Goal: Task Accomplishment & Management: Complete application form

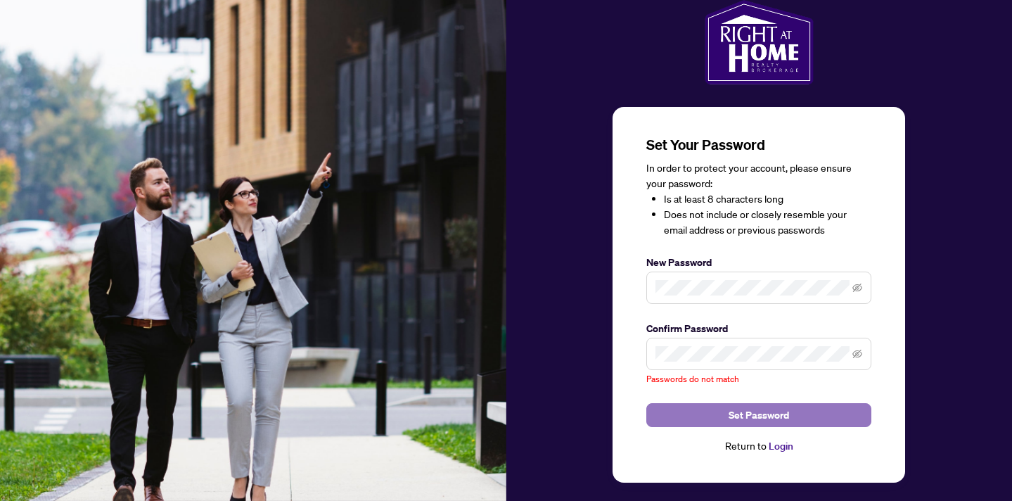
click at [796, 421] on button "Set Password" at bounding box center [759, 415] width 225 height 24
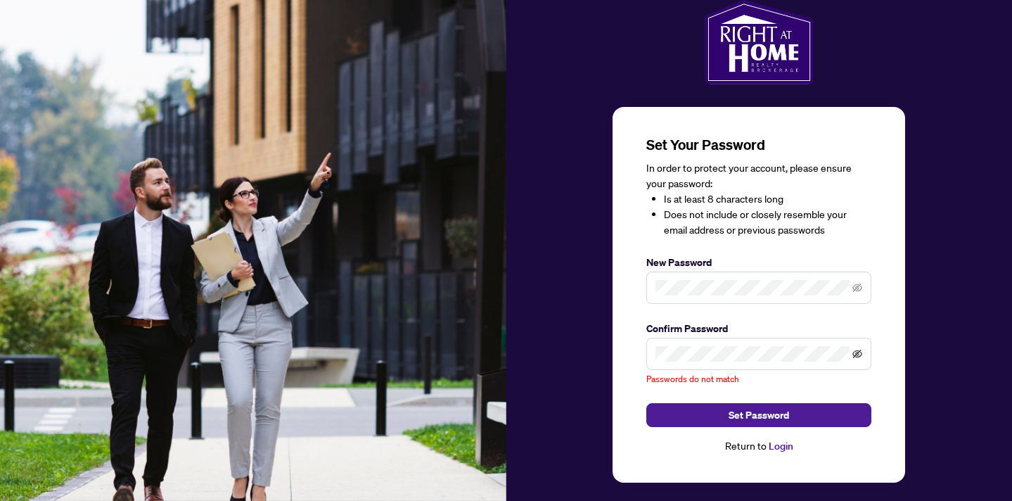
click at [856, 350] on icon "eye-invisible" at bounding box center [858, 354] width 10 height 10
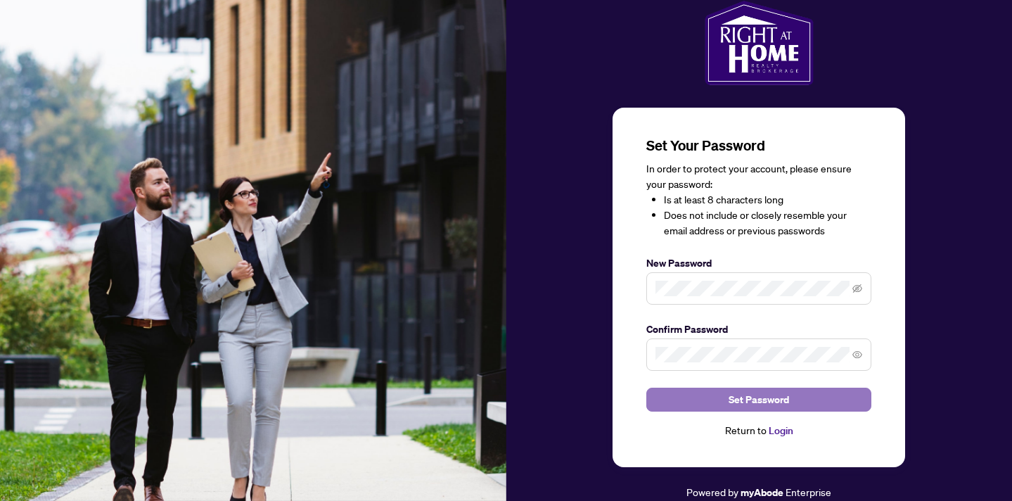
click at [834, 395] on button "Set Password" at bounding box center [759, 400] width 225 height 24
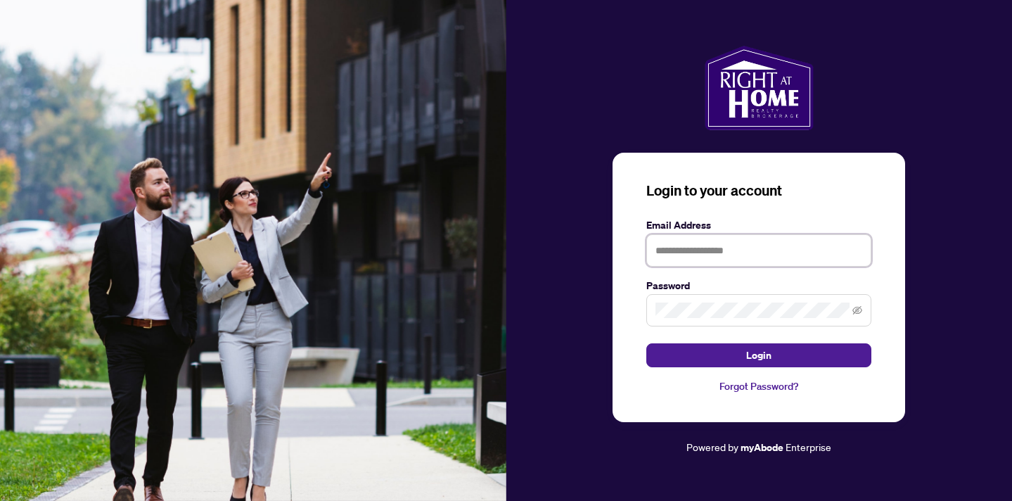
click at [775, 253] on input "text" at bounding box center [759, 250] width 225 height 32
type input "*"
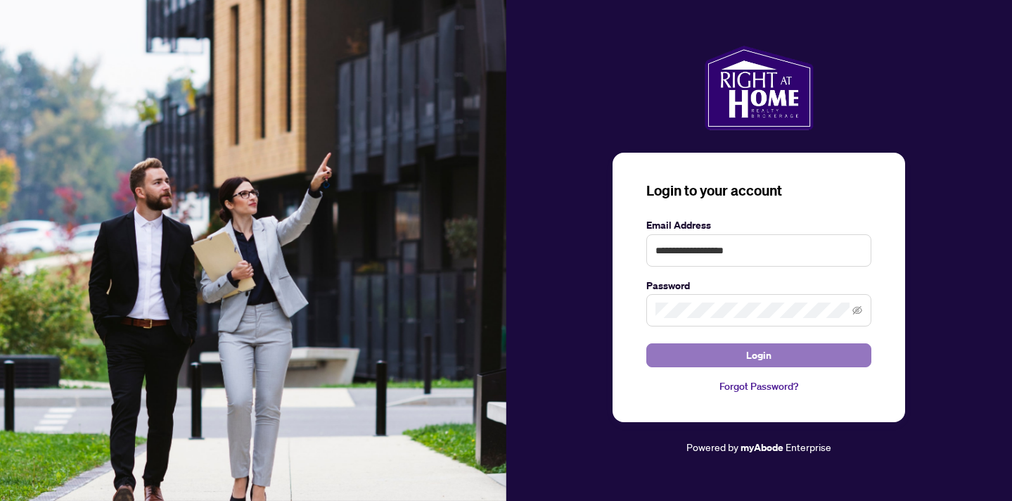
click at [774, 363] on button "Login" at bounding box center [759, 355] width 225 height 24
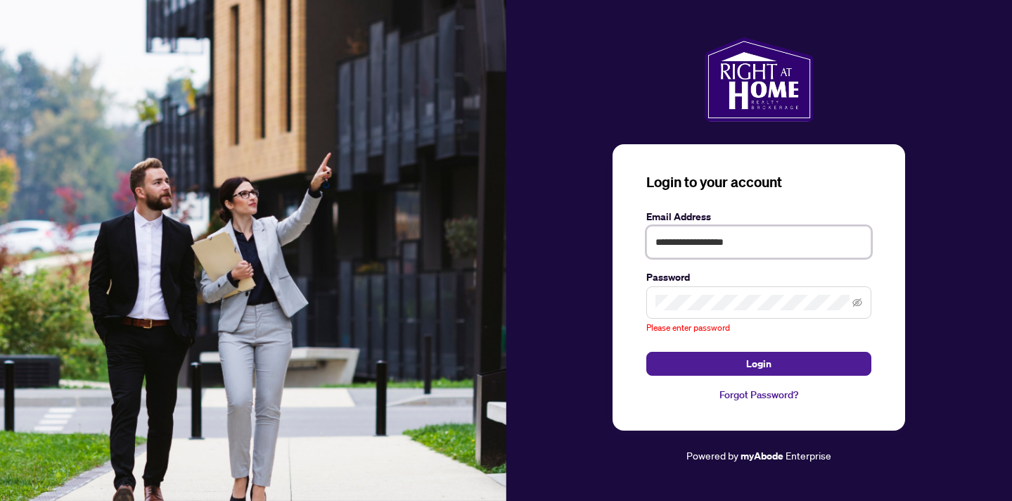
click at [781, 249] on input "**********" at bounding box center [759, 242] width 225 height 32
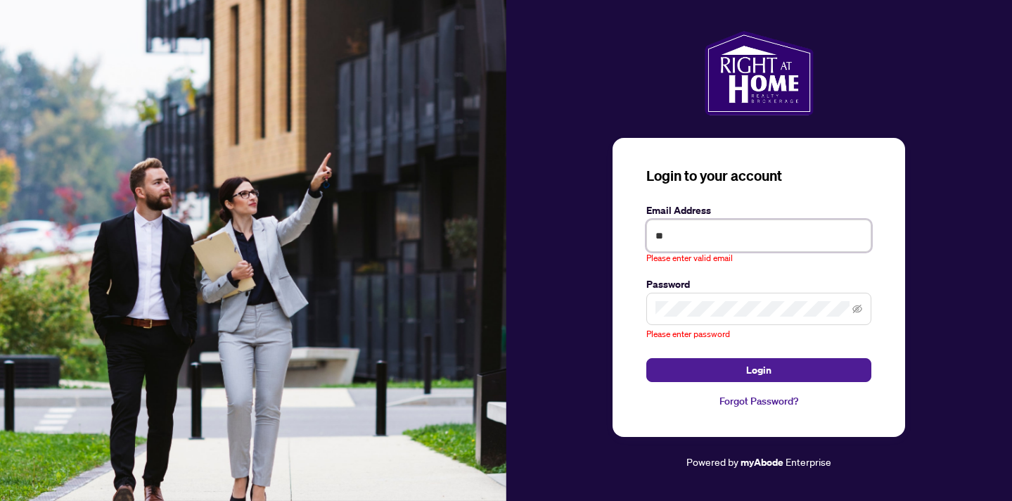
type input "*"
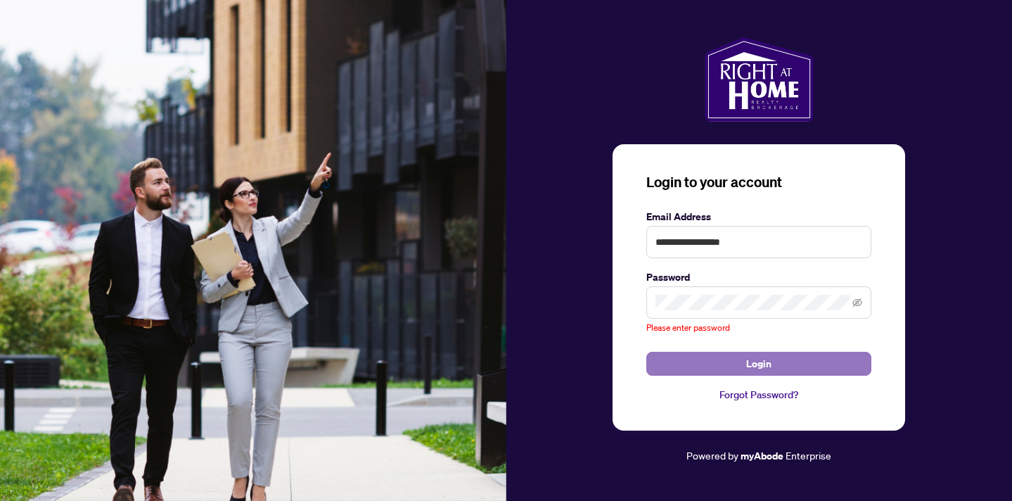
click at [789, 360] on button "Login" at bounding box center [759, 364] width 225 height 24
click at [760, 366] on span "Login" at bounding box center [758, 363] width 25 height 23
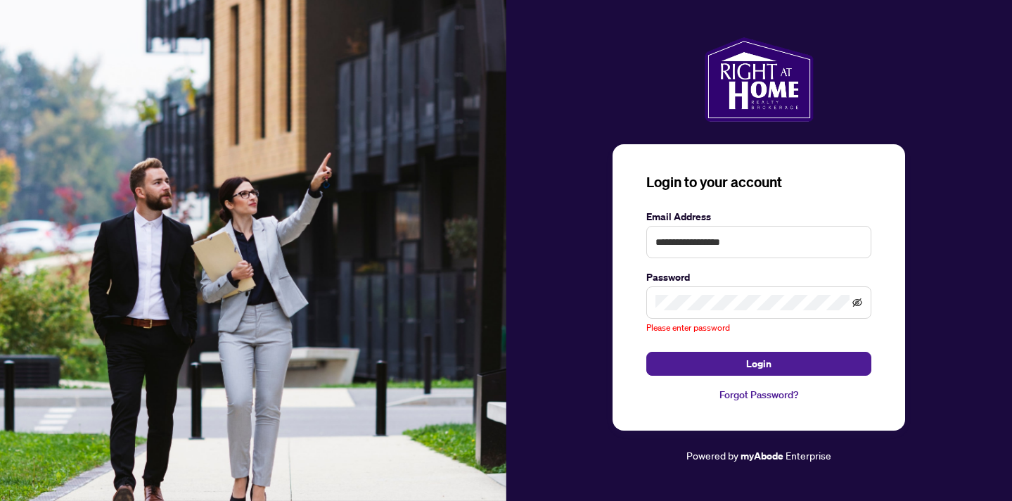
click at [857, 300] on icon "eye-invisible" at bounding box center [858, 303] width 10 height 10
click at [857, 300] on icon "eye" at bounding box center [858, 303] width 10 height 10
click at [789, 241] on input "**********" at bounding box center [759, 242] width 225 height 32
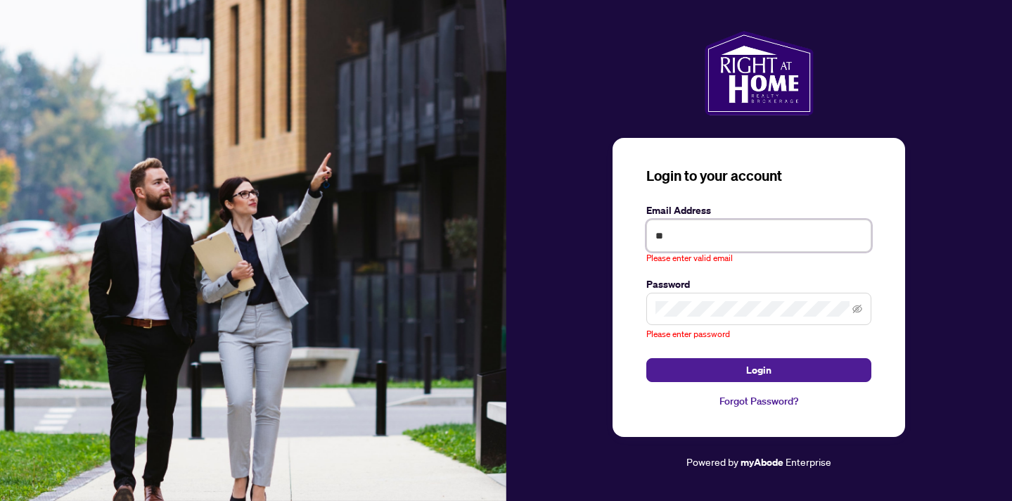
type input "*"
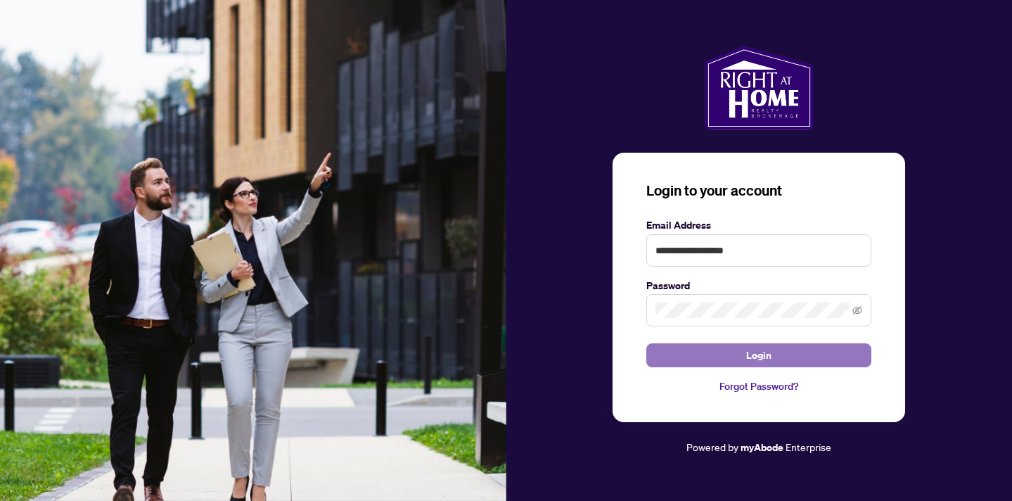
click at [813, 352] on button "Login" at bounding box center [759, 355] width 225 height 24
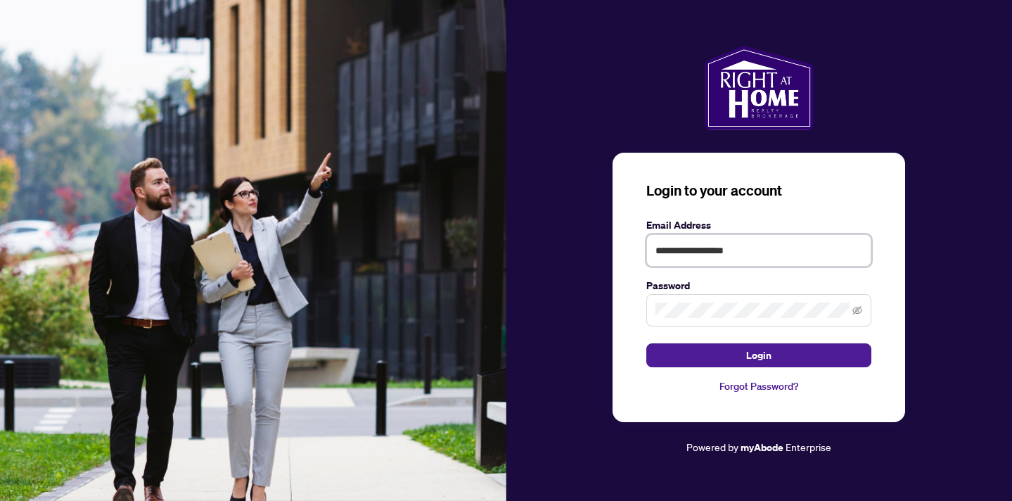
drag, startPoint x: 780, startPoint y: 255, endPoint x: 576, endPoint y: 248, distance: 204.2
click at [576, 248] on div "**********" at bounding box center [760, 251] width 507 height 410
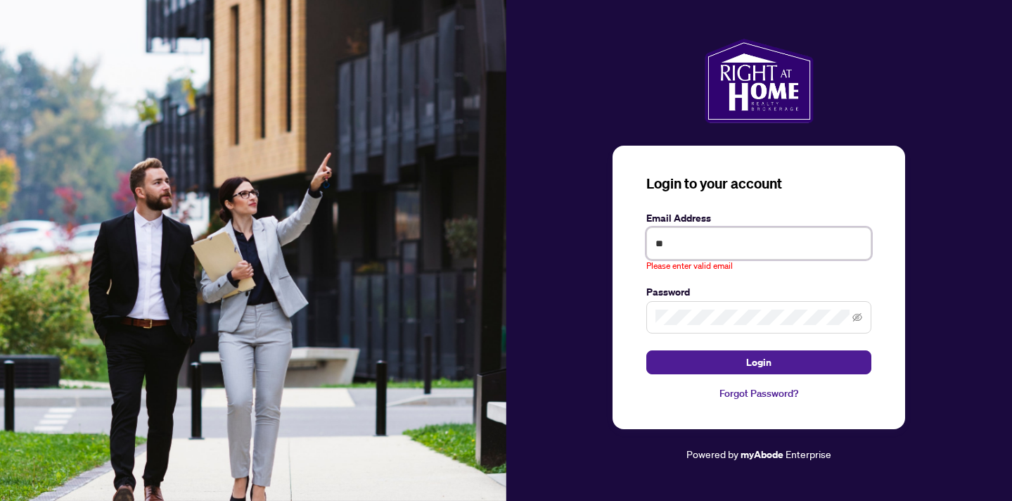
type input "*"
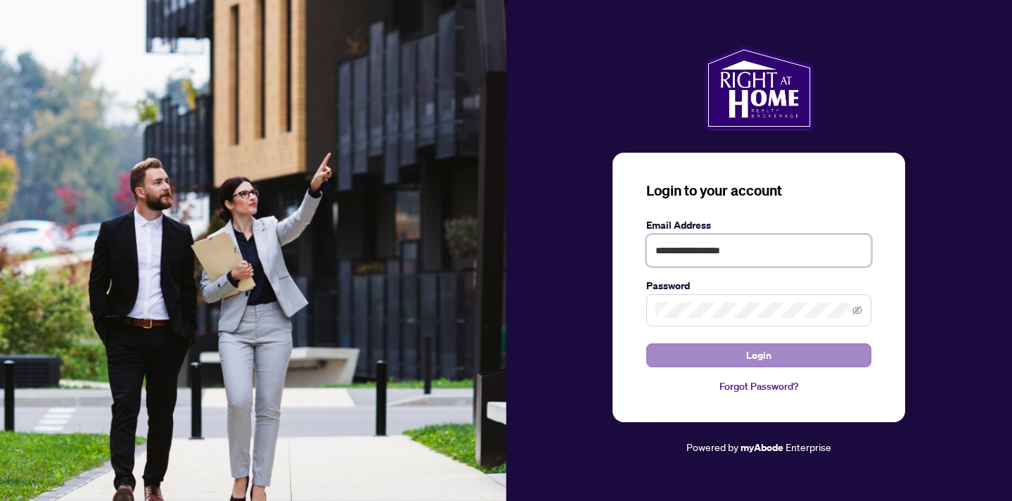
type input "**********"
click at [740, 358] on button "Login" at bounding box center [759, 355] width 225 height 24
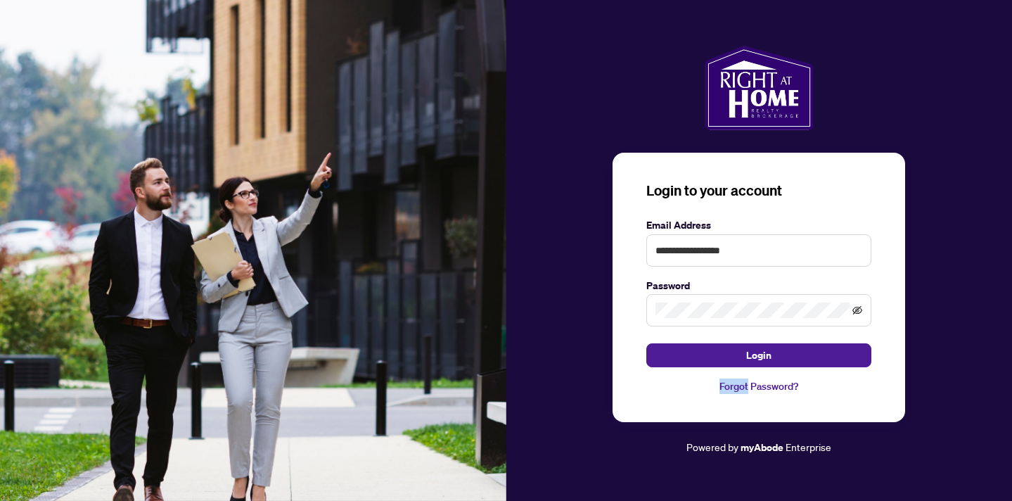
click at [859, 311] on icon "eye-invisible" at bounding box center [858, 311] width 3 height 3
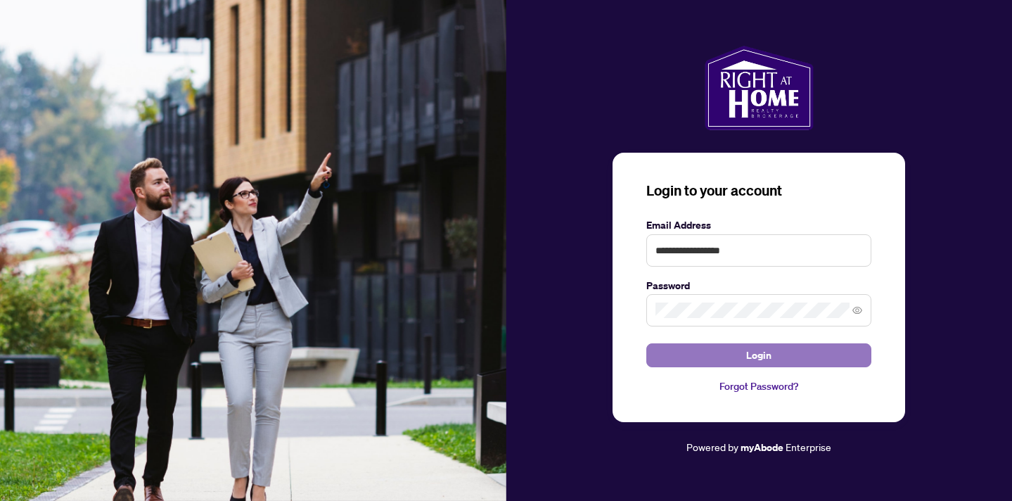
click at [841, 353] on button "Login" at bounding box center [759, 355] width 225 height 24
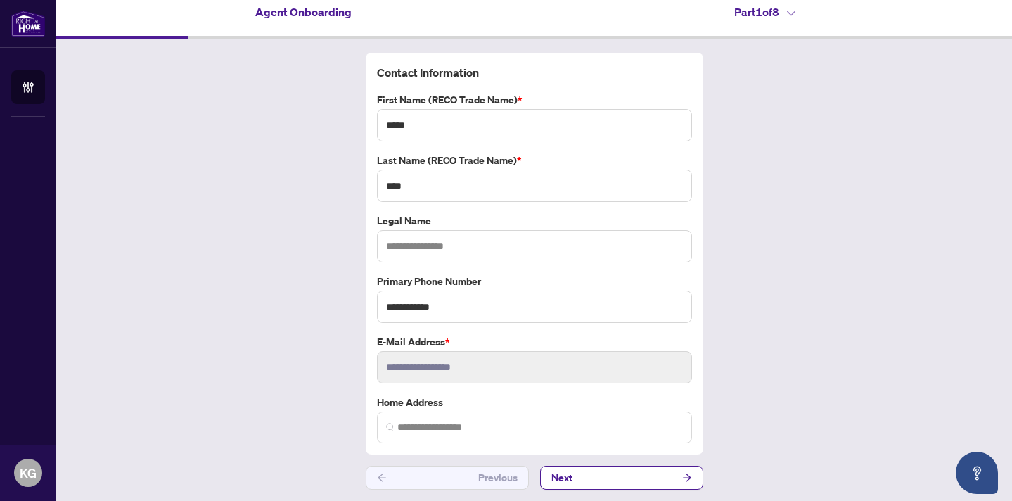
scroll to position [13, 0]
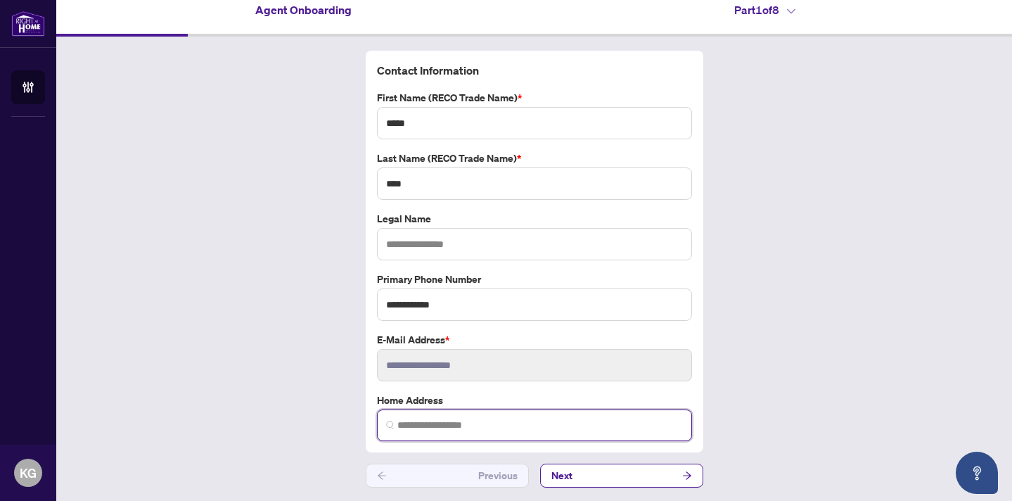
click at [526, 420] on input "search" at bounding box center [541, 425] width 286 height 15
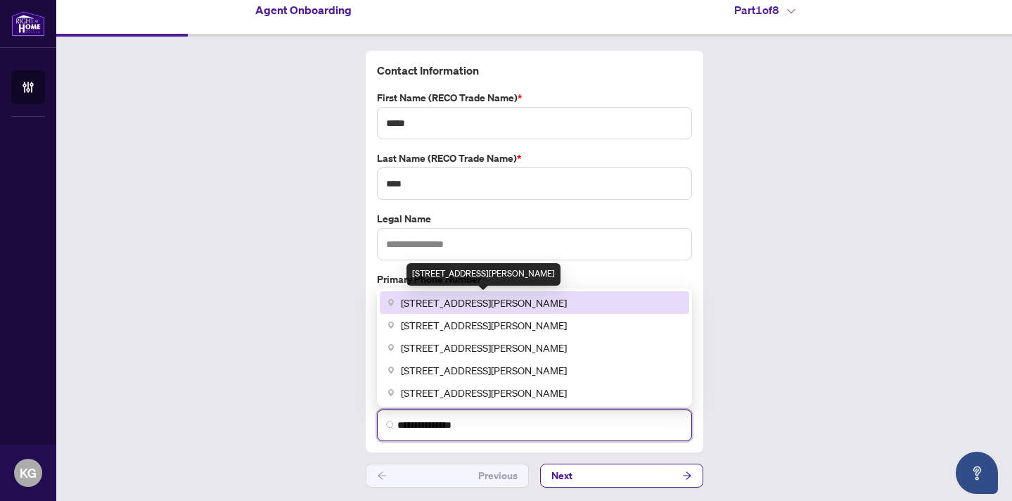
click at [554, 308] on span "[STREET_ADDRESS][PERSON_NAME]" at bounding box center [484, 302] width 166 height 15
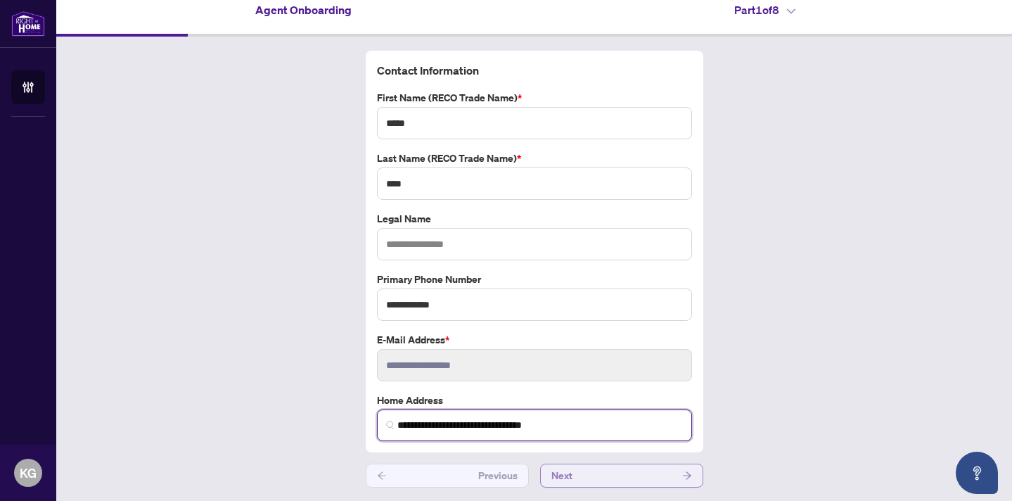
type input "**********"
click at [683, 476] on icon "arrow-right" at bounding box center [687, 476] width 10 height 10
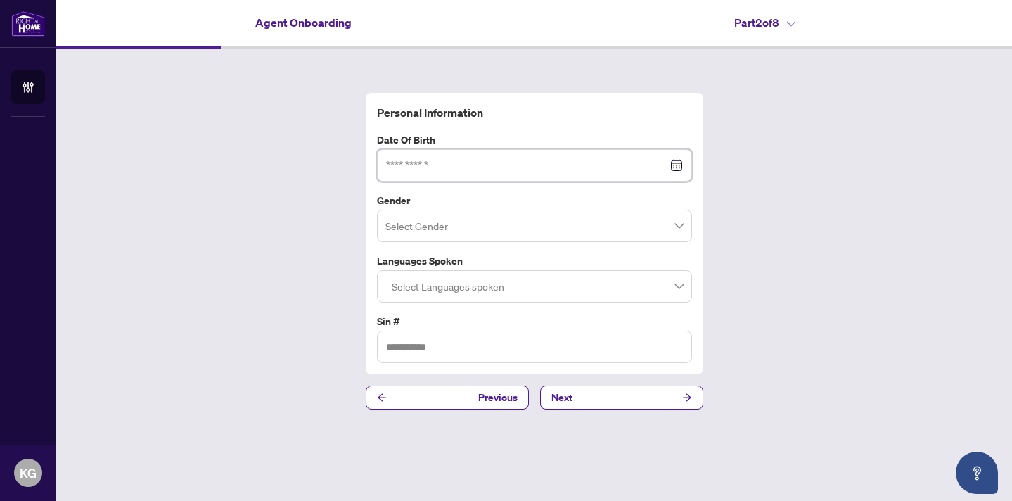
click at [514, 161] on input at bounding box center [526, 165] width 281 height 15
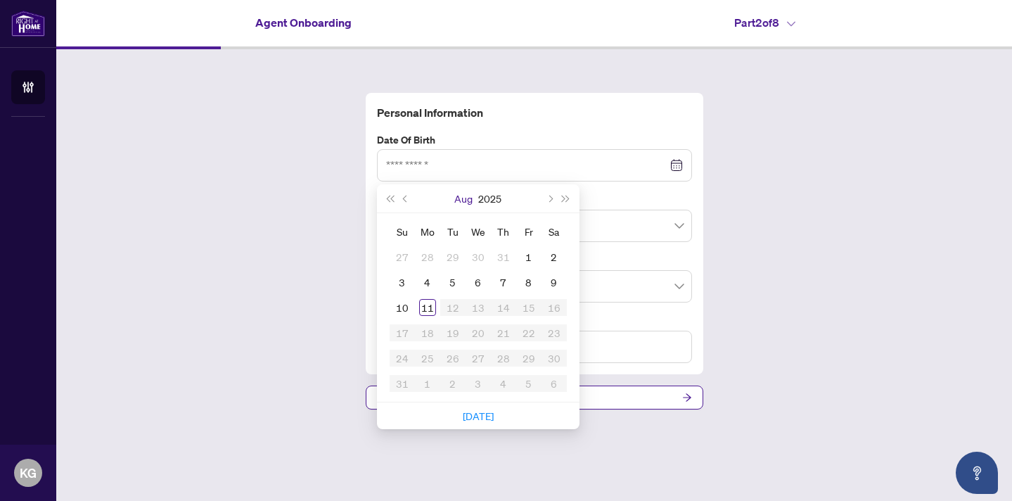
click at [469, 199] on button "Aug" at bounding box center [464, 198] width 18 height 28
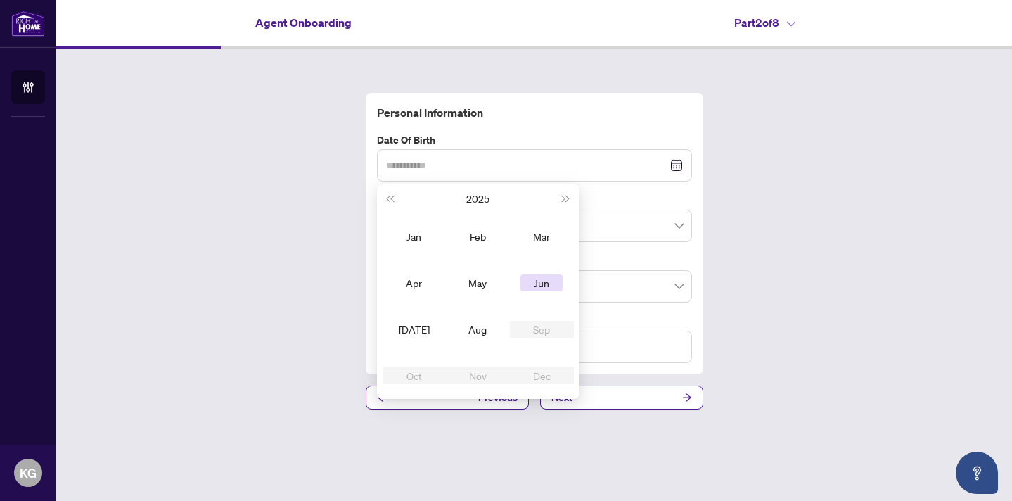
click at [543, 288] on div "Jun" at bounding box center [542, 282] width 42 height 17
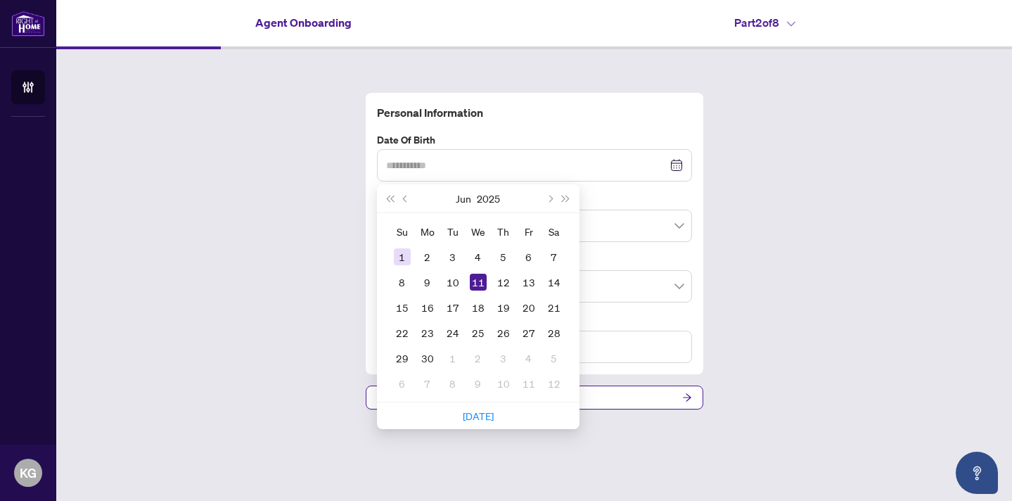
click at [409, 258] on div "1" at bounding box center [402, 256] width 17 height 17
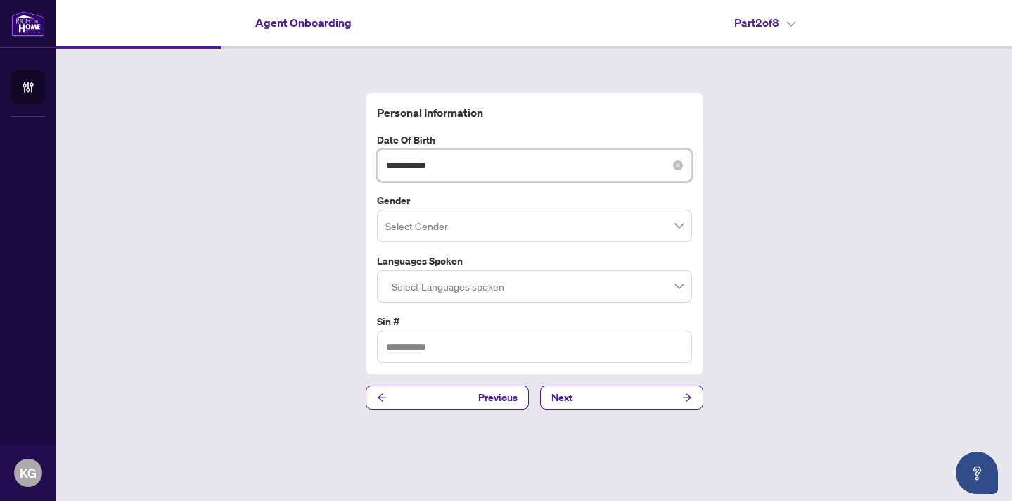
click at [620, 172] on input "**********" at bounding box center [526, 165] width 281 height 15
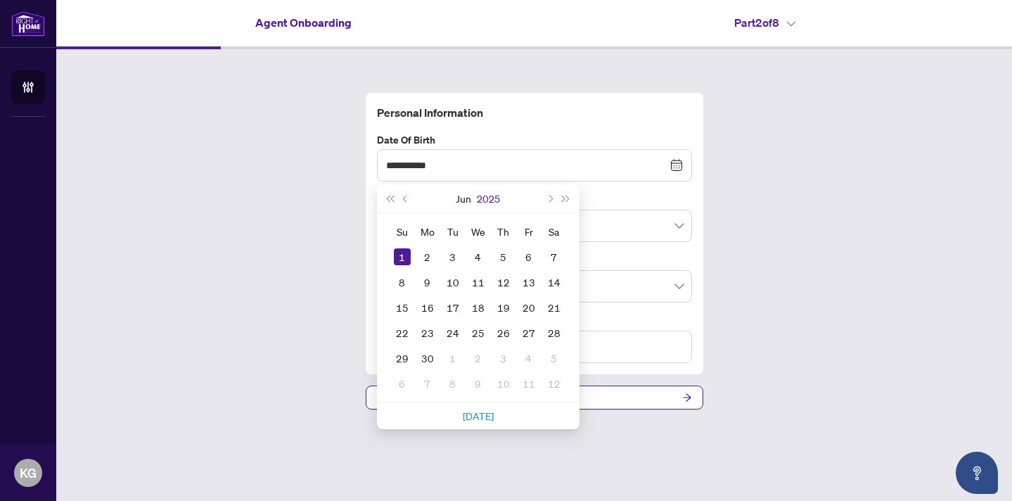
click at [494, 198] on button "2025" at bounding box center [488, 198] width 23 height 28
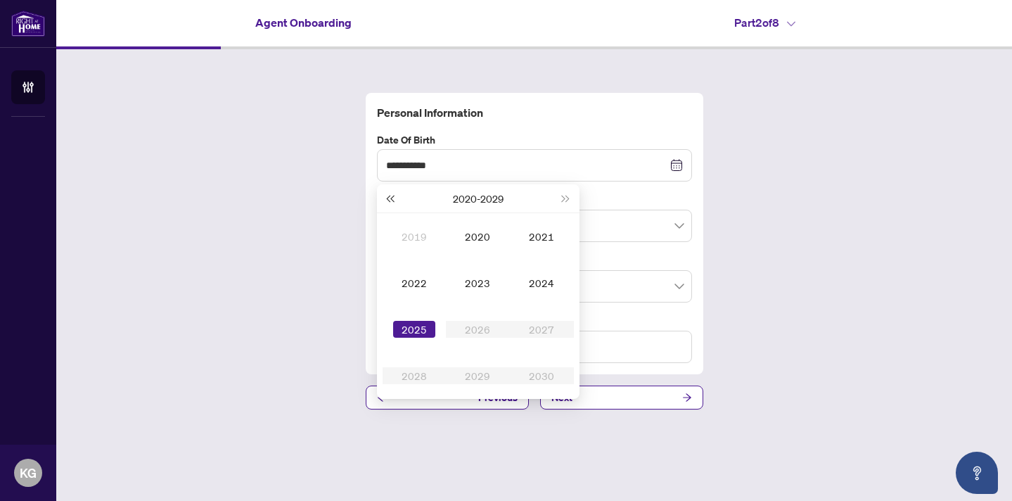
click at [392, 196] on span "Last year (Control + left)" at bounding box center [390, 198] width 7 height 7
click at [421, 325] on div "1995" at bounding box center [414, 329] width 42 height 17
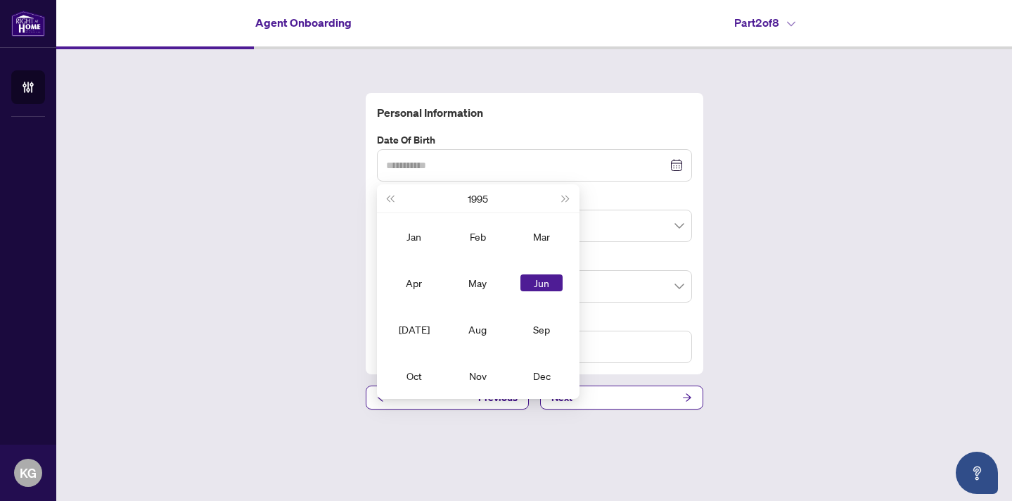
click at [547, 277] on div "Jun" at bounding box center [542, 282] width 42 height 17
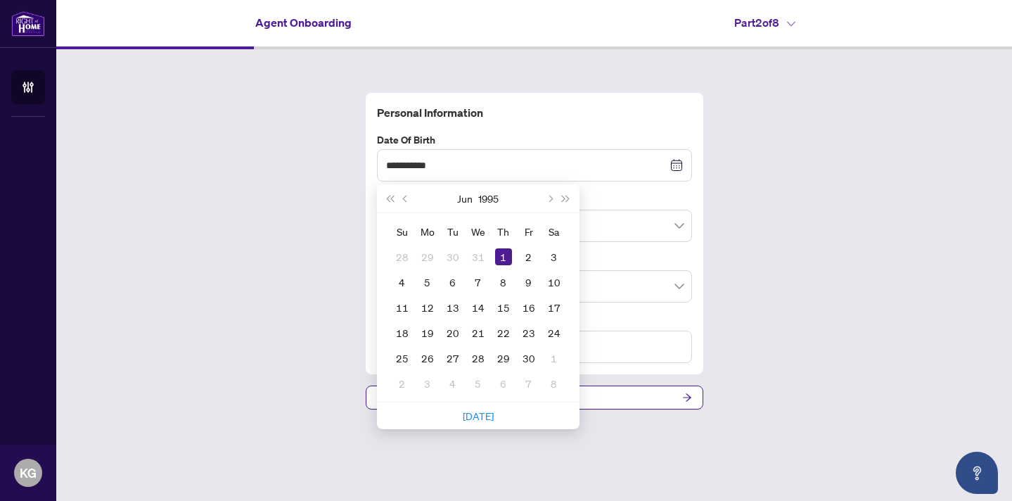
type input "**********"
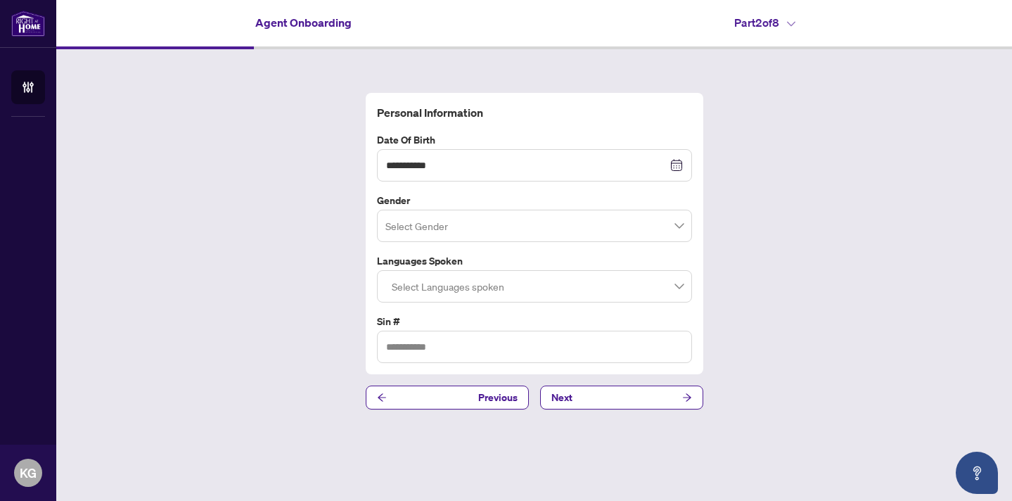
click at [891, 252] on div "**********" at bounding box center [534, 251] width 956 height 404
click at [651, 235] on input "search" at bounding box center [529, 227] width 286 height 31
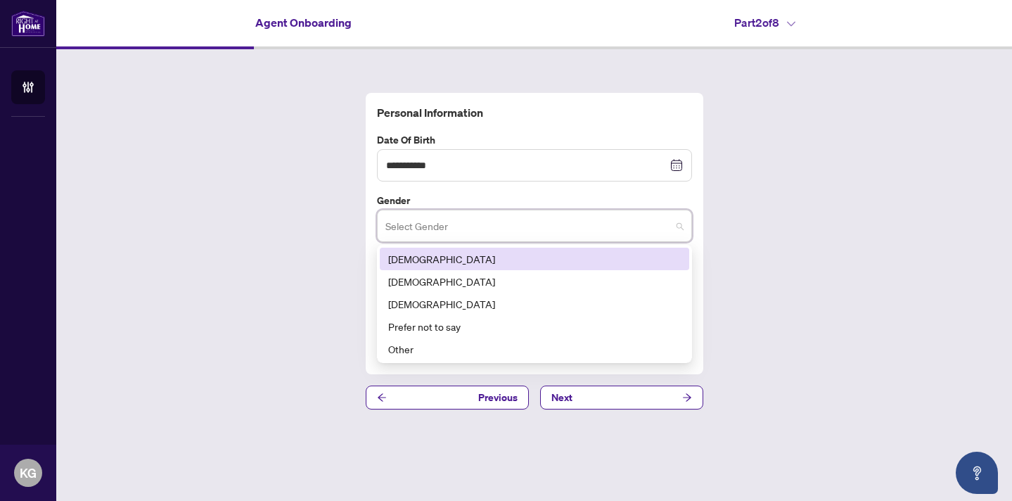
click at [555, 263] on div "[DEMOGRAPHIC_DATA]" at bounding box center [534, 258] width 293 height 15
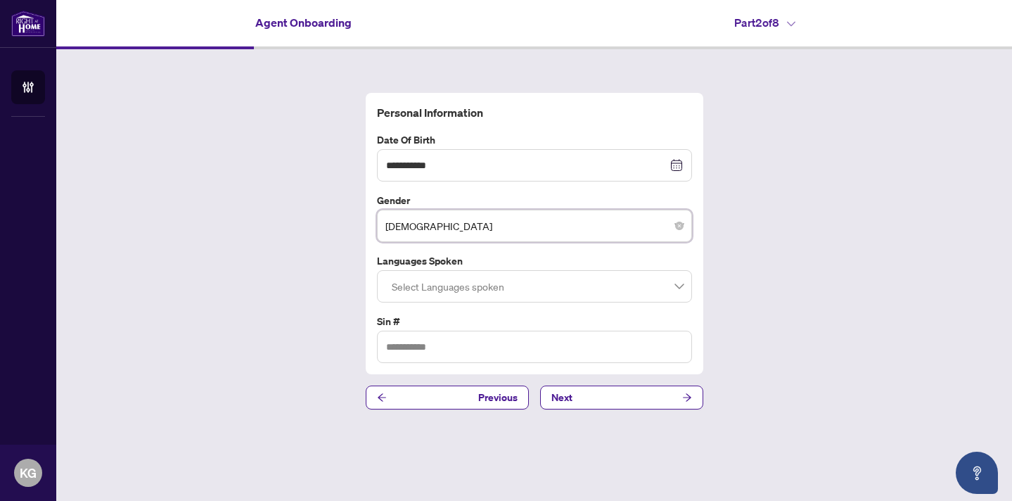
click at [523, 291] on div at bounding box center [534, 286] width 297 height 25
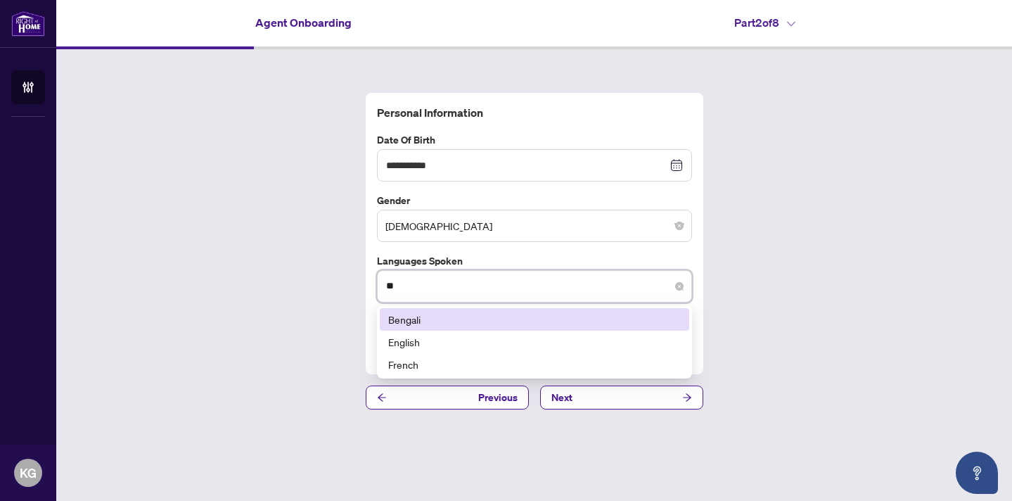
type input "***"
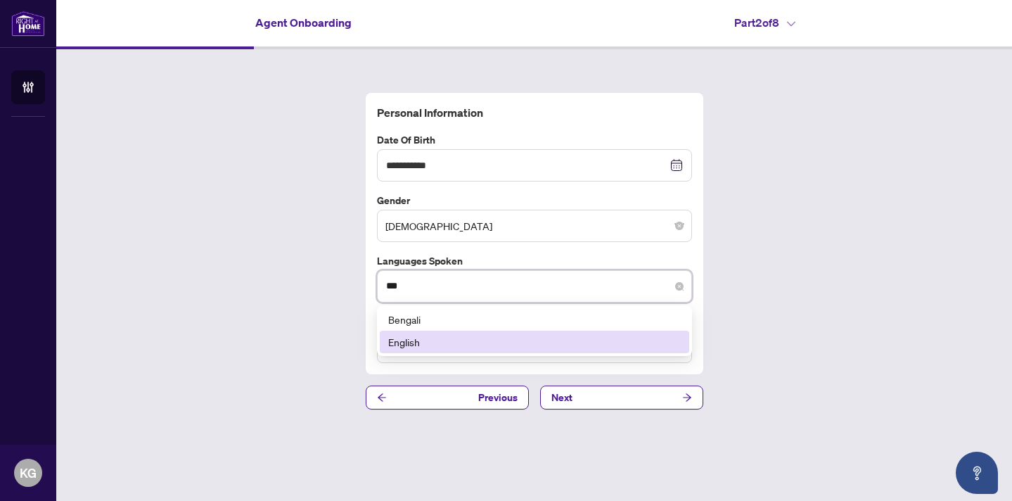
click at [478, 350] on div "English" at bounding box center [535, 342] width 310 height 23
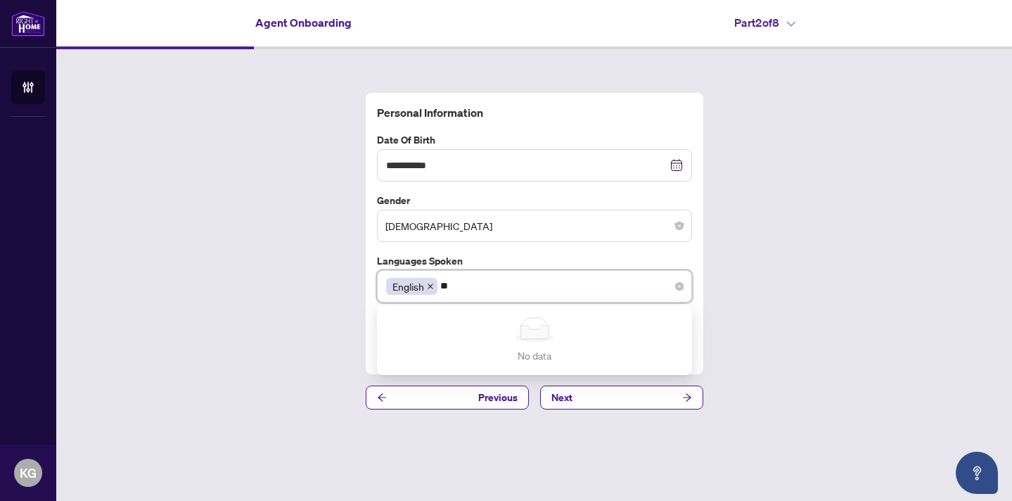
type input "*"
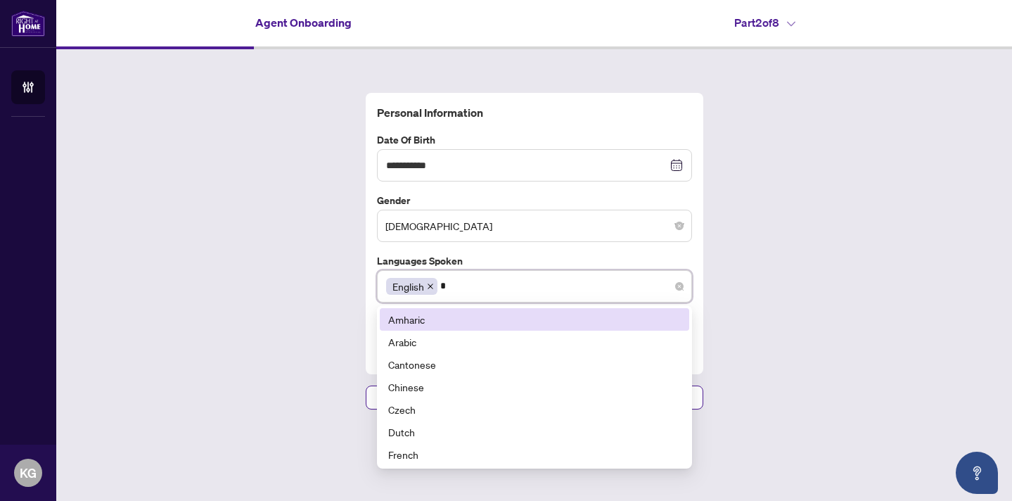
type input "**"
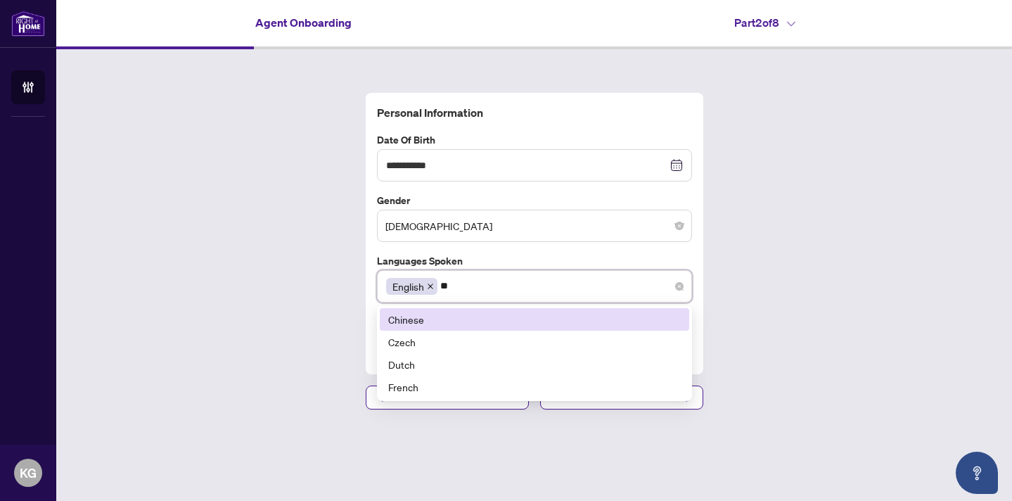
click at [454, 319] on div "Chinese" at bounding box center [534, 319] width 293 height 15
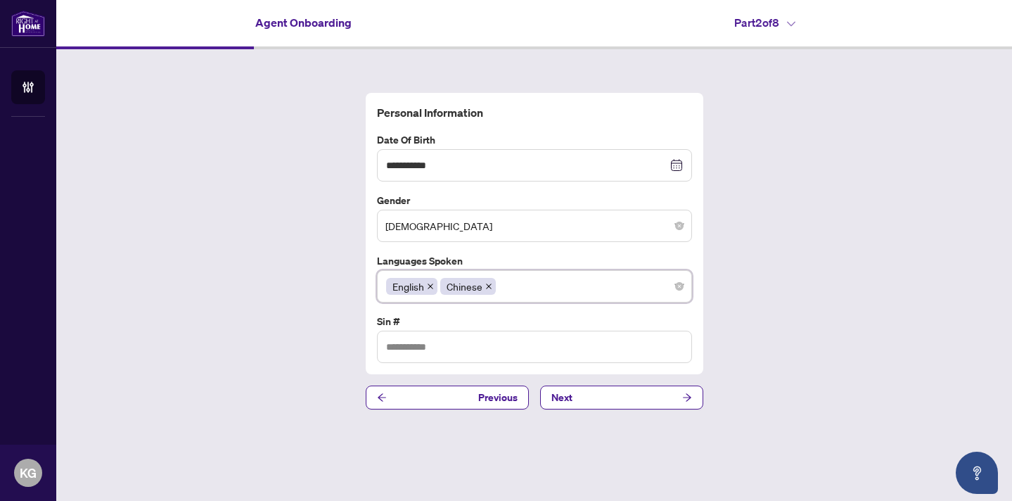
click at [827, 298] on div "**********" at bounding box center [534, 251] width 956 height 404
click at [527, 351] on input "text" at bounding box center [534, 347] width 315 height 32
type input "*********"
click at [667, 402] on button "Next" at bounding box center [621, 398] width 163 height 24
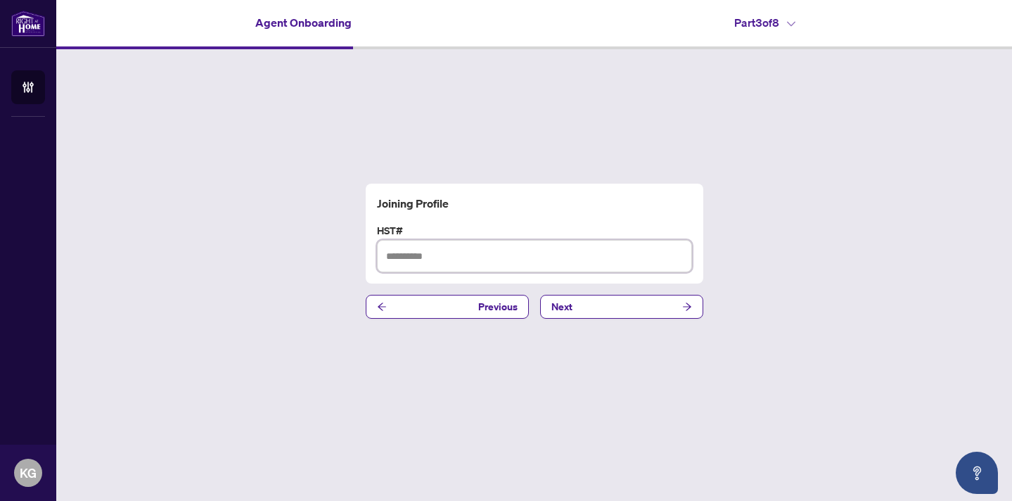
click at [510, 270] on input "text" at bounding box center [534, 256] width 315 height 32
click at [692, 312] on button "Next" at bounding box center [621, 307] width 163 height 24
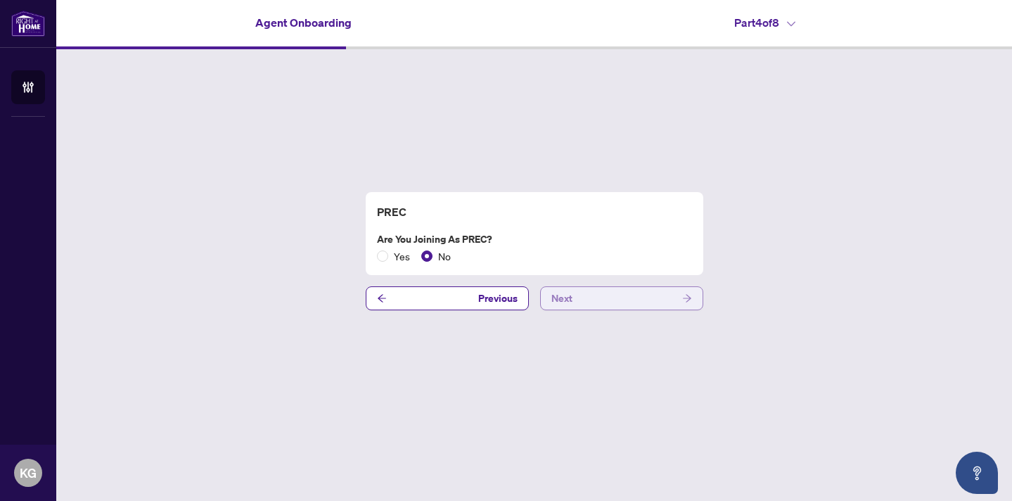
click at [647, 293] on button "Next" at bounding box center [621, 298] width 163 height 24
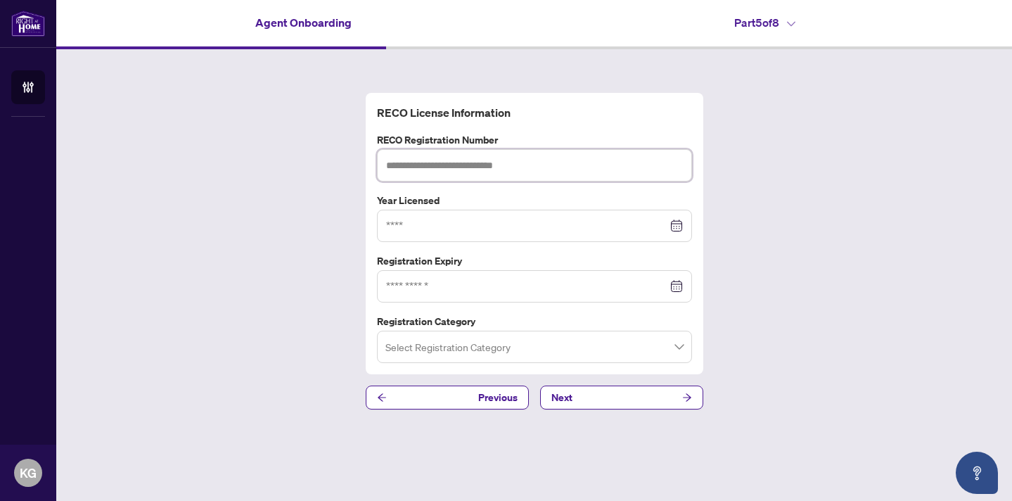
click at [547, 166] on input "text" at bounding box center [534, 165] width 315 height 32
click at [687, 398] on icon "arrow-right" at bounding box center [687, 398] width 10 height 10
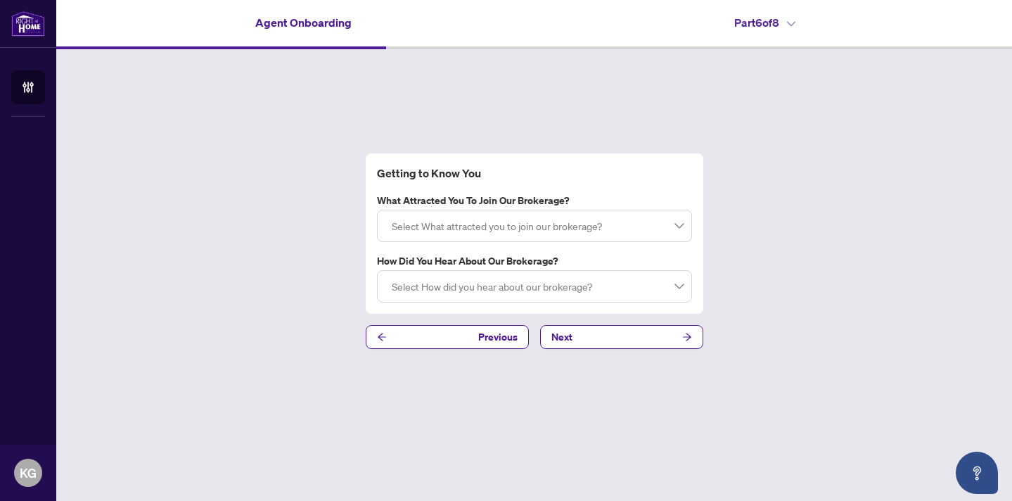
click at [682, 229] on div at bounding box center [534, 225] width 297 height 25
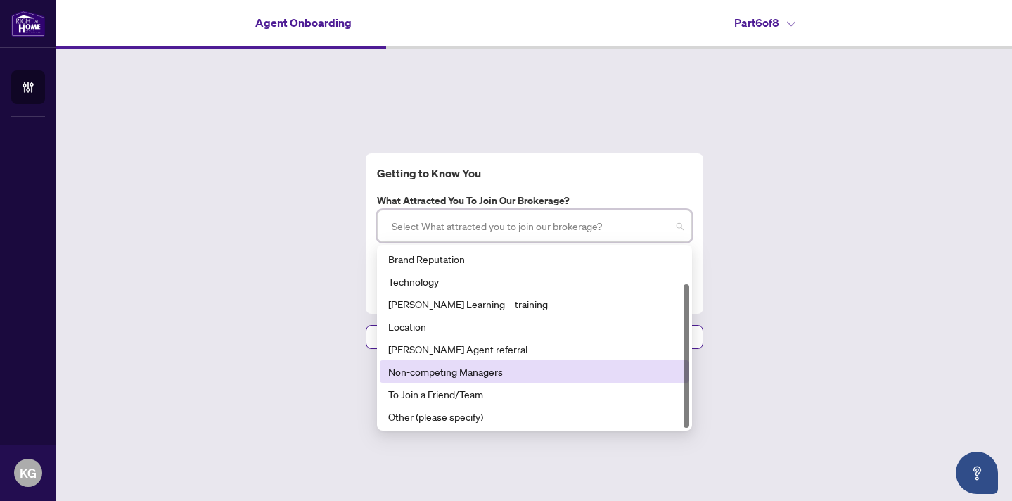
scroll to position [45, 0]
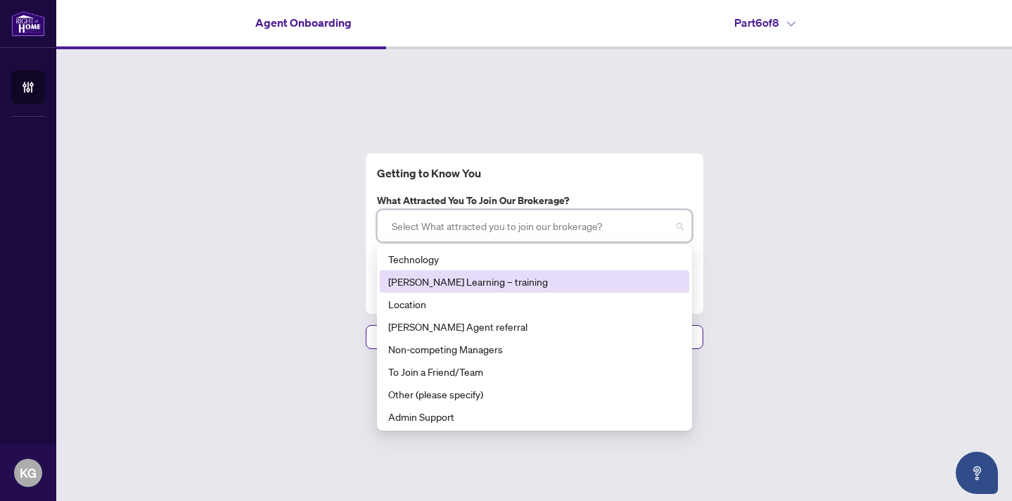
click at [483, 288] on div "[PERSON_NAME] Learning – training" at bounding box center [534, 281] width 293 height 15
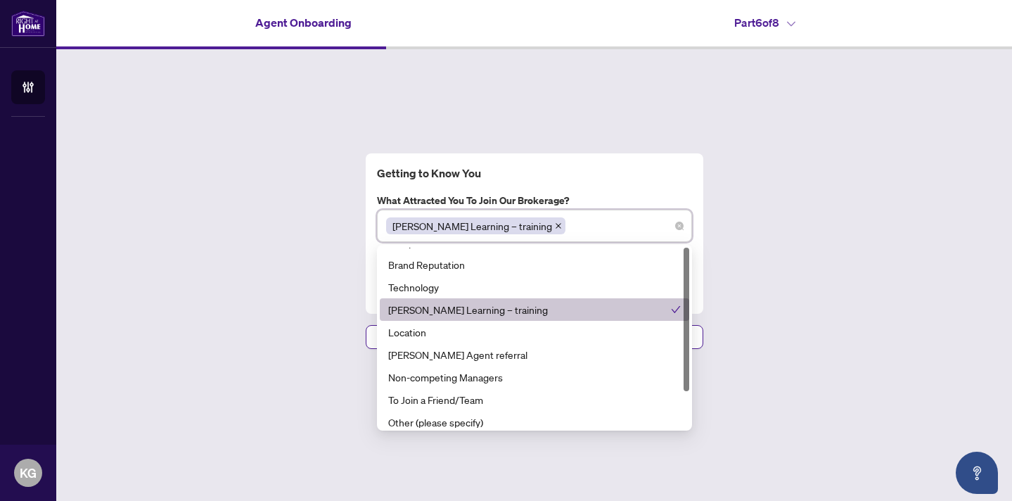
scroll to position [0, 0]
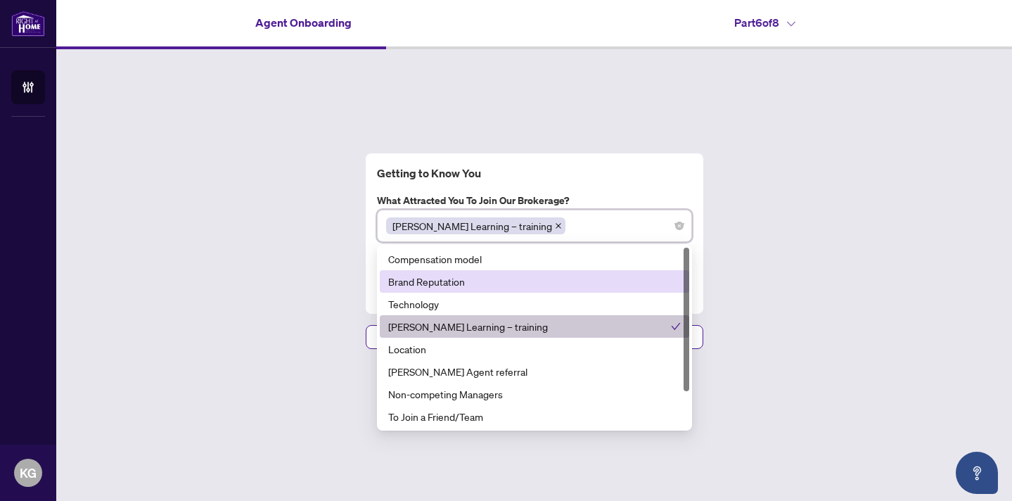
click at [782, 356] on div "Getting to Know You What attracted you to join our brokerage? [PERSON_NAME] Lea…" at bounding box center [534, 251] width 956 height 404
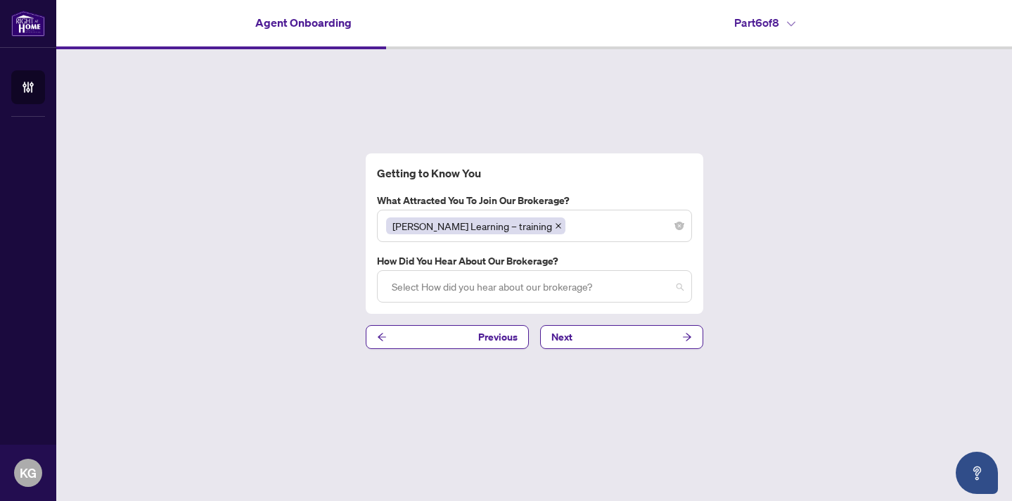
click at [676, 287] on div at bounding box center [534, 286] width 297 height 25
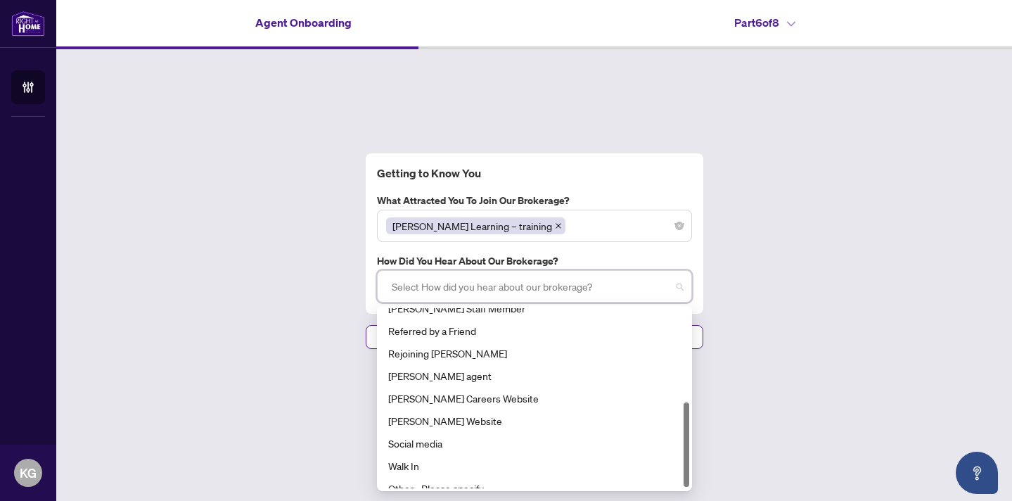
scroll to position [203, 0]
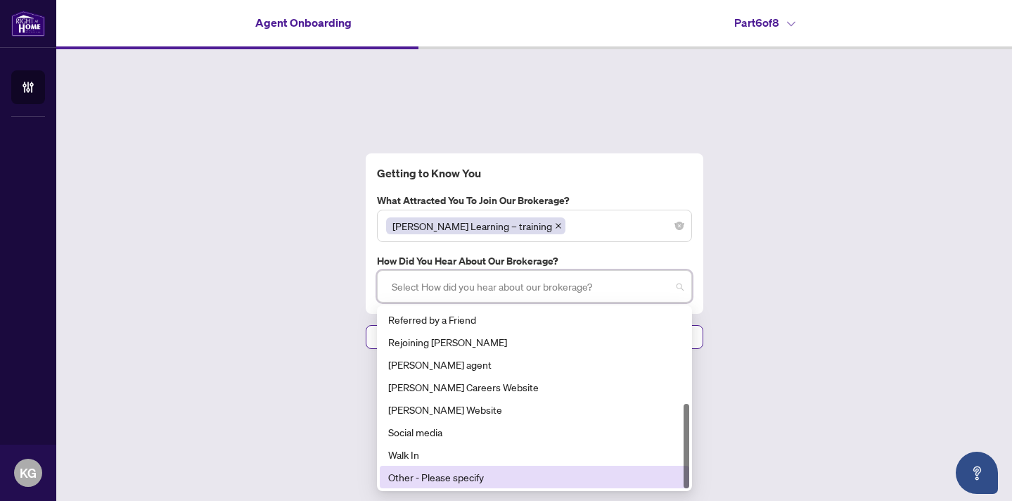
click at [492, 483] on div "Other - Please specify" at bounding box center [534, 476] width 293 height 15
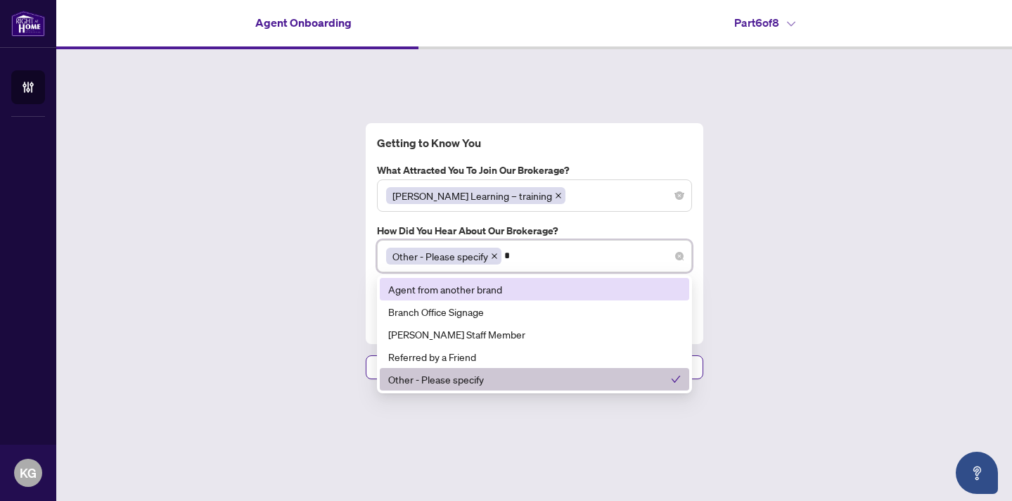
scroll to position [0, 0]
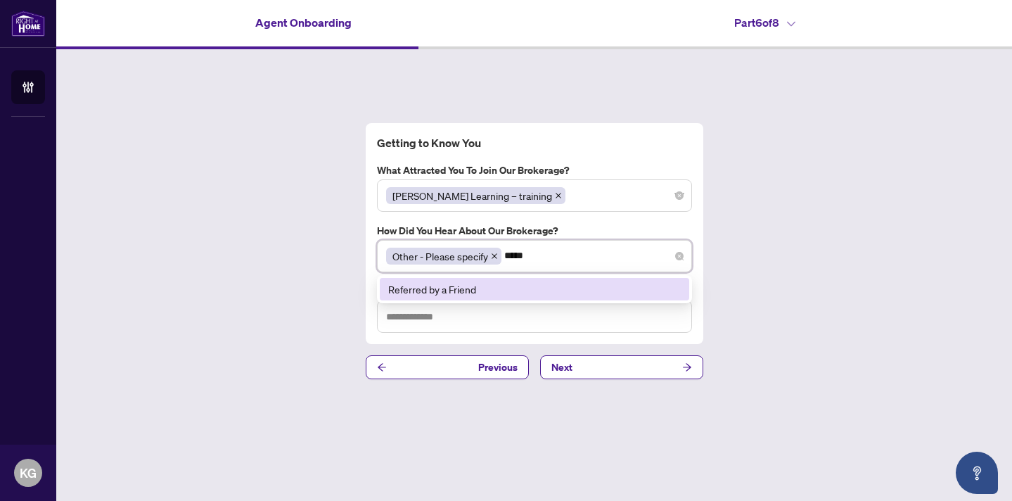
type input "******"
click at [647, 289] on div "Referred by a Friend" at bounding box center [534, 288] width 293 height 15
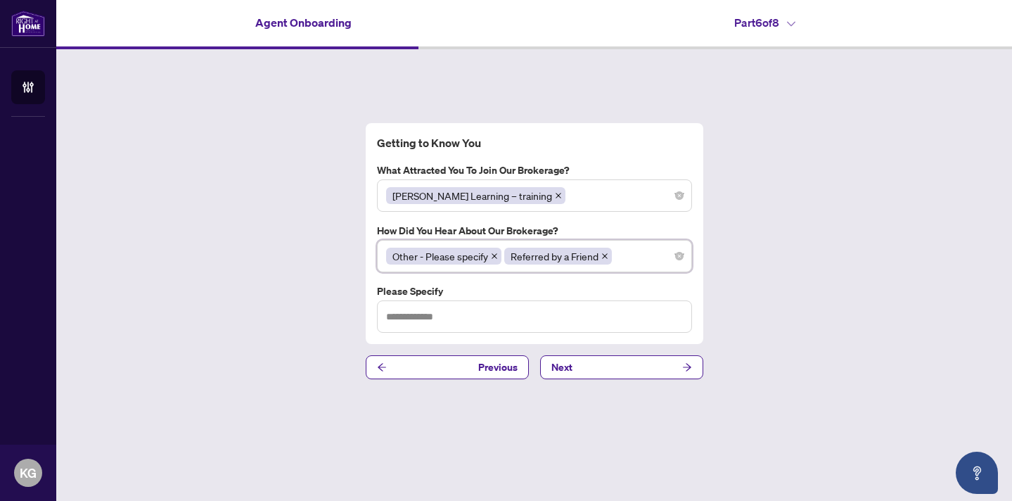
click at [952, 311] on div "Getting to Know You What attracted you to join our brokerage? [PERSON_NAME] Lea…" at bounding box center [534, 251] width 956 height 404
click at [616, 326] on input "text" at bounding box center [534, 316] width 315 height 32
click at [647, 367] on button "Next" at bounding box center [621, 367] width 163 height 24
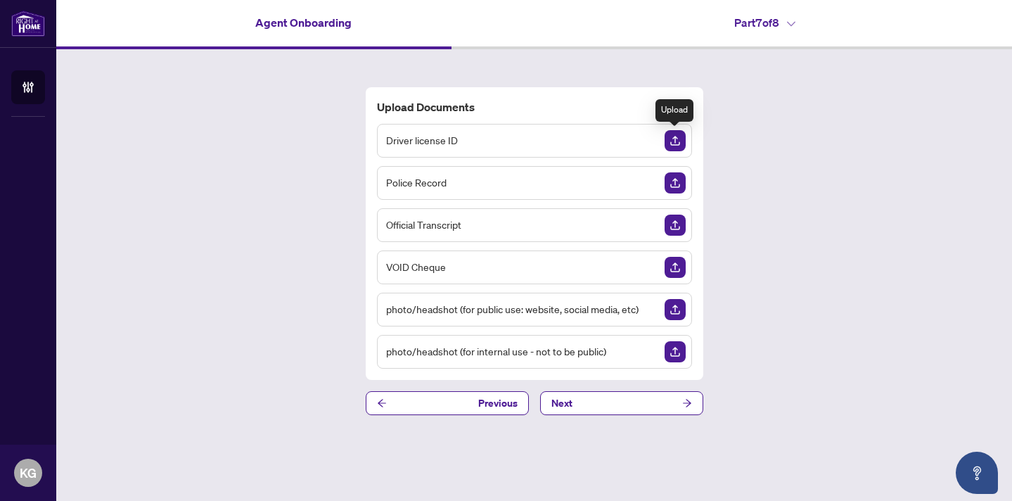
click at [673, 141] on img "Upload Document" at bounding box center [675, 140] width 21 height 21
click at [677, 141] on img "Upload Document" at bounding box center [675, 140] width 21 height 21
click at [673, 184] on img "Upload Document" at bounding box center [675, 182] width 21 height 21
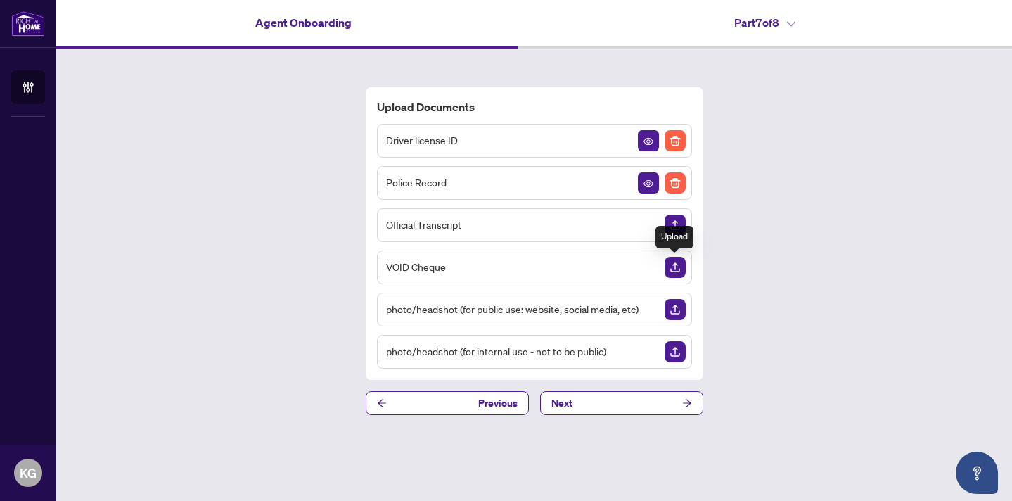
click at [674, 272] on img "Upload Document" at bounding box center [675, 267] width 21 height 21
click at [668, 311] on img "Upload Document" at bounding box center [675, 309] width 21 height 21
click at [426, 2] on div "Agent Onboarding Part 7 of 8" at bounding box center [534, 22] width 956 height 45
drag, startPoint x: 728, startPoint y: -72, endPoint x: 856, endPoint y: -49, distance: 129.4
click at [856, 0] on html "ACCOUNT Agent Onboarding KG [DATE] Gala [EMAIL_ADDRESS][DOMAIN_NAME] KG [DATE] …" at bounding box center [506, 250] width 1012 height 501
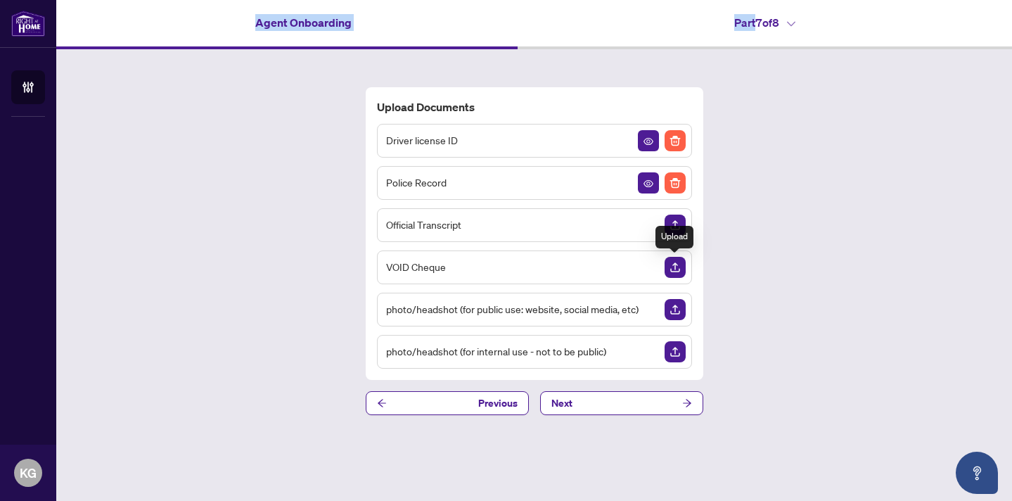
click at [671, 269] on img "Upload Document" at bounding box center [675, 267] width 21 height 21
click at [679, 265] on img "Upload Document" at bounding box center [675, 267] width 21 height 21
click at [680, 404] on button "Next" at bounding box center [621, 403] width 163 height 24
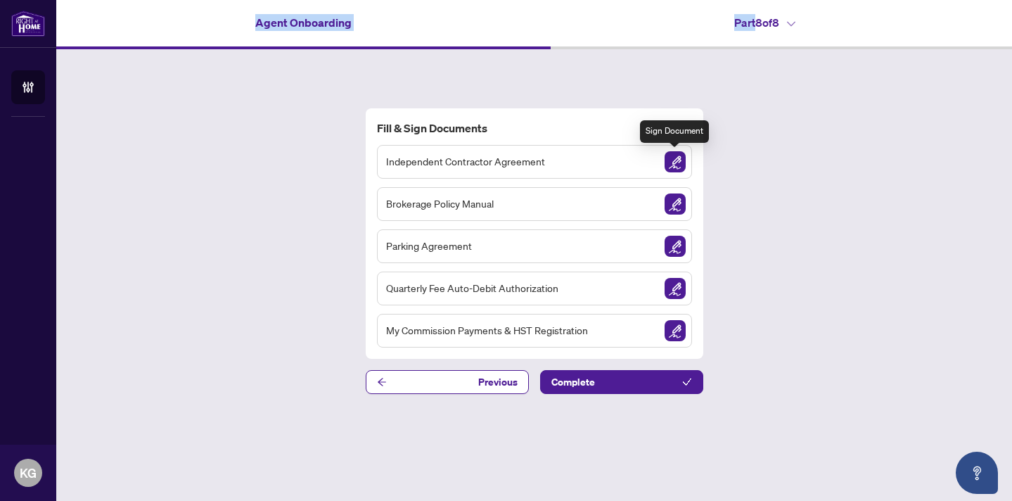
click at [678, 163] on img "Sign Document" at bounding box center [675, 161] width 21 height 21
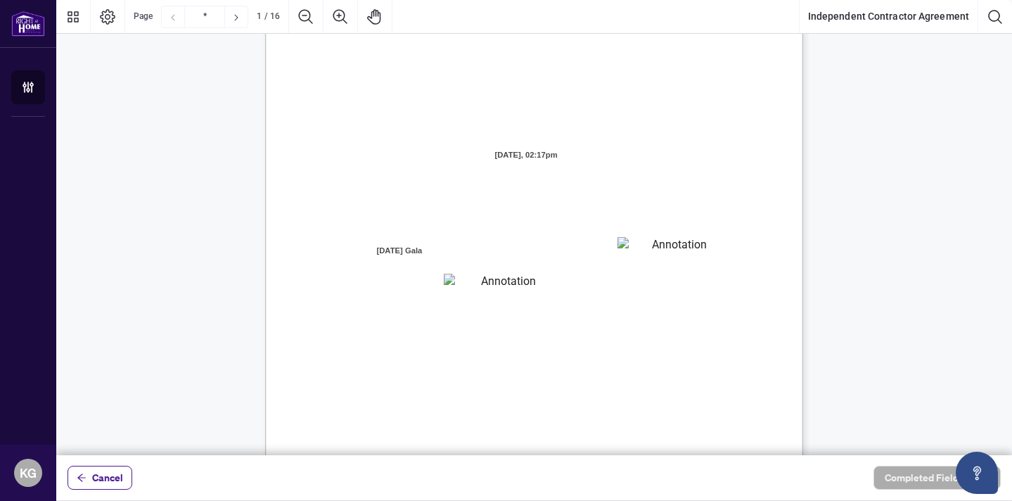
scroll to position [69, 0]
click at [642, 249] on textarea "01JXFGGZ8B05VER9BM5ZFX06TS" at bounding box center [674, 248] width 113 height 21
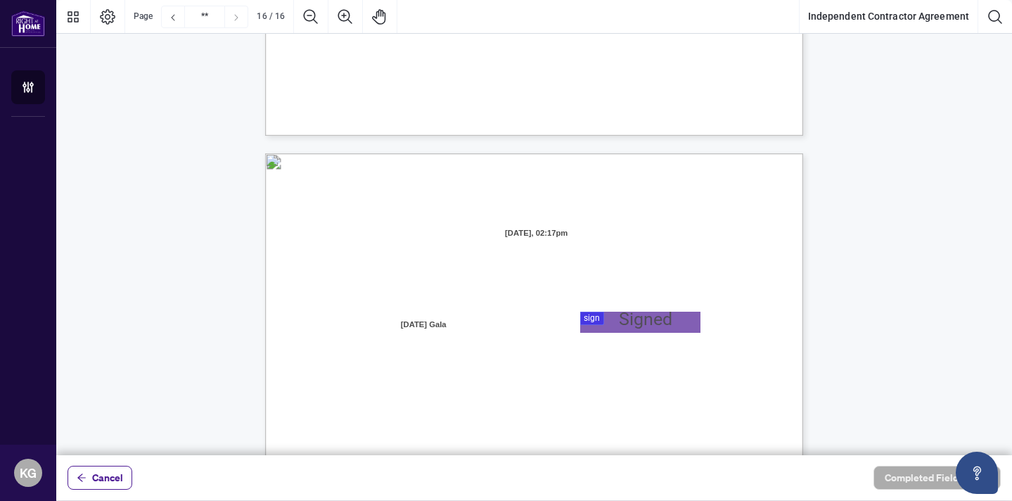
scroll to position [10605, 0]
click at [589, 317] on div at bounding box center [534, 227] width 956 height 455
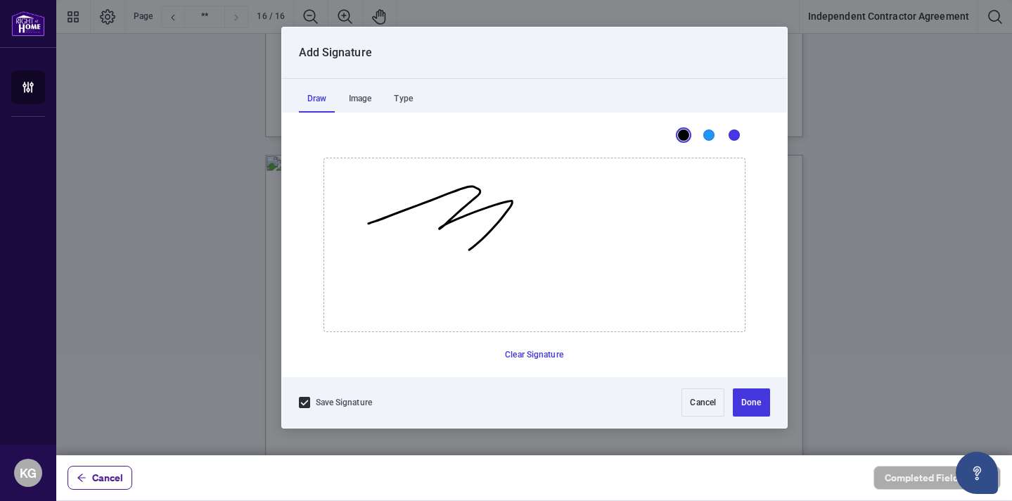
drag, startPoint x: 368, startPoint y: 223, endPoint x: 438, endPoint y: 265, distance: 81.4
click at [438, 265] on icon "Drawing canvas" at bounding box center [534, 244] width 421 height 173
drag, startPoint x: 583, startPoint y: 170, endPoint x: 673, endPoint y: 221, distance: 103.7
click at [673, 221] on icon "Drawing canvas" at bounding box center [534, 244] width 421 height 173
drag, startPoint x: 668, startPoint y: 189, endPoint x: 676, endPoint y: 221, distance: 32.8
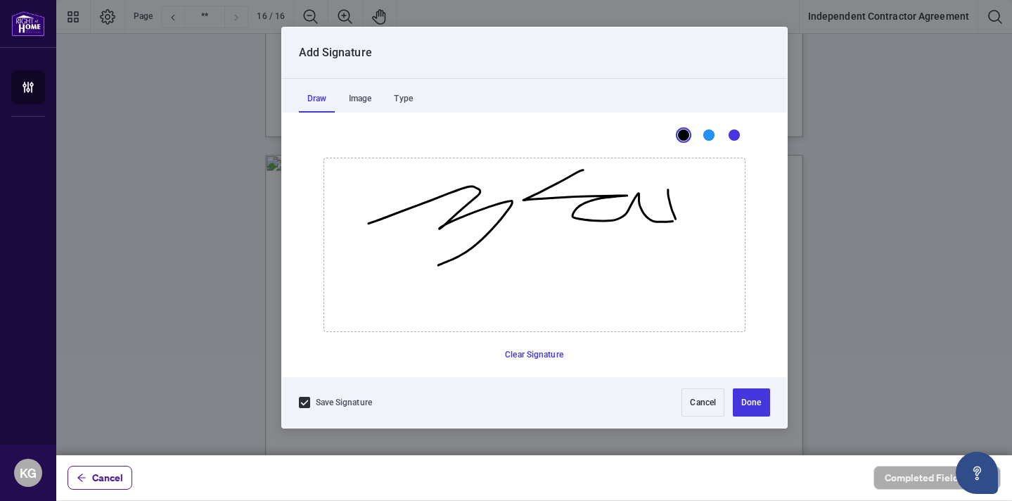
click at [676, 221] on icon "Drawing canvas" at bounding box center [534, 244] width 421 height 173
drag, startPoint x: 464, startPoint y: 272, endPoint x: 698, endPoint y: 248, distance: 235.6
click at [698, 248] on icon "Drawing canvas" at bounding box center [534, 244] width 421 height 173
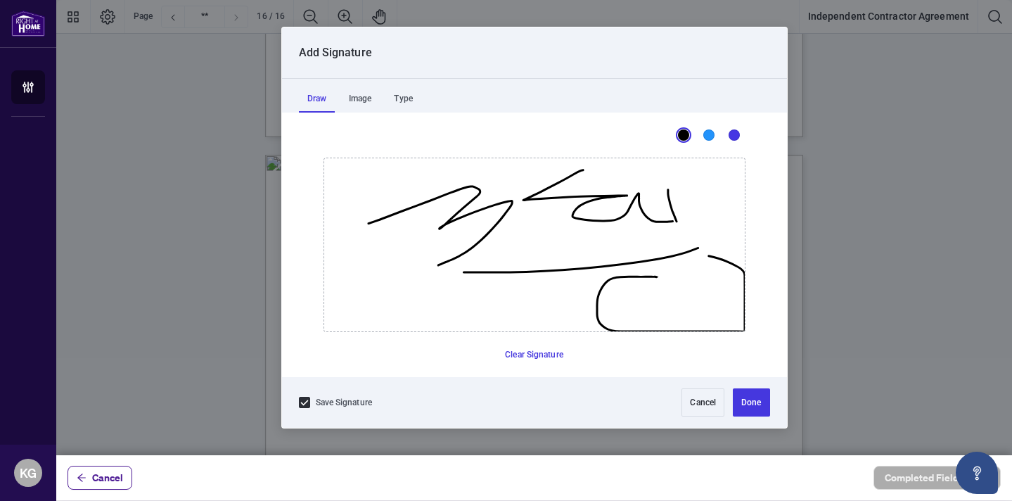
drag, startPoint x: 656, startPoint y: 276, endPoint x: 687, endPoint y: 270, distance: 31.6
click at [687, 270] on icon "Drawing canvas" at bounding box center [534, 244] width 421 height 173
click at [547, 356] on button "Clear Signature" at bounding box center [535, 354] width 70 height 23
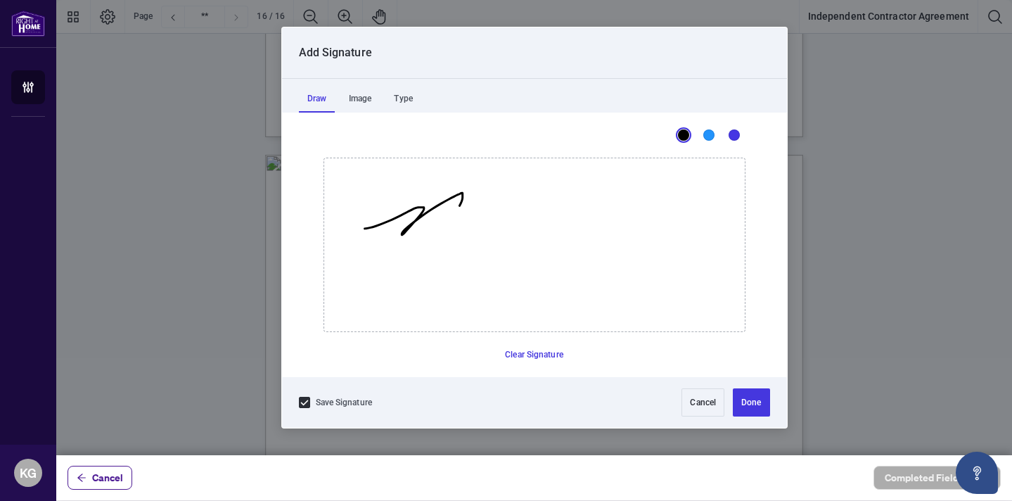
drag, startPoint x: 364, startPoint y: 228, endPoint x: 439, endPoint y: 227, distance: 74.6
click at [439, 227] on icon "Drawing canvas" at bounding box center [534, 244] width 421 height 173
drag, startPoint x: 509, startPoint y: 169, endPoint x: 553, endPoint y: 189, distance: 48.8
click at [553, 189] on icon "Drawing canvas" at bounding box center [534, 244] width 421 height 173
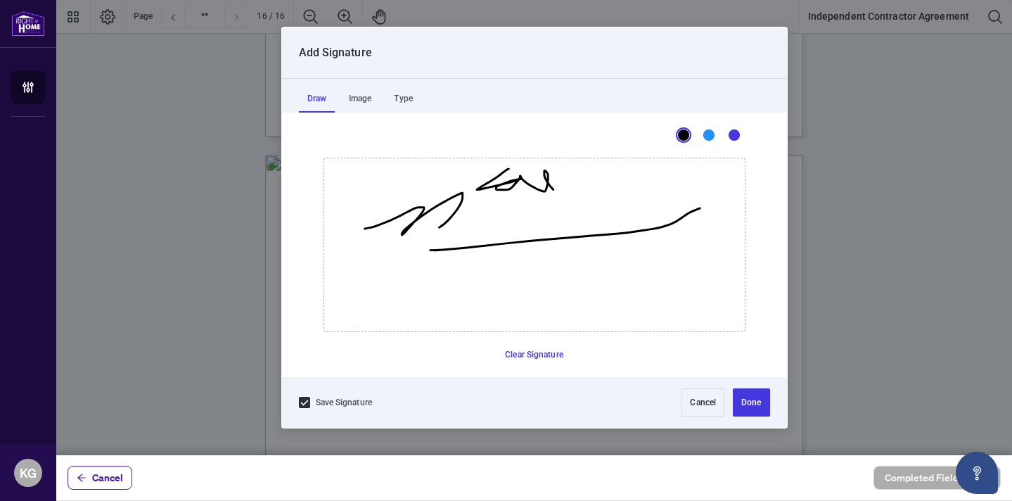
drag, startPoint x: 430, startPoint y: 250, endPoint x: 699, endPoint y: 208, distance: 272.6
click at [699, 208] on icon "Drawing canvas" at bounding box center [534, 244] width 421 height 173
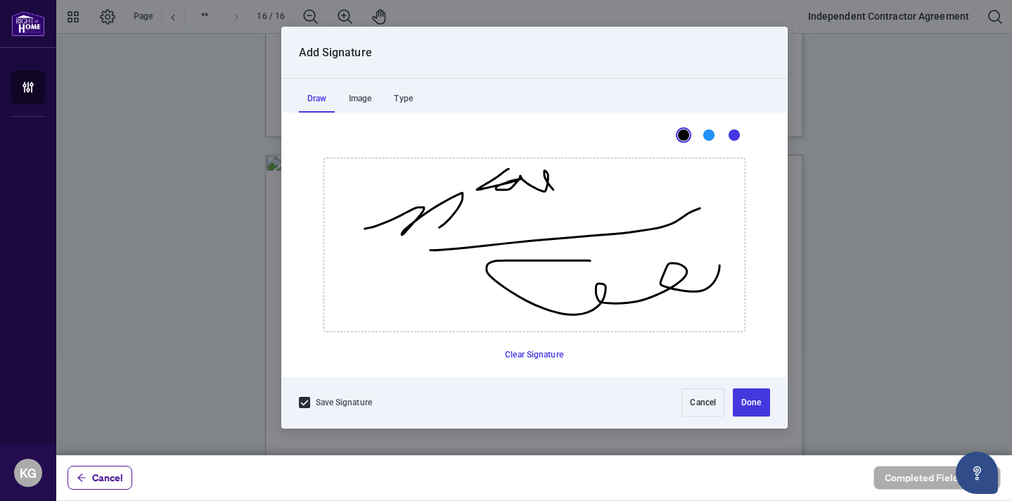
drag, startPoint x: 590, startPoint y: 260, endPoint x: 689, endPoint y: 255, distance: 100.0
click at [689, 255] on icon "Drawing canvas" at bounding box center [534, 244] width 421 height 173
click at [747, 398] on button "Done" at bounding box center [751, 402] width 37 height 28
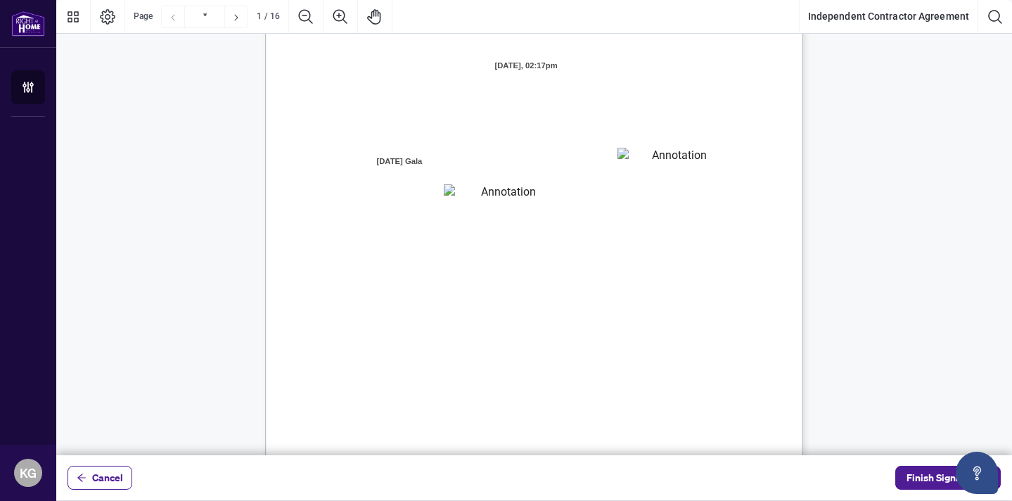
scroll to position [0, 0]
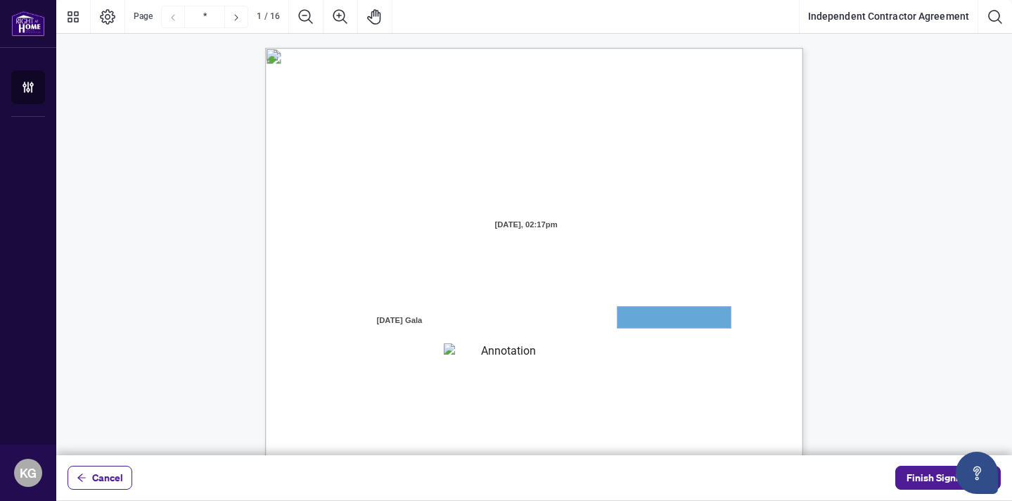
click at [708, 317] on textarea "01JXFGGZ8B05VER9BM5ZFX06TS" at bounding box center [674, 317] width 113 height 21
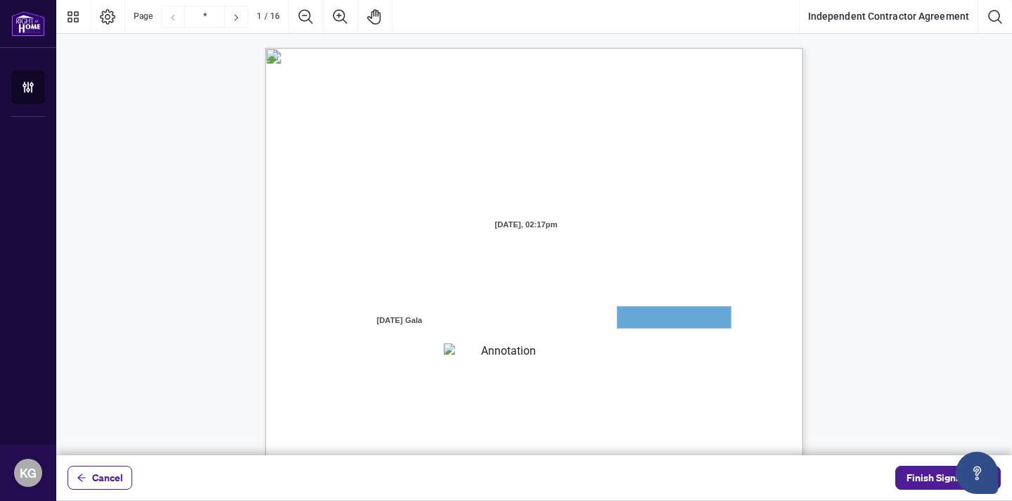
click at [619, 312] on textarea "01JXFGGZ8B05VER9BM5ZFX06TS" at bounding box center [674, 317] width 113 height 21
click at [504, 350] on textarea "01JXFGHB3208SVEBJZD8368SSJ" at bounding box center [503, 352] width 119 height 19
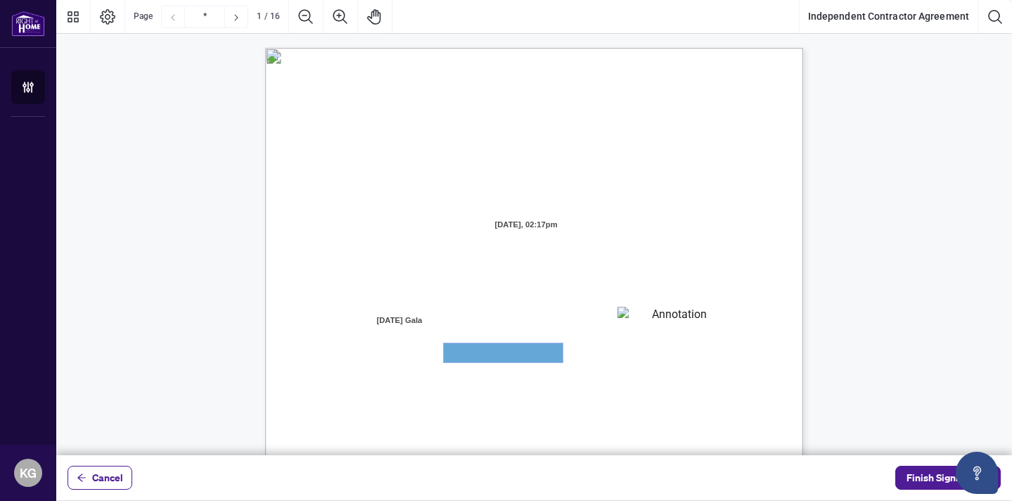
click at [504, 350] on textarea "01JXFGHB3208SVEBJZD8368SSJ" at bounding box center [503, 352] width 119 height 19
click at [663, 319] on textarea "01JXFGGZ8B05VER9BM5ZFX06TS" at bounding box center [674, 317] width 113 height 21
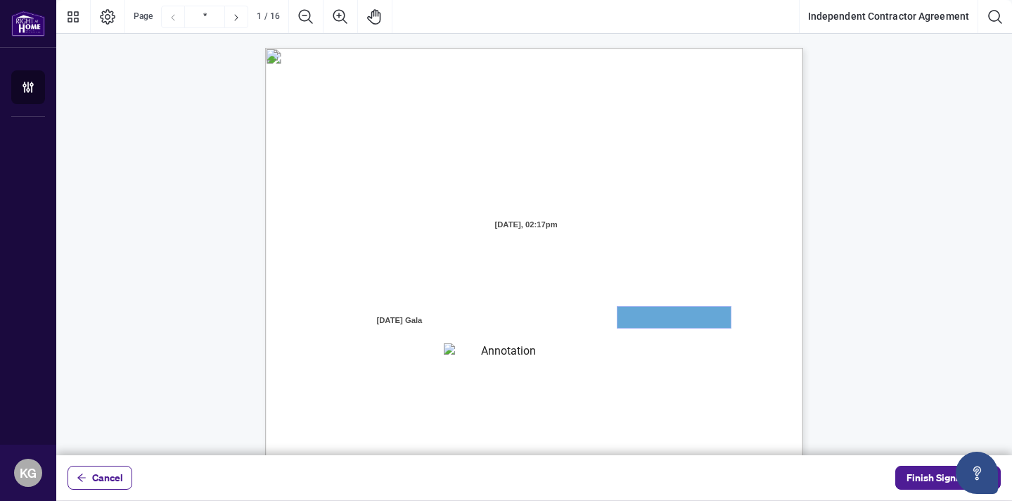
click at [663, 319] on textarea "01JXFGGZ8B05VER9BM5ZFX06TS" at bounding box center [674, 317] width 113 height 21
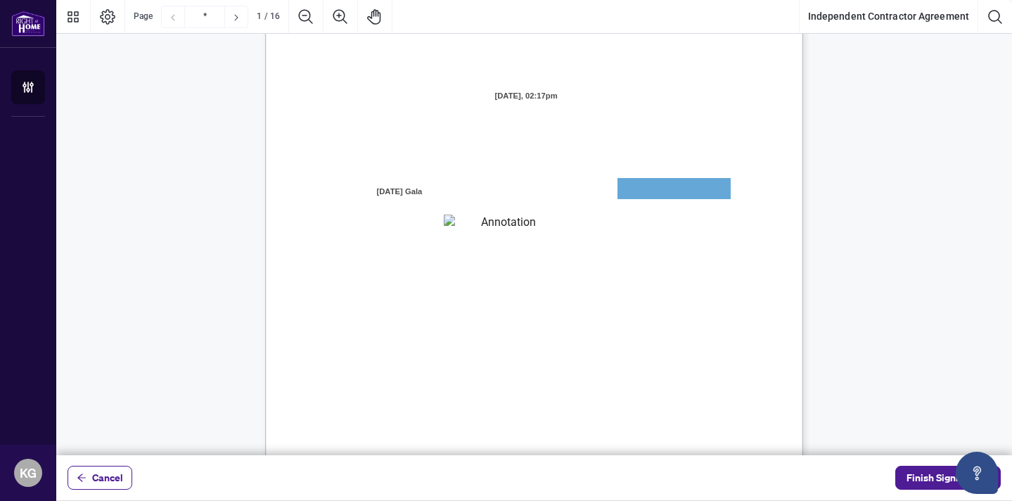
scroll to position [126, 0]
click at [637, 189] on textarea "01JXFGGZ8B05VER9BM5ZFX06TS" at bounding box center [674, 191] width 113 height 21
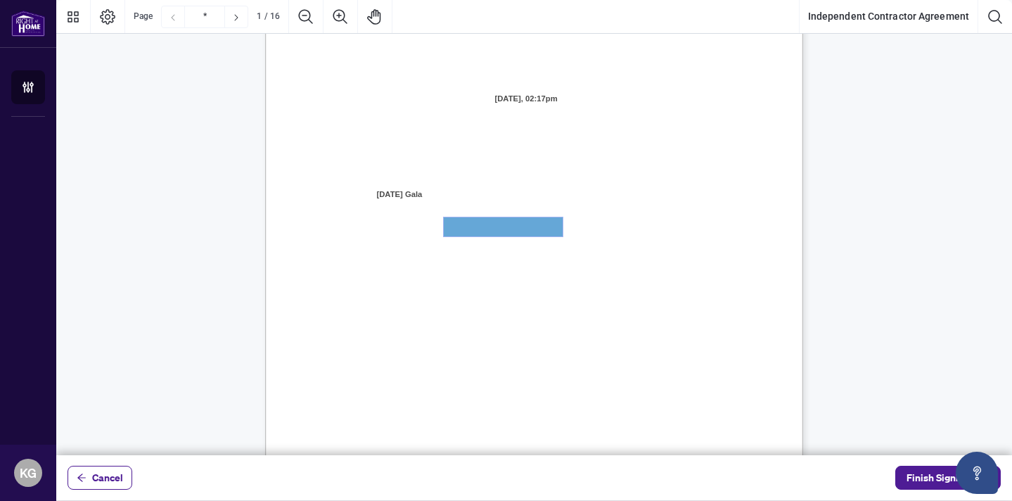
click at [507, 228] on textarea "01JXFGHB3208SVEBJZD8368SSJ" at bounding box center [503, 226] width 119 height 19
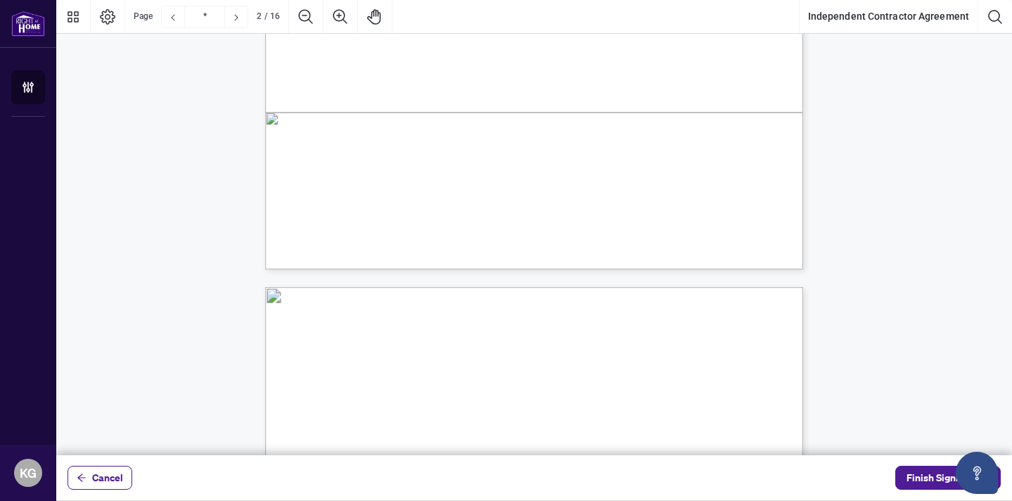
scroll to position [1525, 0]
type input "*"
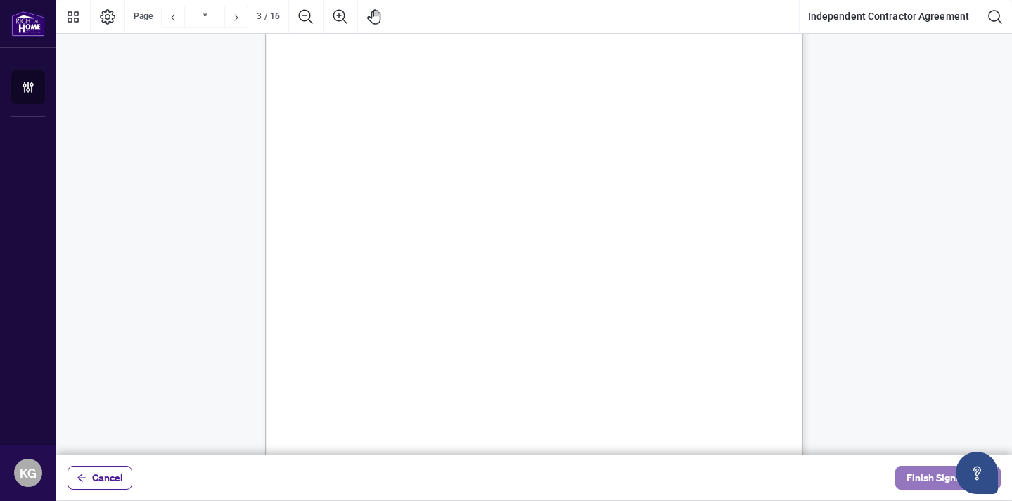
click at [929, 480] on span "Finish Signing" at bounding box center [938, 477] width 63 height 23
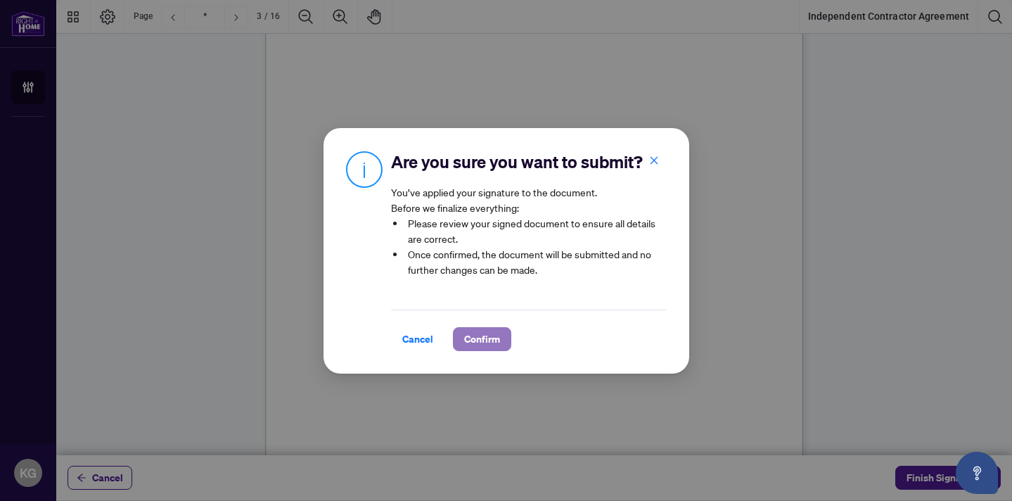
click at [494, 342] on span "Confirm" at bounding box center [482, 339] width 36 height 23
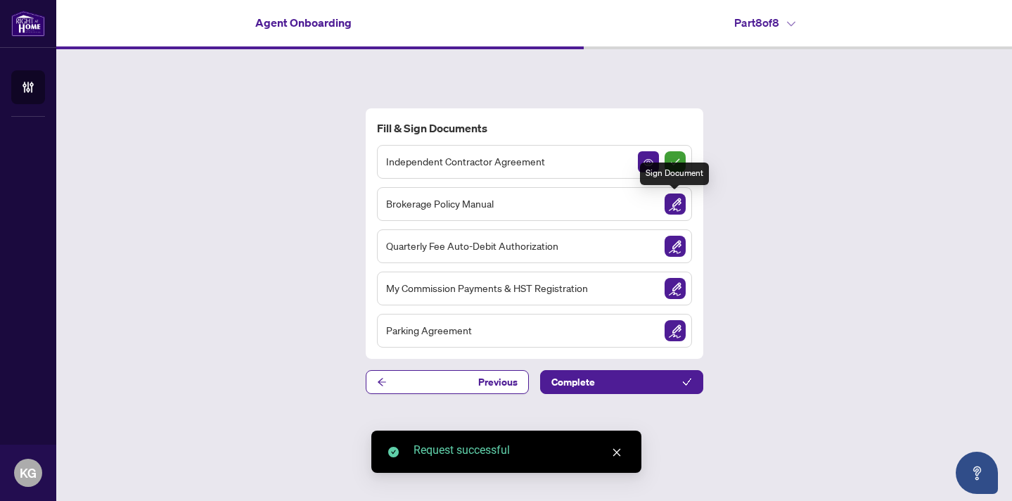
click at [675, 205] on img "Sign Document" at bounding box center [675, 203] width 21 height 21
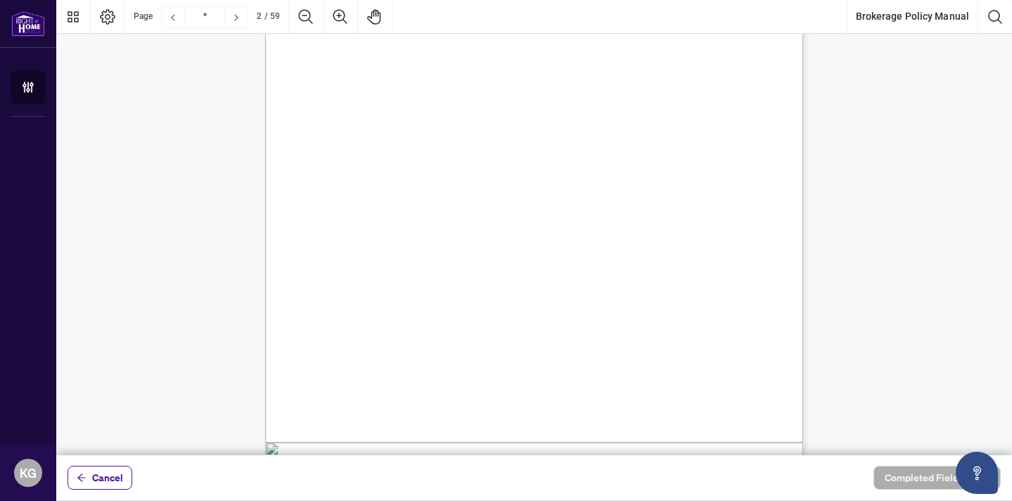
scroll to position [863, 0]
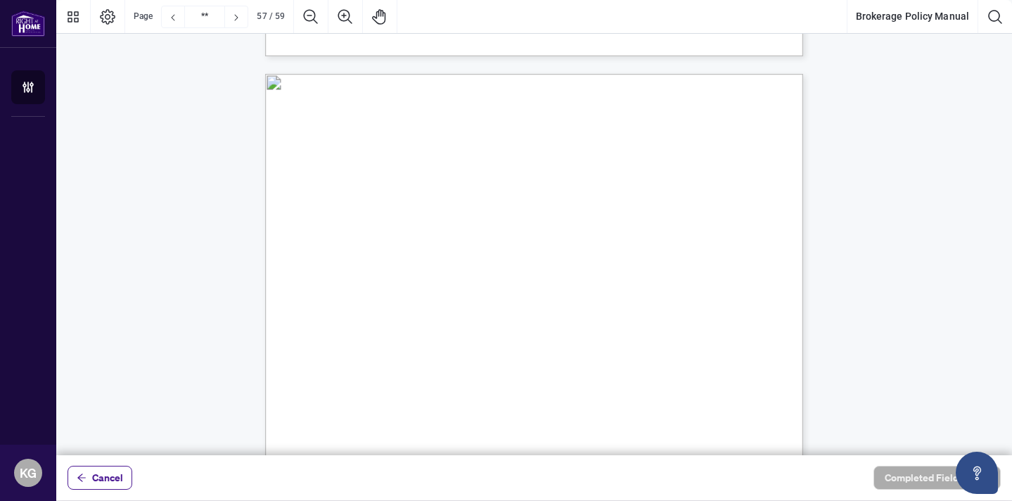
type input "**"
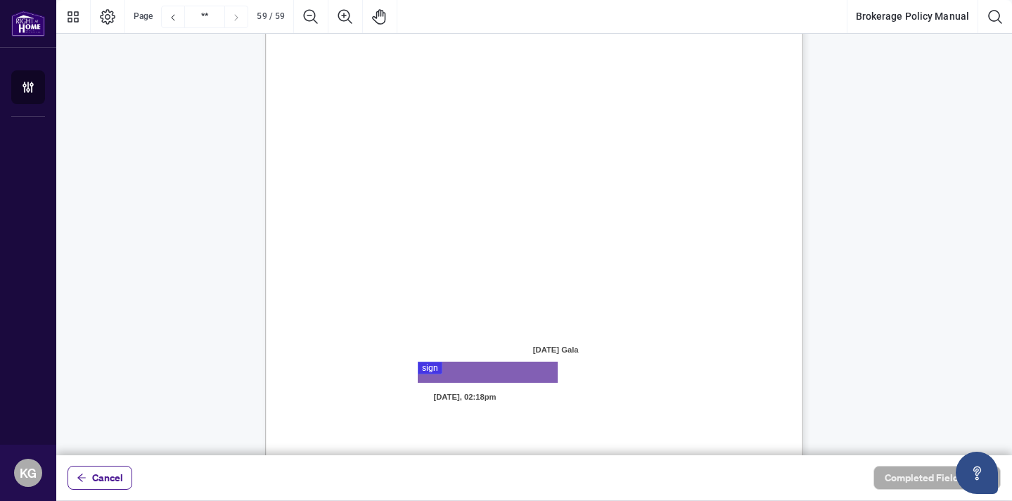
scroll to position [41722, 0]
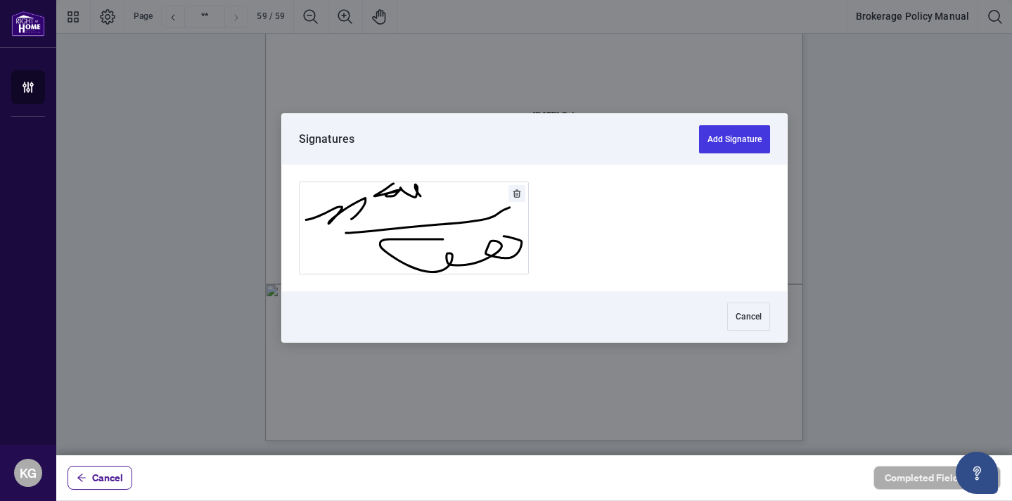
click at [426, 134] on div at bounding box center [534, 227] width 956 height 455
drag, startPoint x: 413, startPoint y: 230, endPoint x: 438, endPoint y: 234, distance: 25.6
click at [438, 234] on button "Add Signature" at bounding box center [414, 227] width 229 height 91
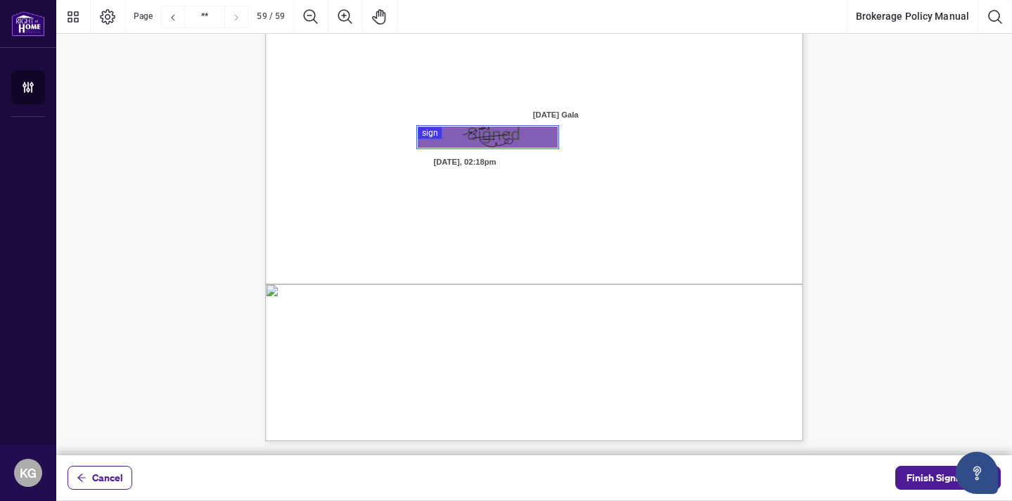
click at [689, 264] on div "ACKNOWLEDGENENT I, the undersigned, acknowledge that I have received, read, and…" at bounding box center [601, 180] width 673 height 871
click at [931, 479] on span "Finish Signing" at bounding box center [938, 477] width 63 height 23
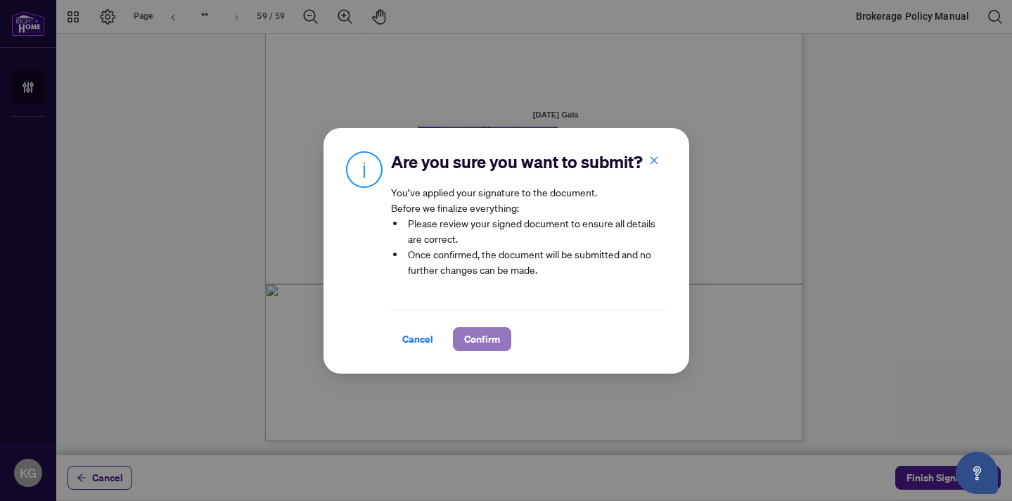
click at [491, 331] on span "Confirm" at bounding box center [482, 339] width 36 height 23
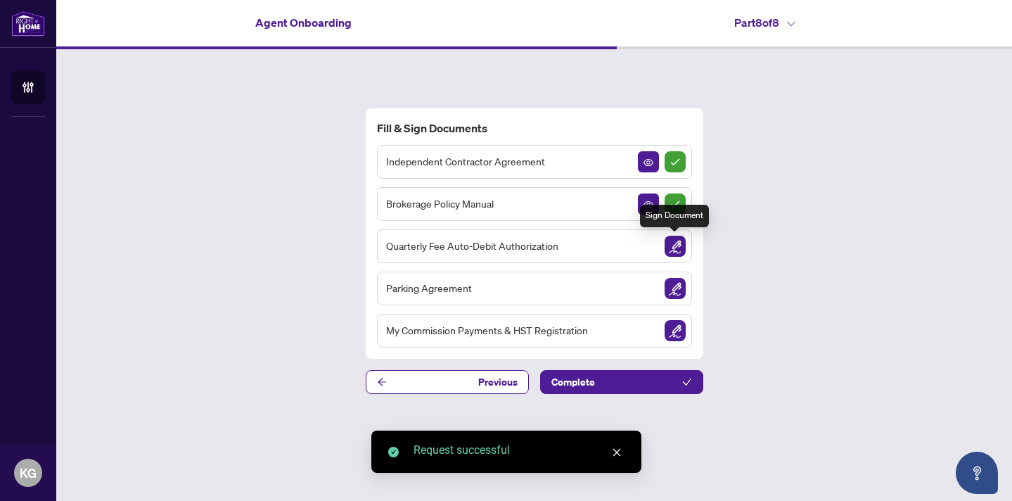
click at [675, 243] on img "Sign Document" at bounding box center [675, 246] width 21 height 21
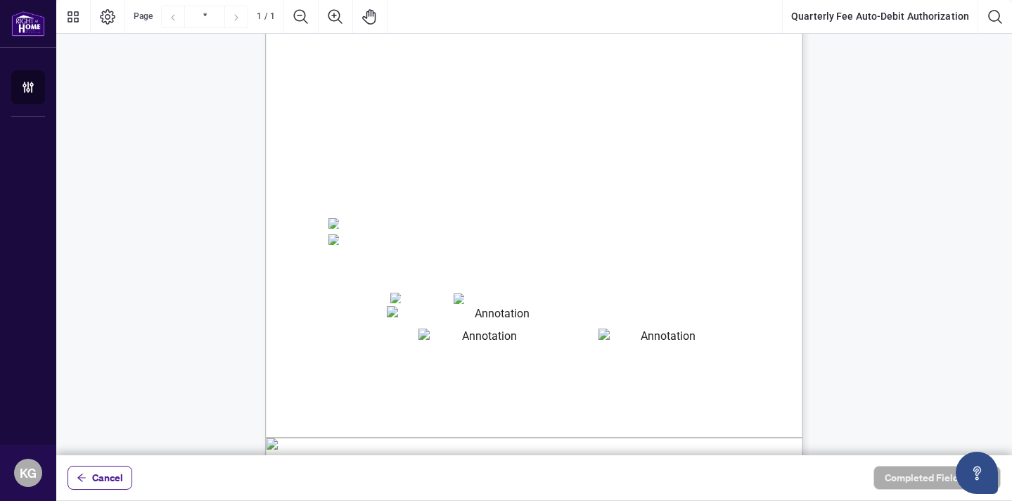
scroll to position [303, 0]
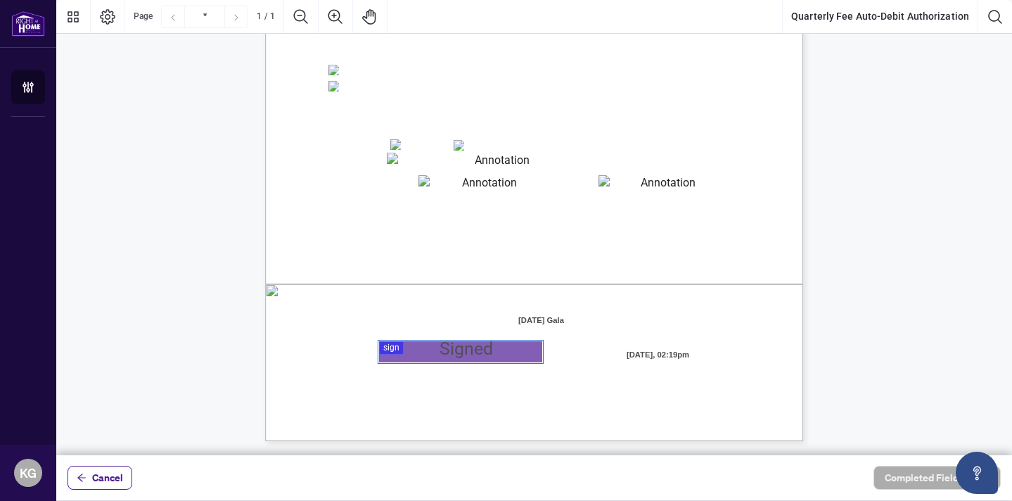
click at [390, 347] on div at bounding box center [534, 227] width 956 height 455
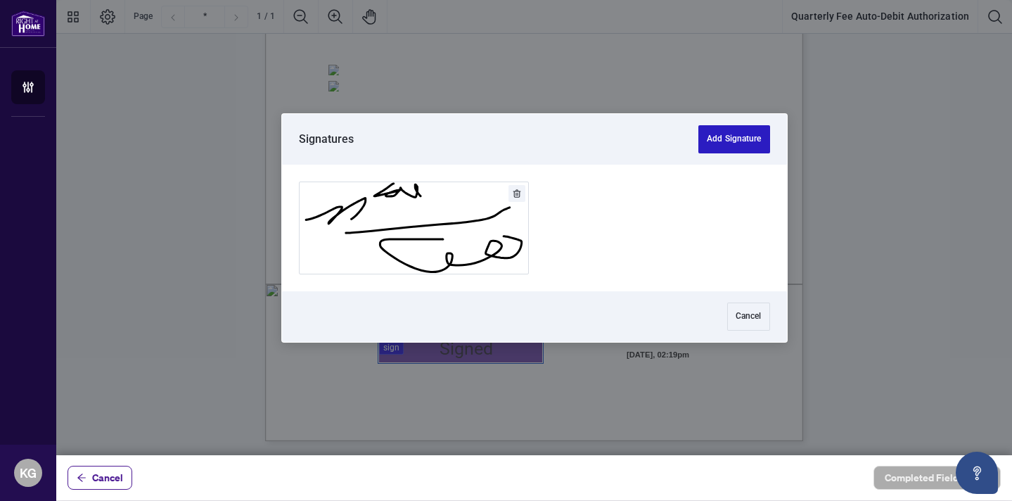
click at [746, 141] on button "Add Signature" at bounding box center [734, 139] width 71 height 28
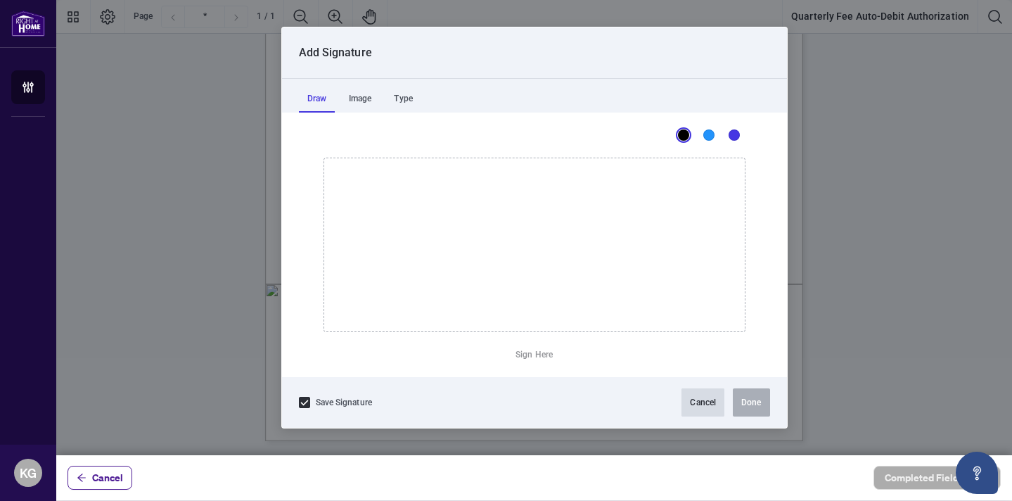
click at [696, 400] on button "Cancel" at bounding box center [703, 402] width 43 height 28
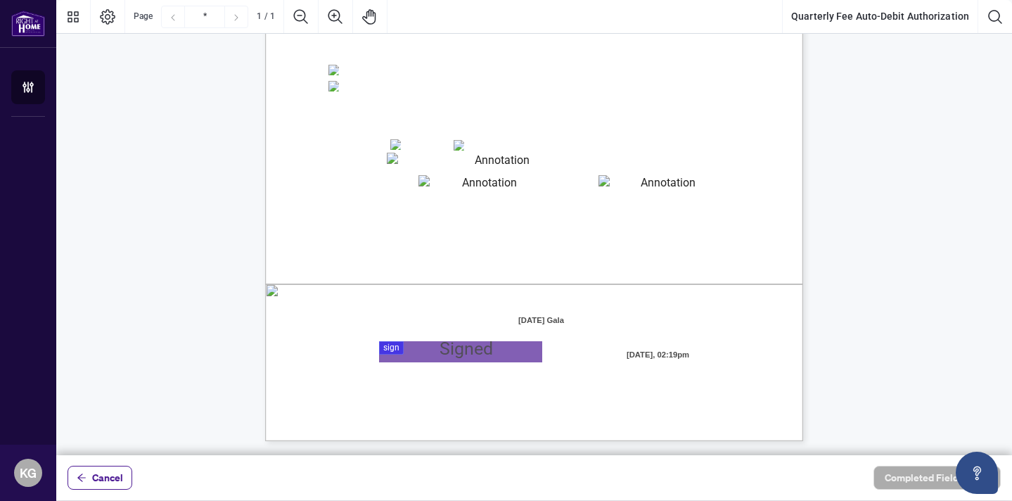
click at [820, 423] on div "Right at Home Realty, Brokerage Quarterly Fees Billing Authorization Quarterly …" at bounding box center [534, 86] width 956 height 711
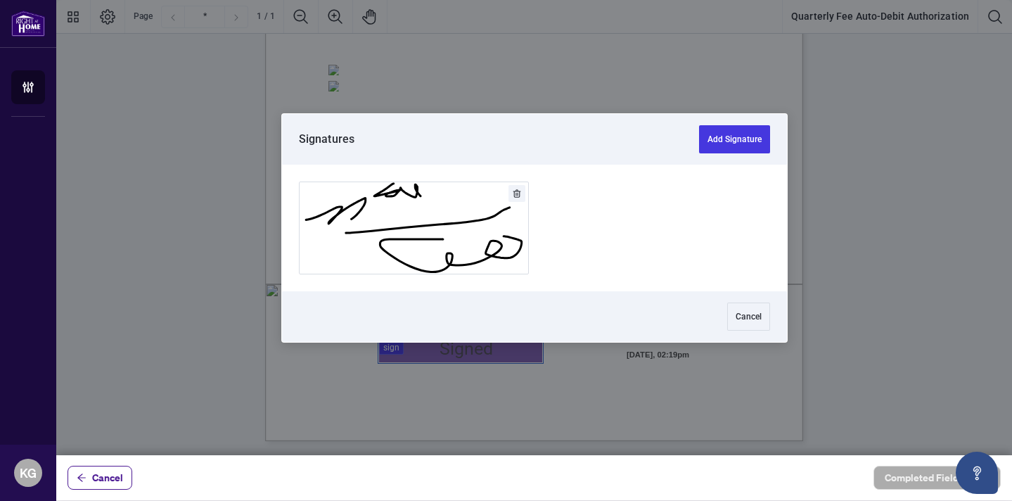
click at [393, 352] on div at bounding box center [534, 227] width 956 height 455
click at [684, 233] on div at bounding box center [534, 228] width 505 height 127
click at [476, 217] on button "Add Signature" at bounding box center [414, 227] width 229 height 91
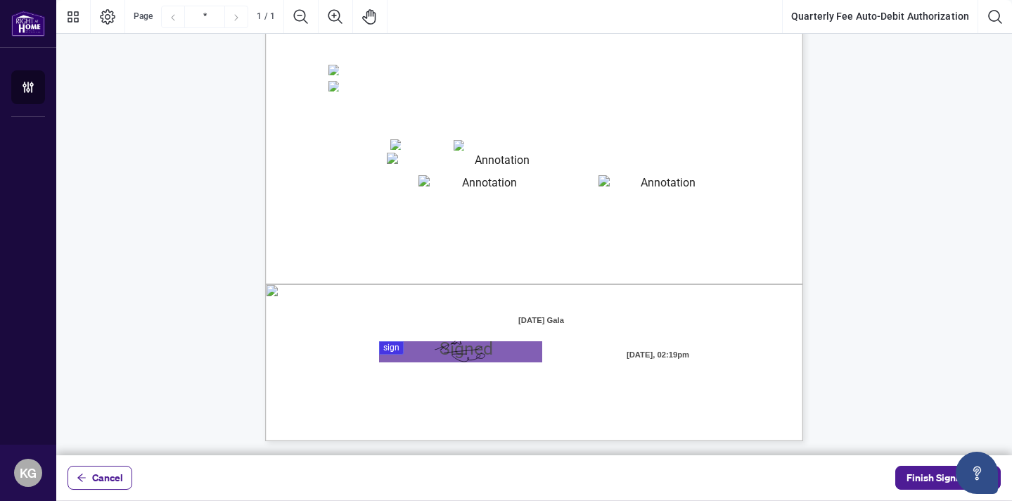
click at [873, 355] on div "Right at Home Realty, Brokerage Quarterly Fees Billing Authorization Quarterly …" at bounding box center [534, 86] width 956 height 711
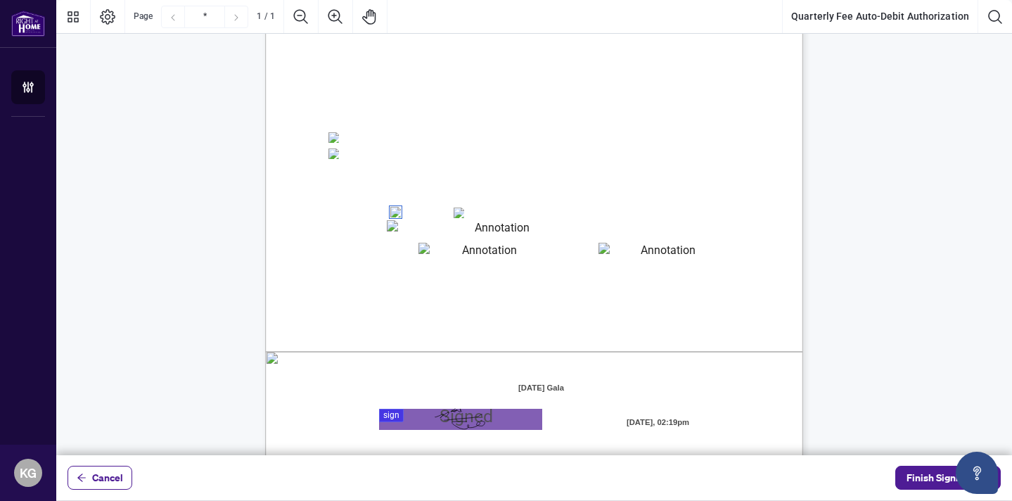
scroll to position [242, 0]
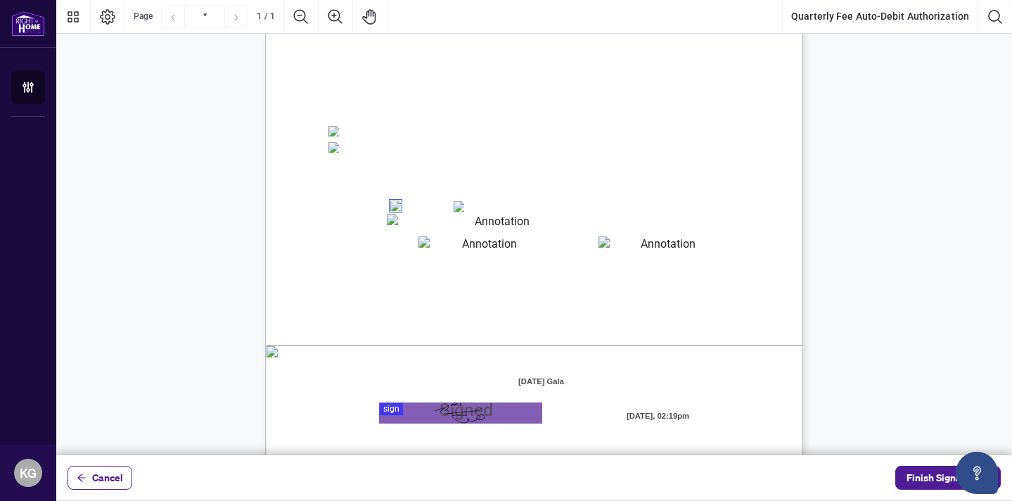
click at [402, 221] on textarea "01JYSTRV7454ZTXKRBYE43XT5P" at bounding box center [497, 224] width 220 height 20
click at [397, 225] on textarea "01JYSTRV7454ZTXKRBYE43XT5P" at bounding box center [497, 224] width 220 height 20
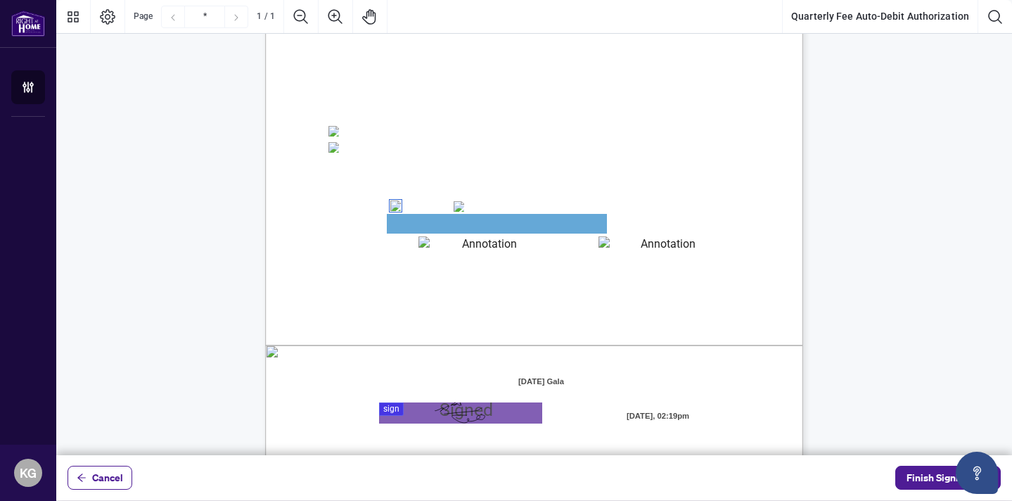
click at [392, 236] on div "Right at Home Realty, Brokerage Quarterly Fees Billing Authorization Quarterly …" at bounding box center [601, 241] width 673 height 871
click at [417, 228] on textarea "01JYSTRV7454ZTXKRBYE43XT5P" at bounding box center [497, 224] width 220 height 20
click at [388, 215] on textarea "01JYSTRV7454ZTXKRBYE43XT5P" at bounding box center [497, 224] width 220 height 20
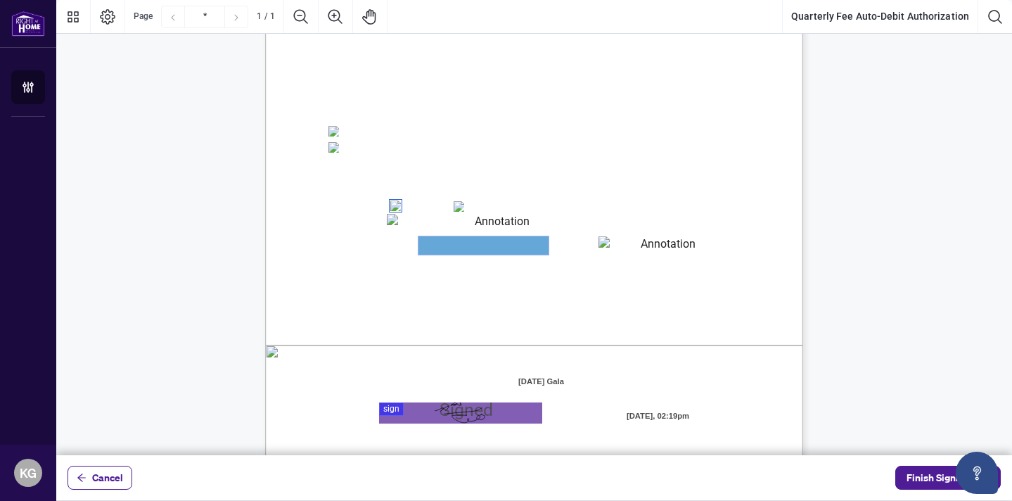
click at [473, 252] on textarea "01JYSTS2ZJ4H15EMZHQ47M8YED" at bounding box center [484, 245] width 130 height 18
click at [420, 230] on textarea "01JYSTRV7454ZTXKRBYE43XT5P" at bounding box center [497, 224] width 220 height 20
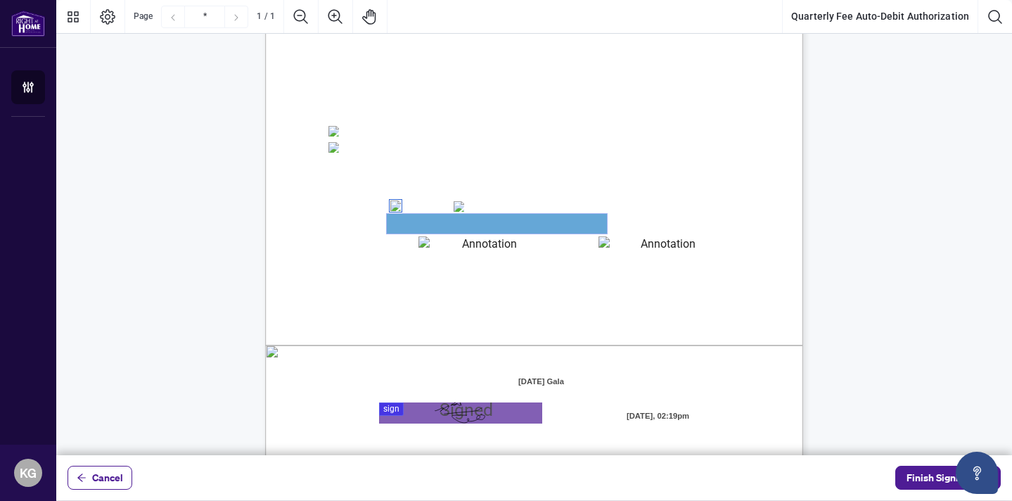
click at [420, 230] on textarea "01JYSTRV7454ZTXKRBYE43XT5P" at bounding box center [497, 224] width 220 height 20
click at [417, 222] on textarea "01JYSTRV7454ZTXKRBYE43XT5P" at bounding box center [497, 224] width 220 height 20
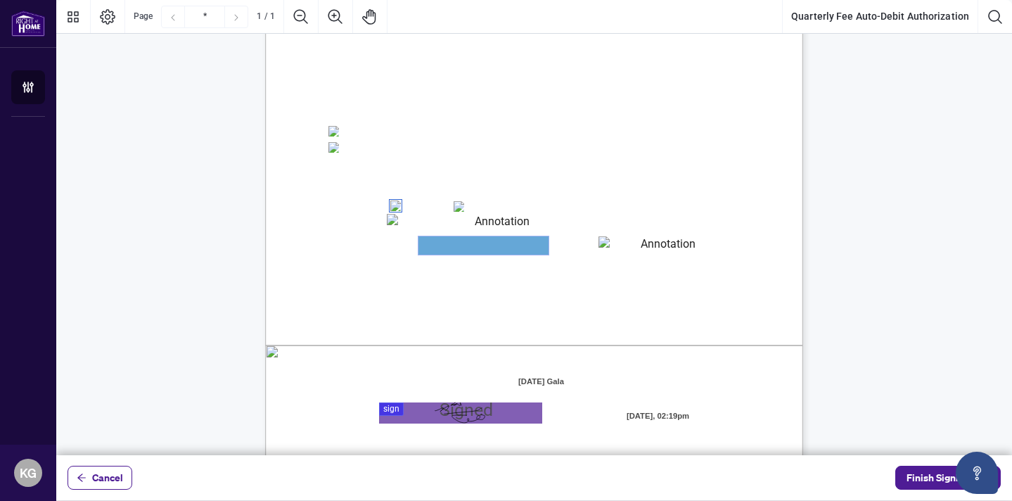
click at [435, 238] on textarea "01JYSTS2ZJ4H15EMZHQ47M8YED" at bounding box center [484, 245] width 130 height 18
click at [428, 225] on textarea "01JYSTRV7454ZTXKRBYE43XT5P" at bounding box center [497, 224] width 220 height 20
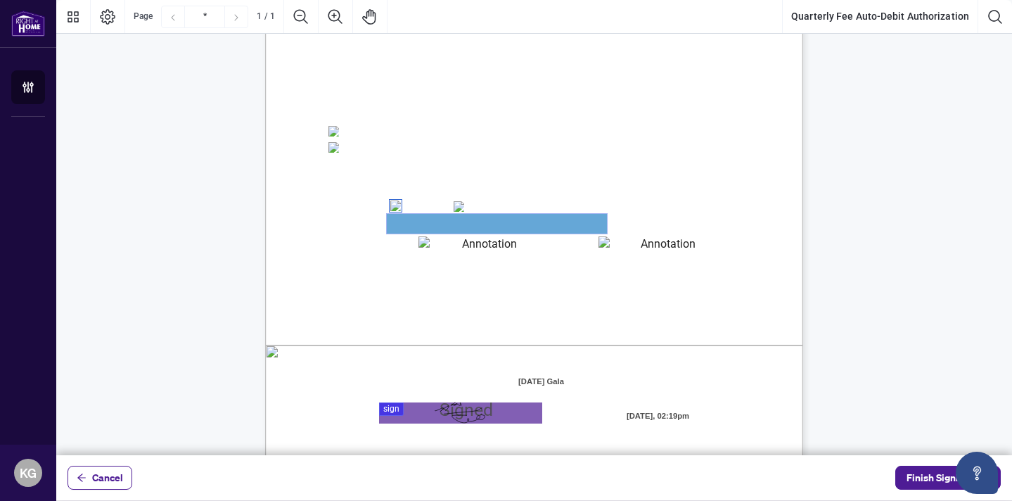
click at [428, 225] on textarea "01JYSTRV7454ZTXKRBYE43XT5P" at bounding box center [497, 224] width 220 height 20
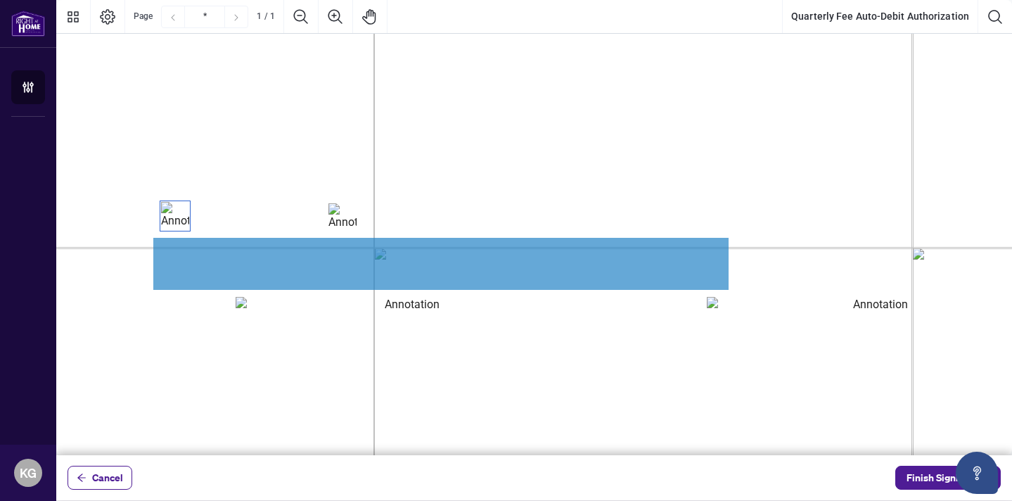
scroll to position [879, 236]
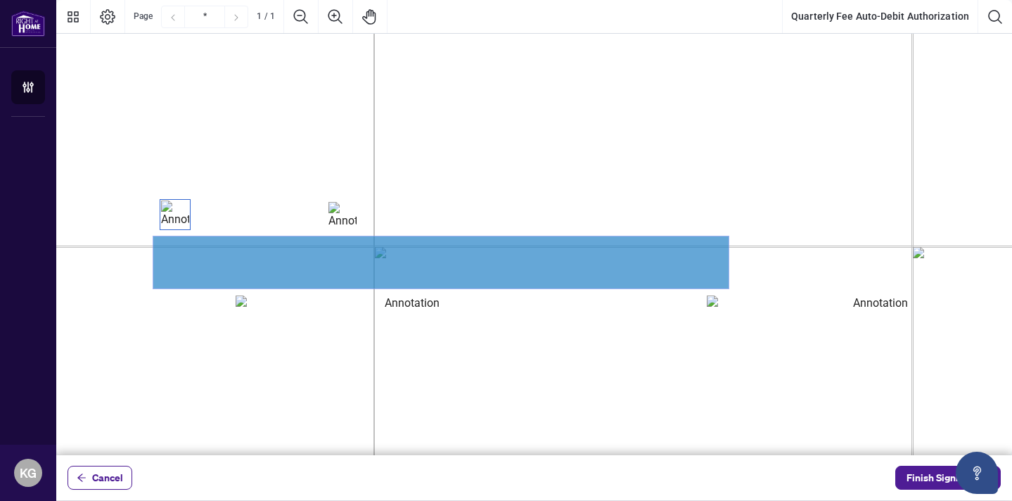
click at [280, 250] on textarea "01JYSTRV7454ZTXKRBYE43XT5P" at bounding box center [441, 262] width 576 height 52
click at [222, 273] on textarea "01JYSTRV7454ZTXKRBYE43XT5P" at bounding box center [441, 262] width 576 height 52
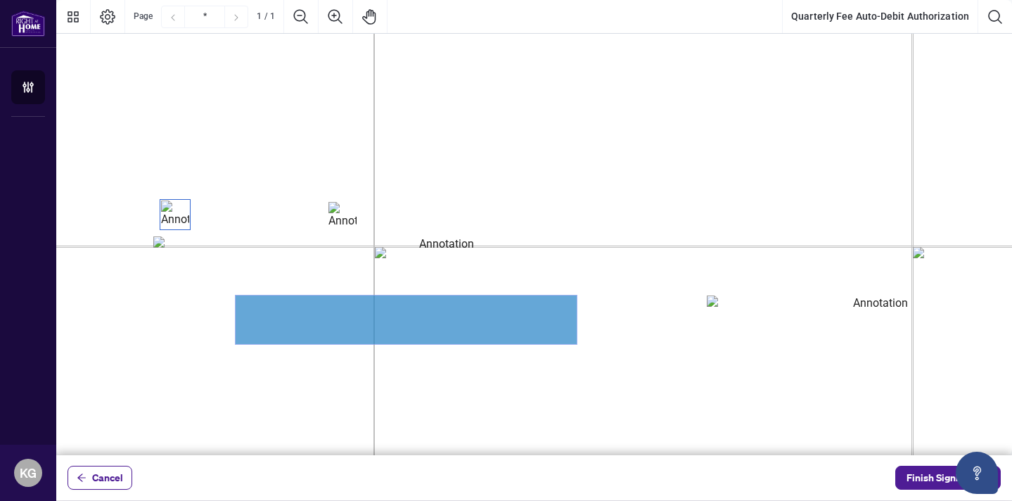
click at [419, 310] on textarea "01JYSTS2ZJ4H15EMZHQ47M8YED" at bounding box center [406, 319] width 341 height 49
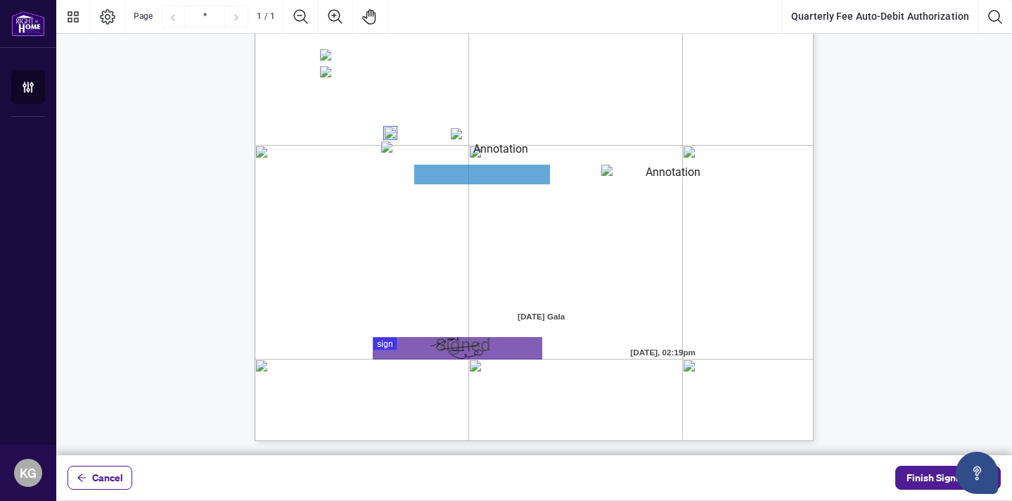
scroll to position [331, 0]
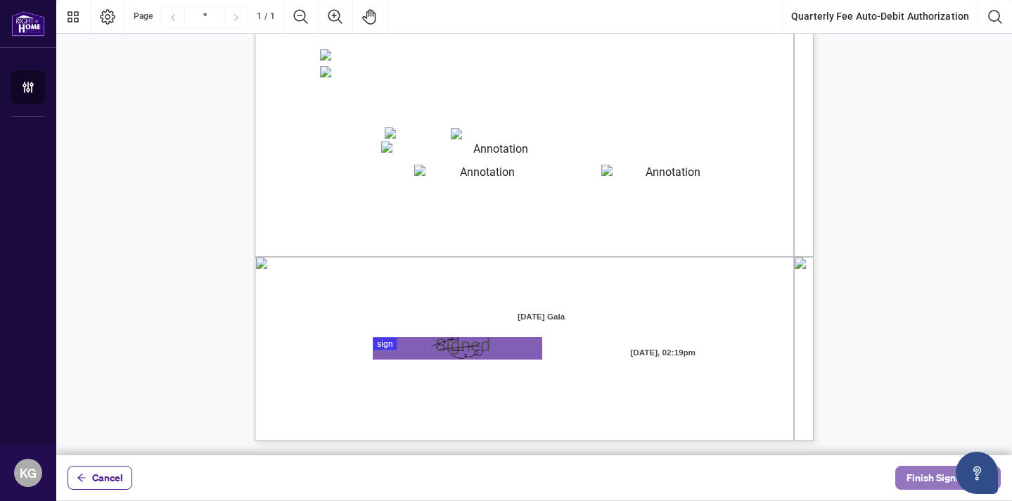
click at [939, 480] on span "Finish Signing" at bounding box center [938, 477] width 63 height 23
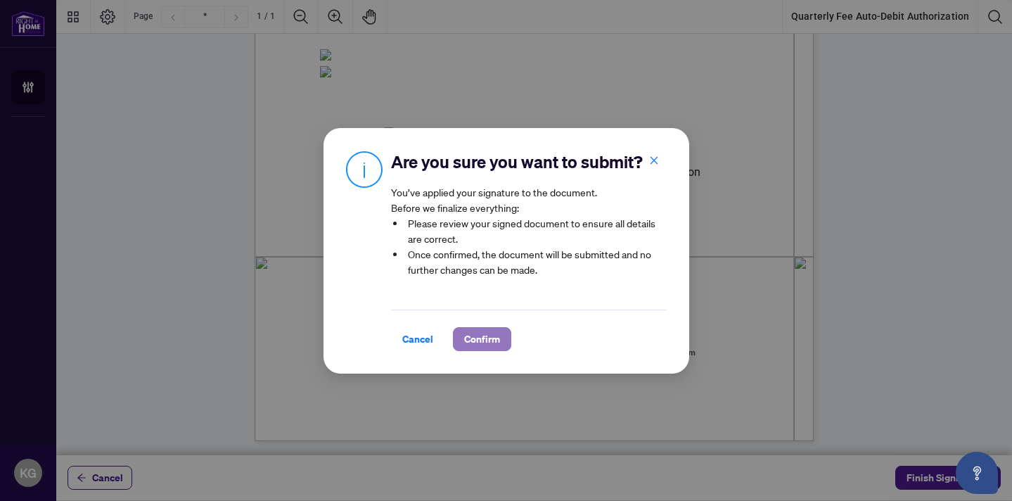
click at [485, 341] on span "Confirm" at bounding box center [482, 339] width 36 height 23
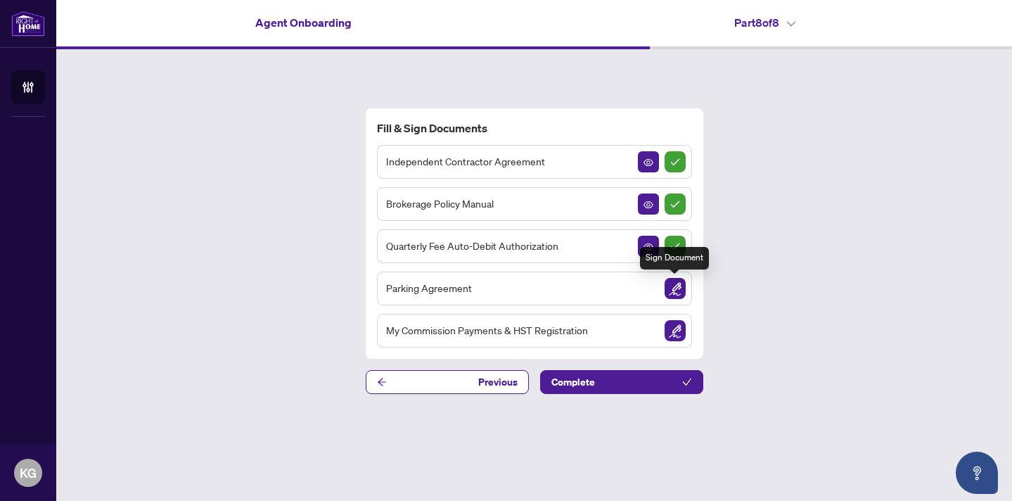
click at [678, 293] on img "Sign Document" at bounding box center [675, 288] width 21 height 21
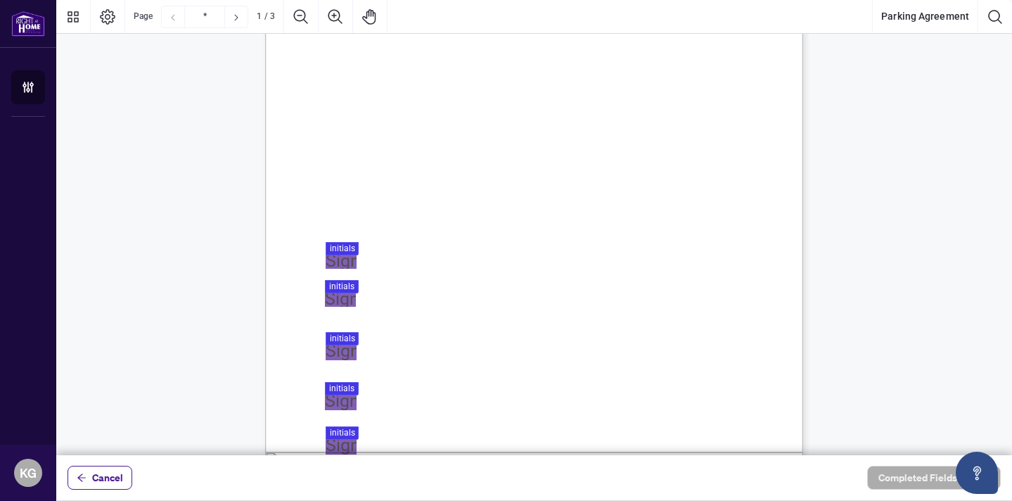
scroll to position [136, 0]
click at [344, 258] on div at bounding box center [534, 227] width 956 height 455
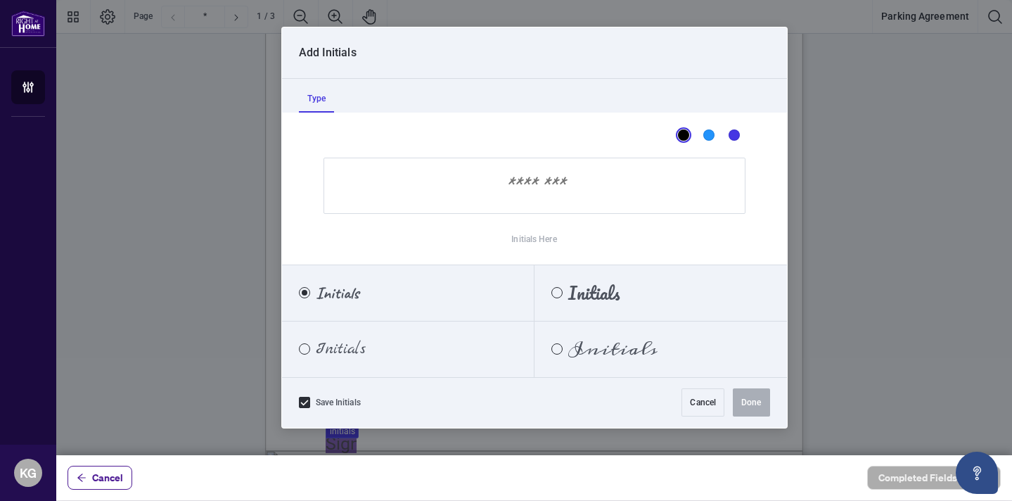
click at [541, 193] on input "Initials Here" at bounding box center [535, 186] width 422 height 56
type input "*"
type input "**"
click at [303, 348] on div "Marck Script" at bounding box center [304, 348] width 11 height 11
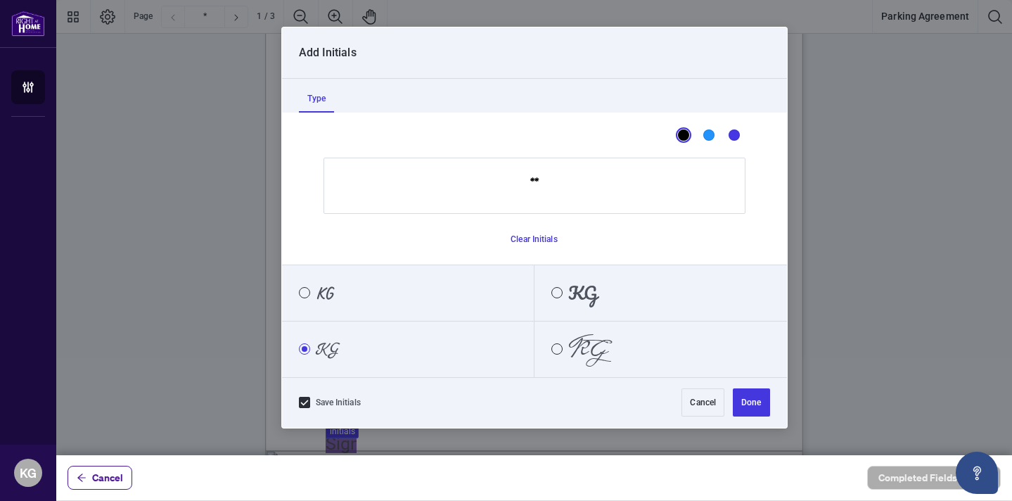
scroll to position [7, 0]
click at [753, 403] on button "Done" at bounding box center [751, 402] width 37 height 28
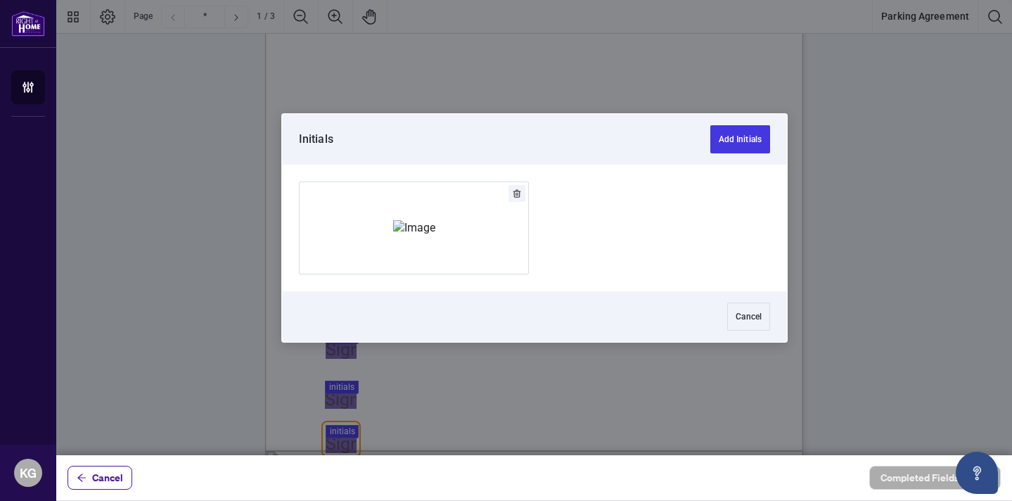
click at [347, 291] on div at bounding box center [534, 227] width 956 height 455
click at [470, 241] on button "Add Signature" at bounding box center [414, 227] width 229 height 91
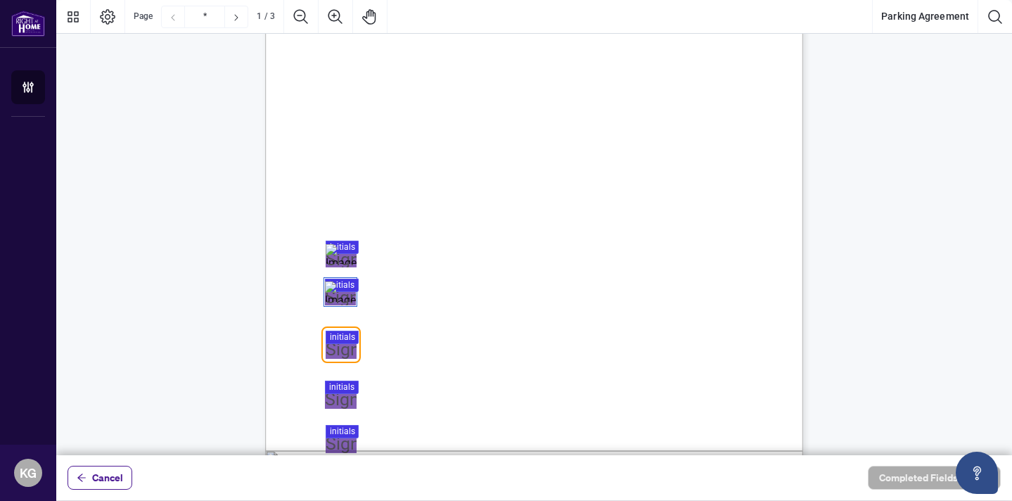
click at [343, 359] on div "PARKING YOUR LICENSE AGREEMENT Overview: Parking your license means that your l…" at bounding box center [601, 346] width 673 height 871
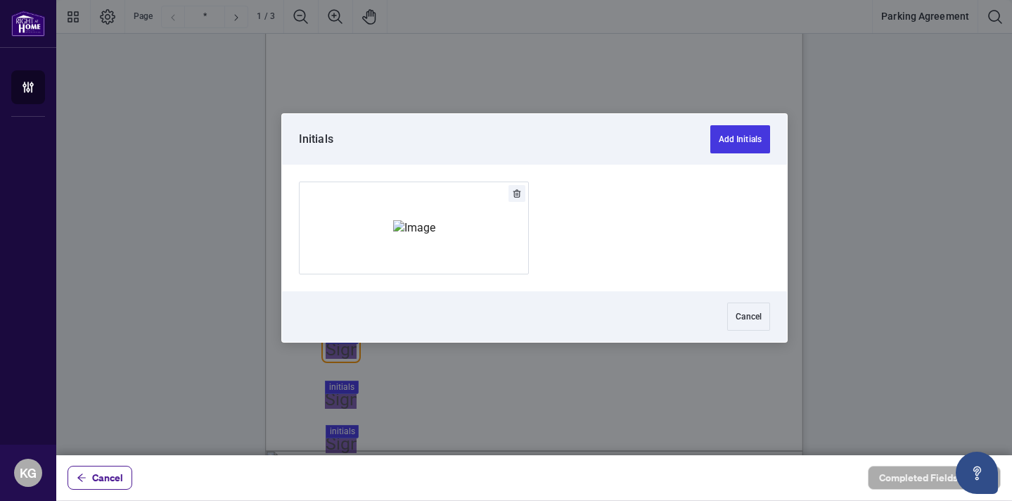
click at [343, 345] on div at bounding box center [534, 227] width 956 height 455
click at [426, 229] on img "Add Signature" at bounding box center [414, 227] width 42 height 15
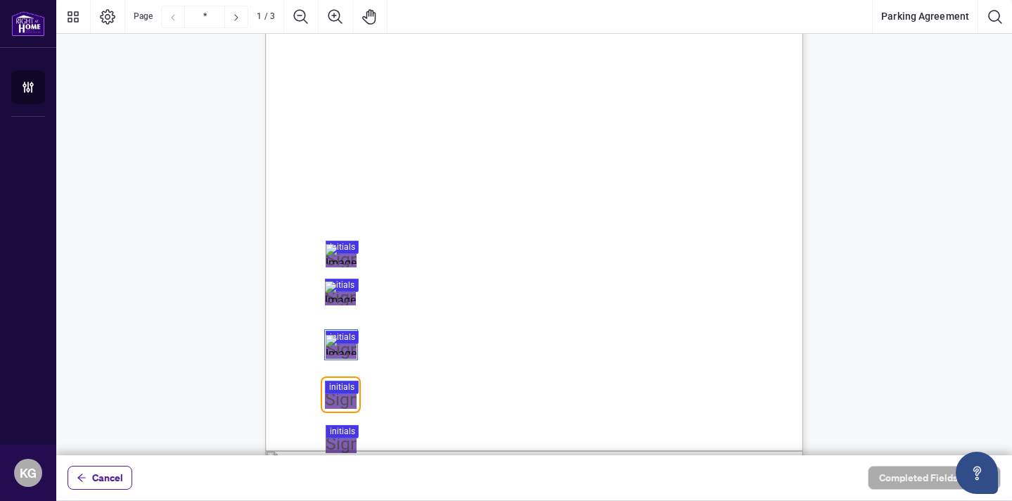
click at [345, 399] on div at bounding box center [534, 227] width 956 height 455
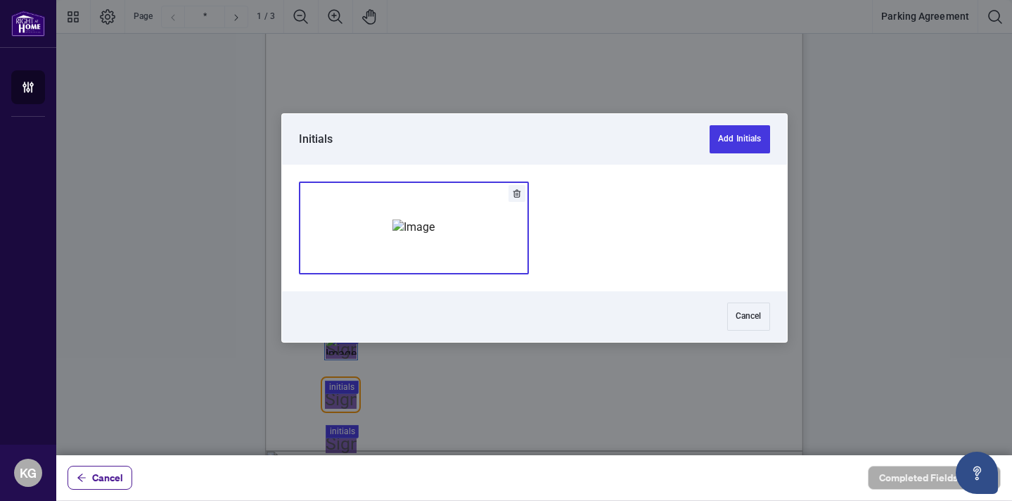
click at [408, 235] on img "Add Signature" at bounding box center [414, 227] width 42 height 15
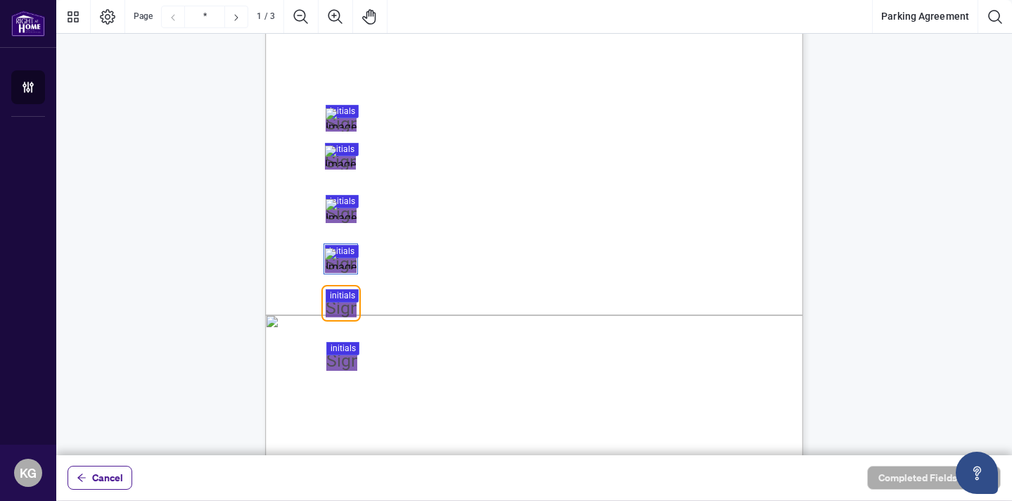
scroll to position [289, 0]
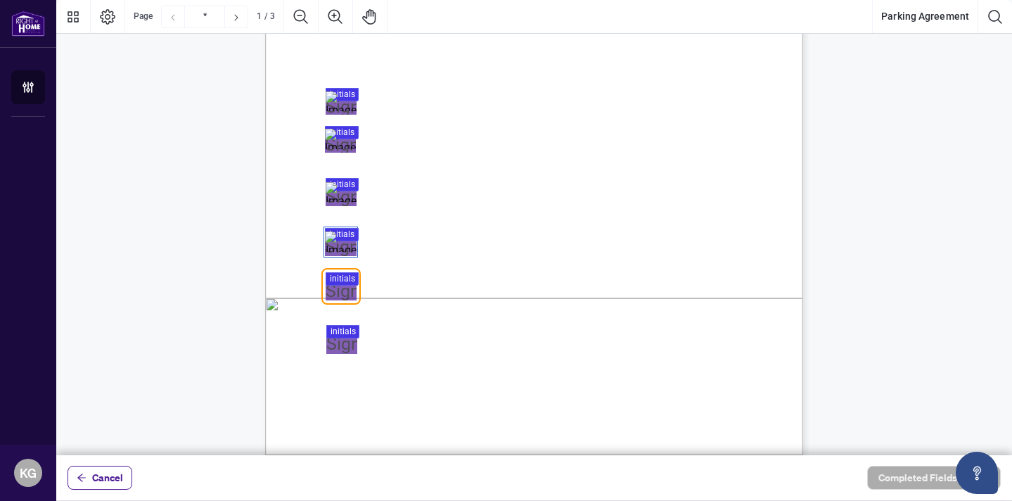
click at [342, 292] on div at bounding box center [534, 227] width 956 height 455
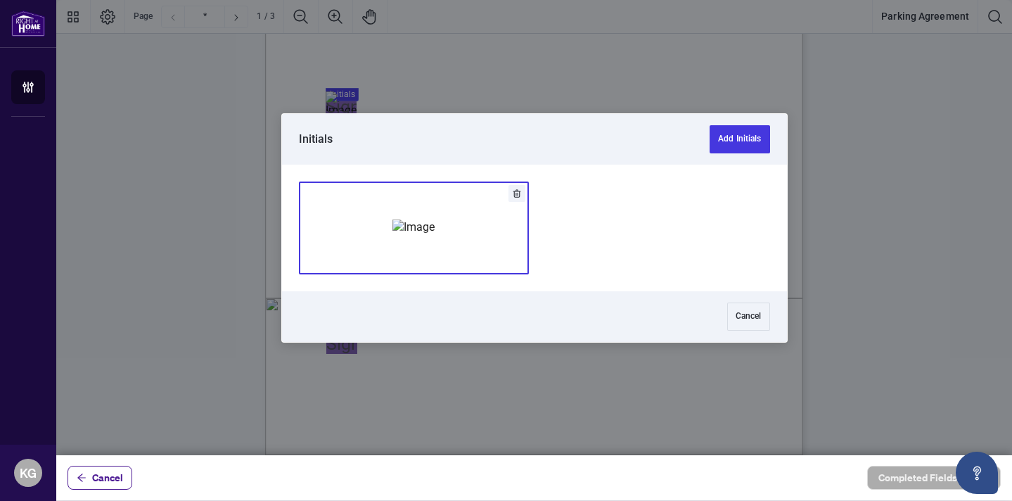
click at [435, 224] on img "Add Signature" at bounding box center [414, 227] width 42 height 15
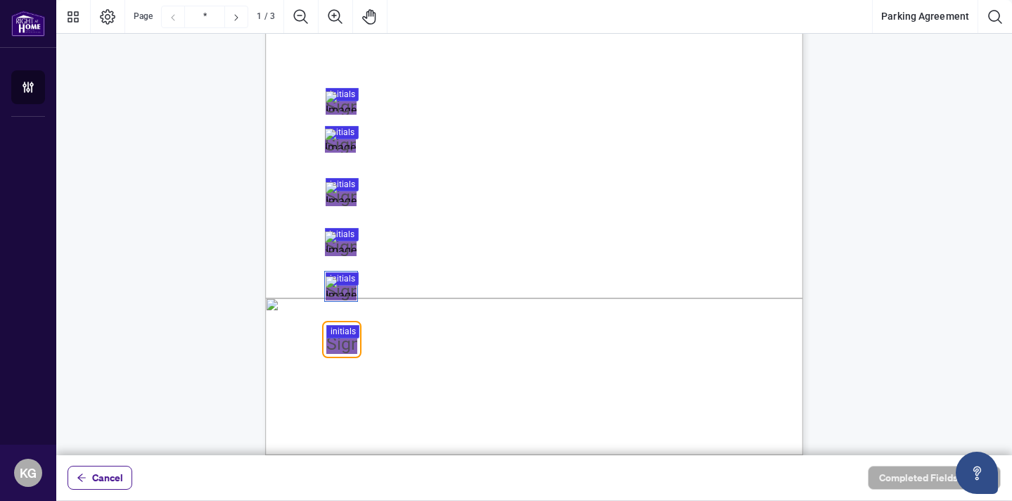
click at [345, 348] on div at bounding box center [534, 227] width 956 height 455
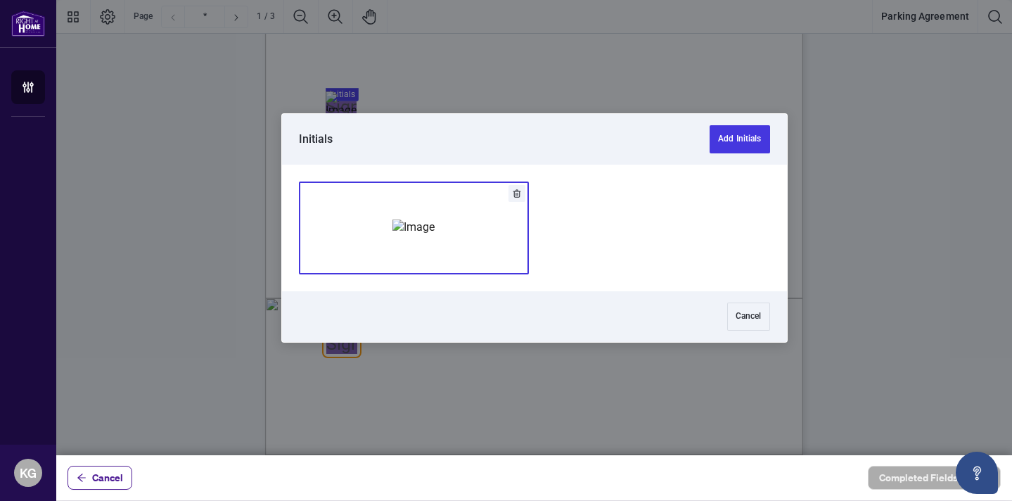
click at [426, 229] on img "Add Signature" at bounding box center [414, 227] width 42 height 15
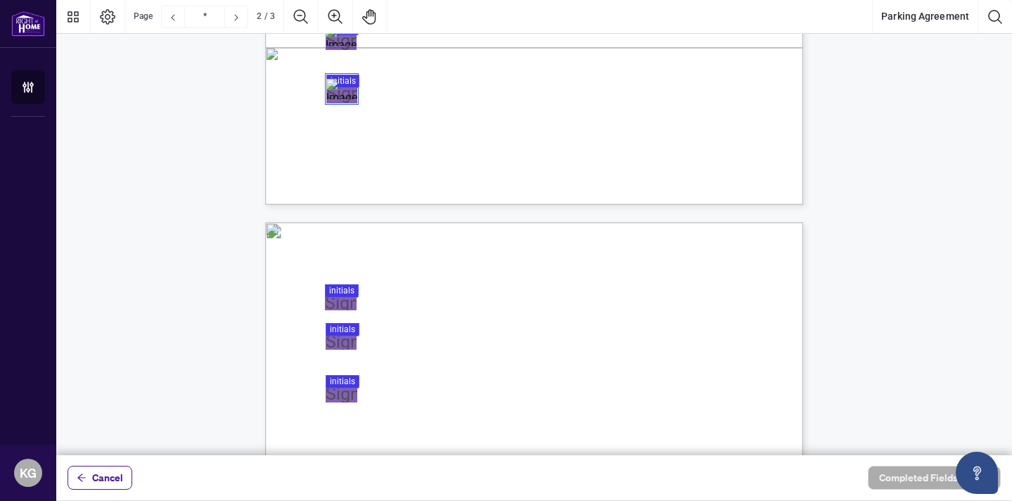
scroll to position [632, 0]
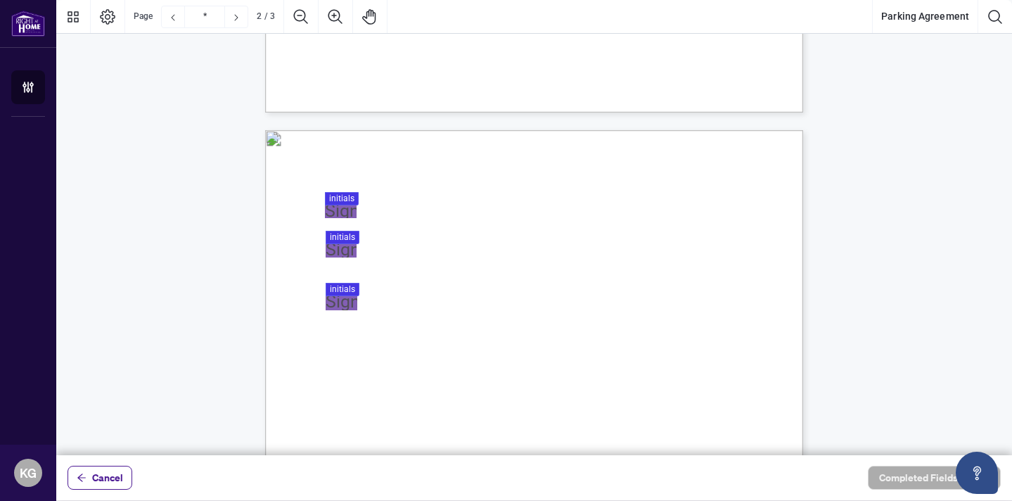
click at [335, 214] on div at bounding box center [534, 227] width 956 height 455
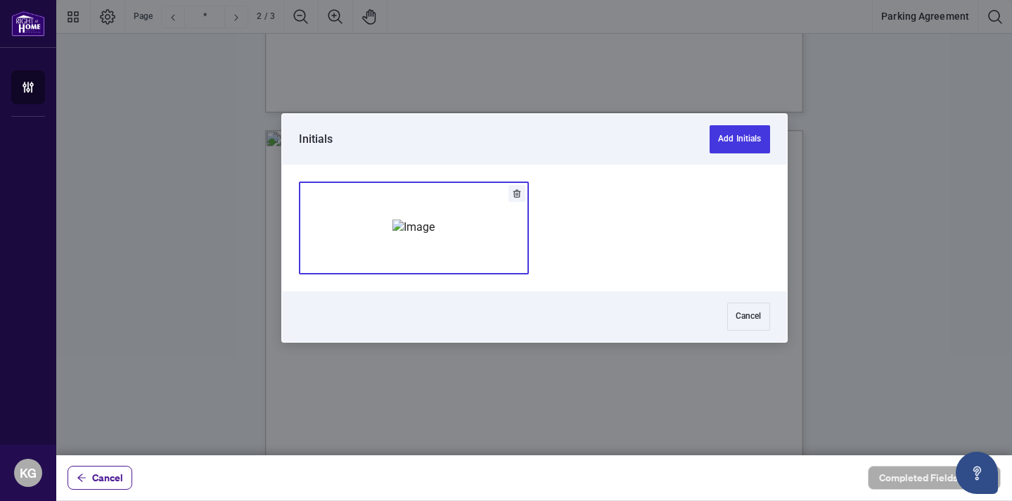
click at [435, 231] on img "Add Signature" at bounding box center [414, 227] width 42 height 15
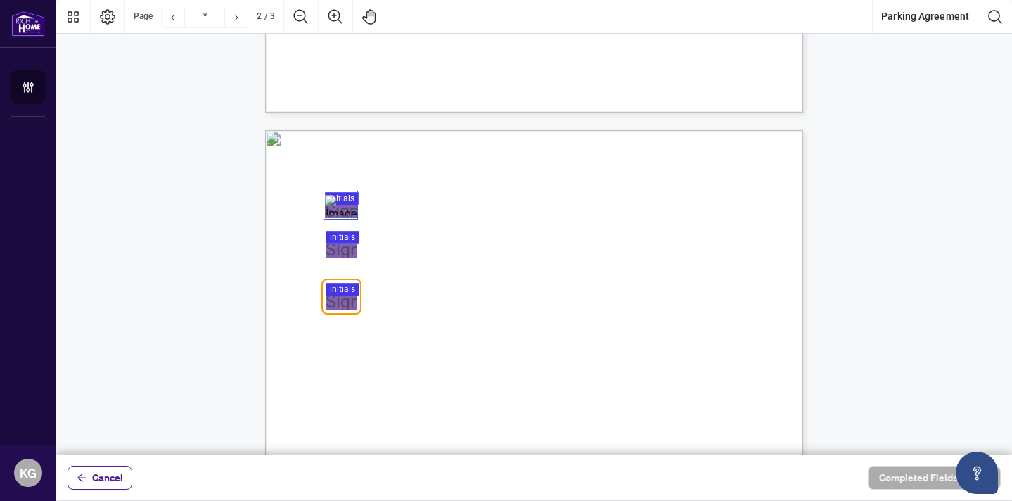
click at [344, 254] on div at bounding box center [534, 227] width 956 height 455
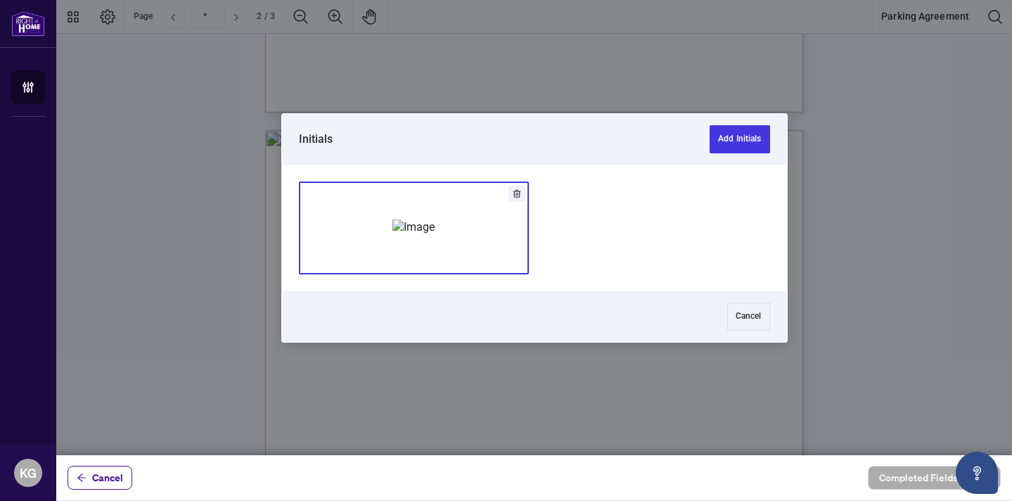
click at [435, 235] on img "Add Signature" at bounding box center [414, 227] width 42 height 15
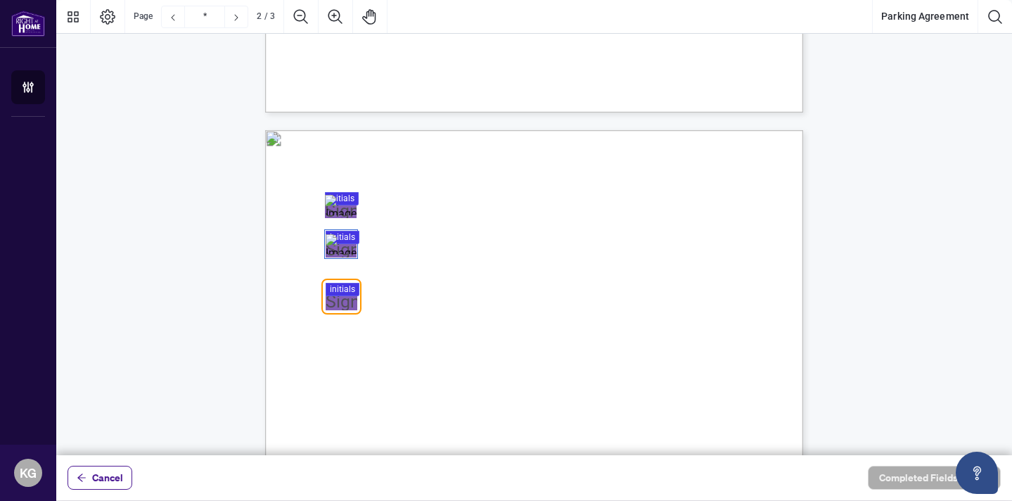
click at [352, 297] on div at bounding box center [534, 227] width 956 height 455
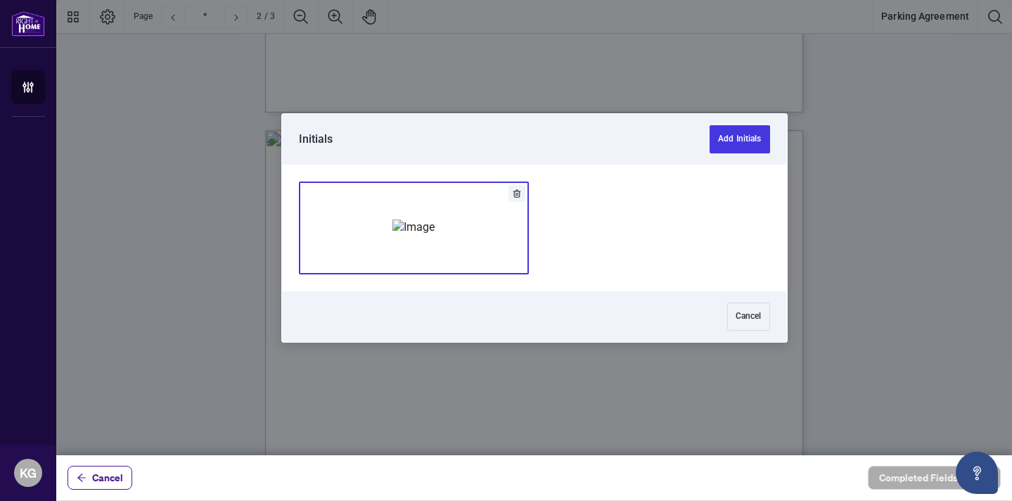
click at [435, 220] on img "Add Signature" at bounding box center [414, 227] width 42 height 15
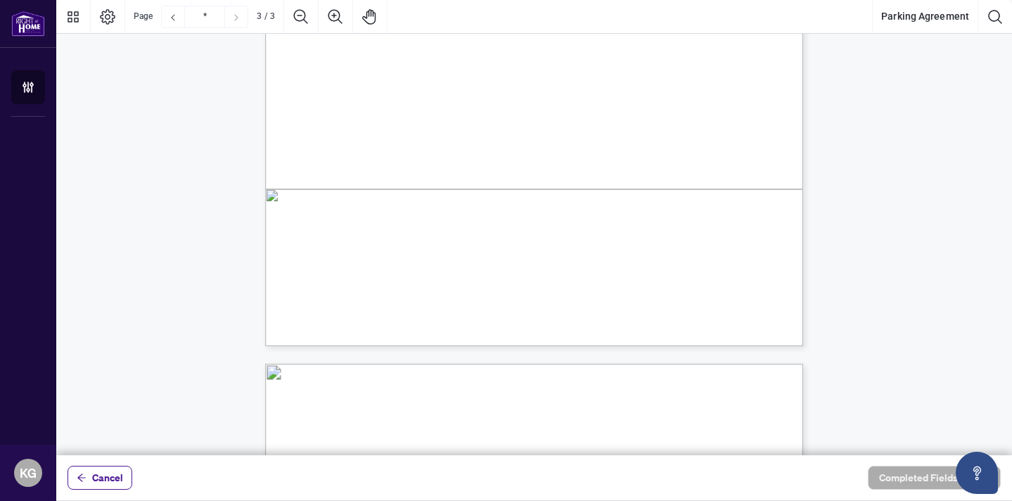
type input "*"
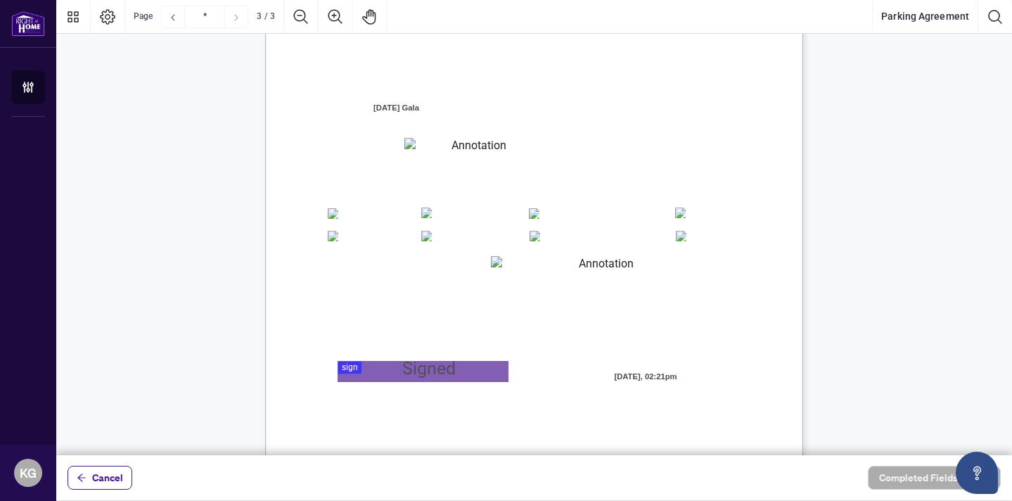
scroll to position [1463, 0]
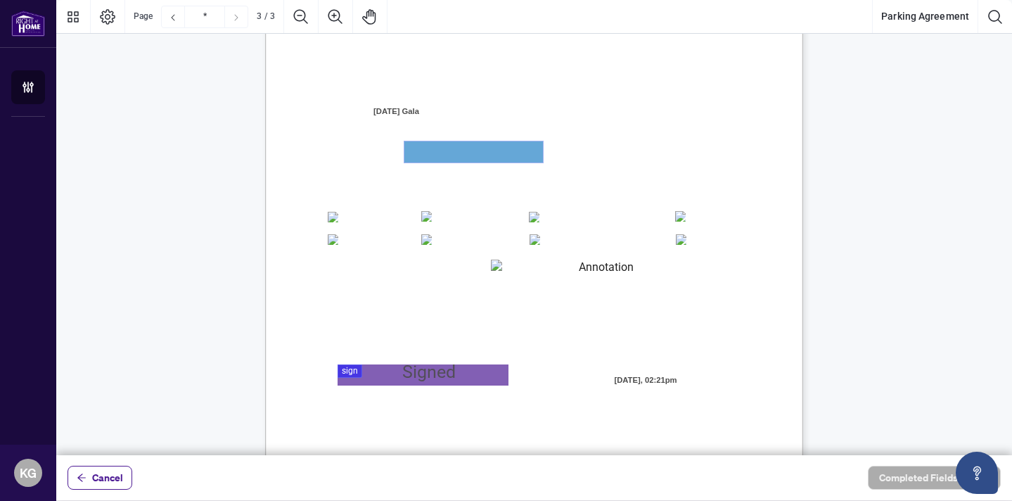
click at [423, 160] on textarea "01JYSVJFZDT31PQS3R3VMXDQ2J" at bounding box center [474, 151] width 139 height 21
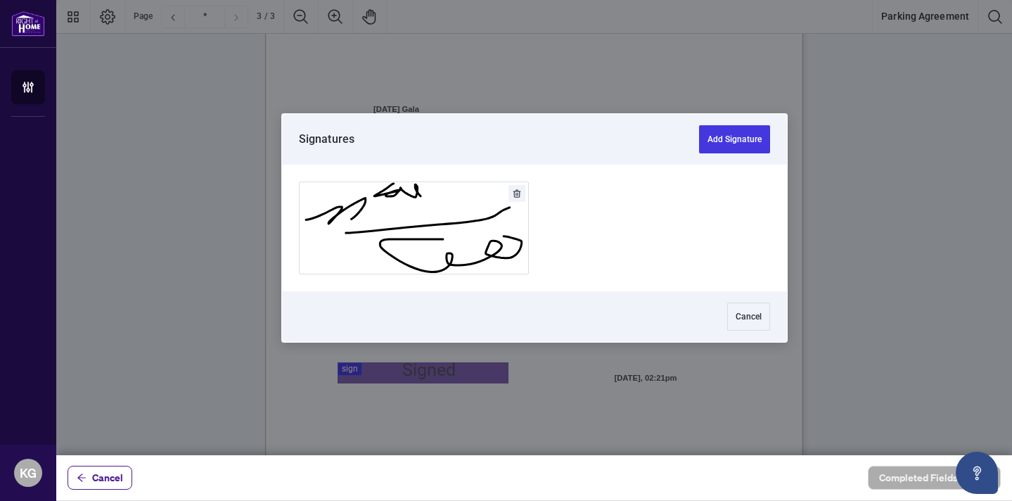
click at [349, 369] on div at bounding box center [534, 227] width 956 height 455
click at [418, 239] on button "Add Signature" at bounding box center [414, 227] width 229 height 91
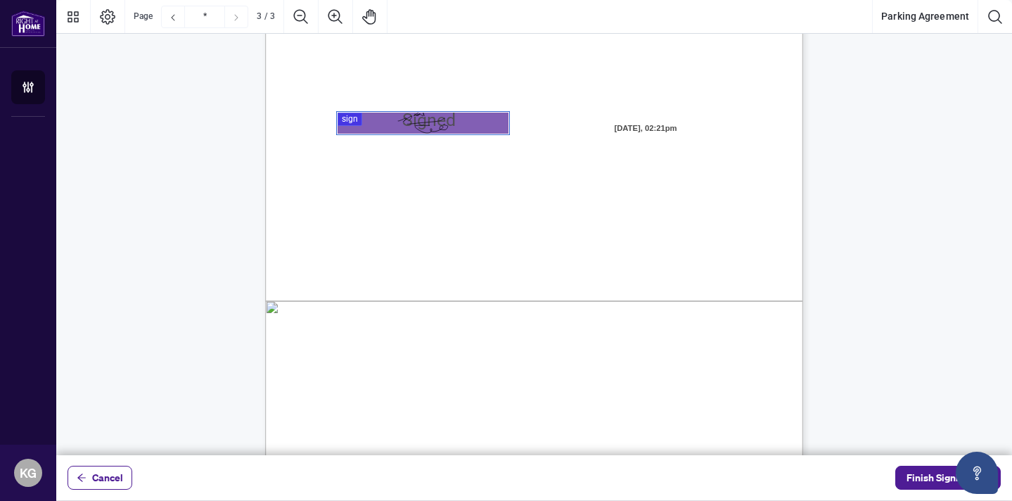
scroll to position [1731, 0]
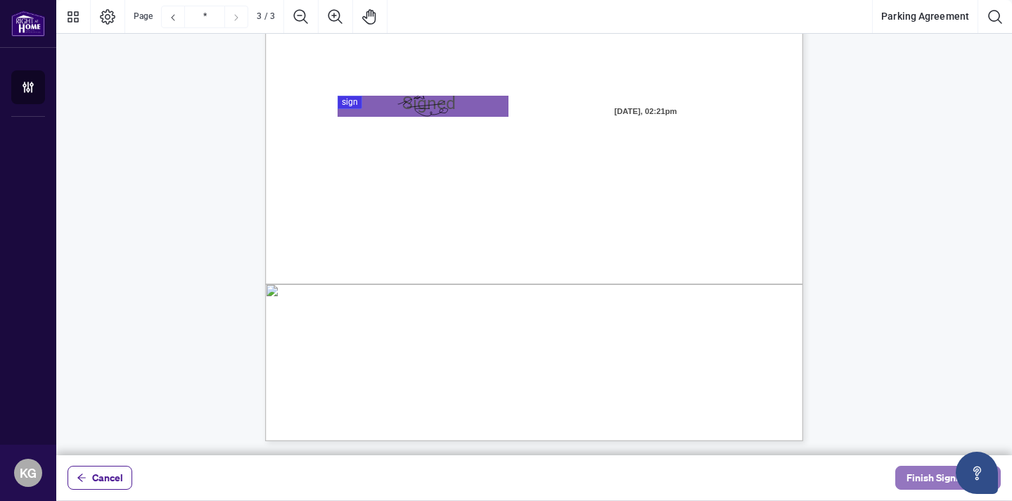
click at [928, 473] on span "Finish Signing" at bounding box center [938, 477] width 63 height 23
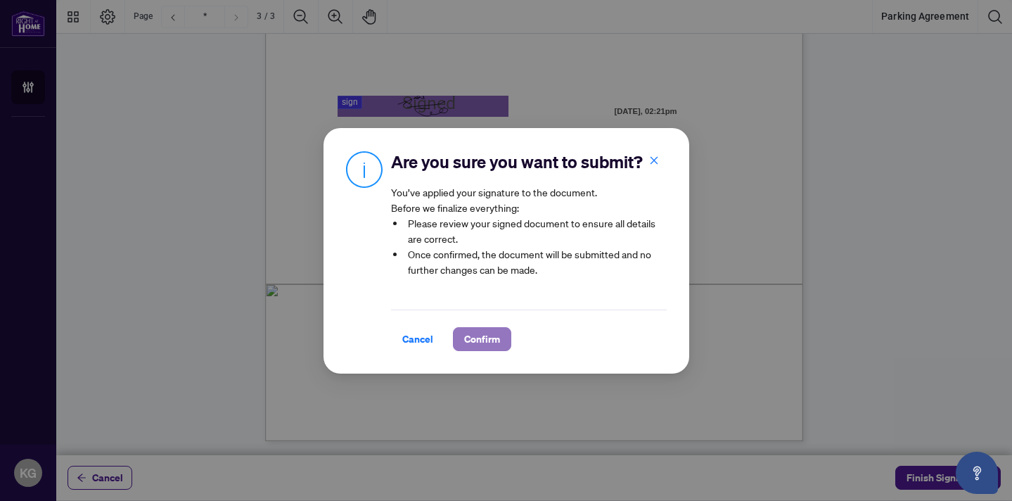
click at [488, 345] on span "Confirm" at bounding box center [482, 339] width 36 height 23
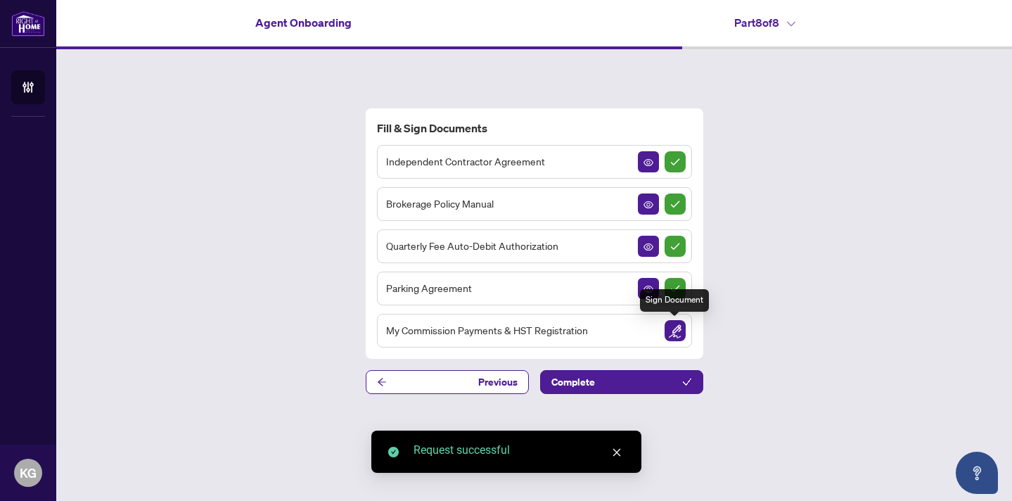
click at [668, 334] on img "Sign Document" at bounding box center [675, 330] width 21 height 21
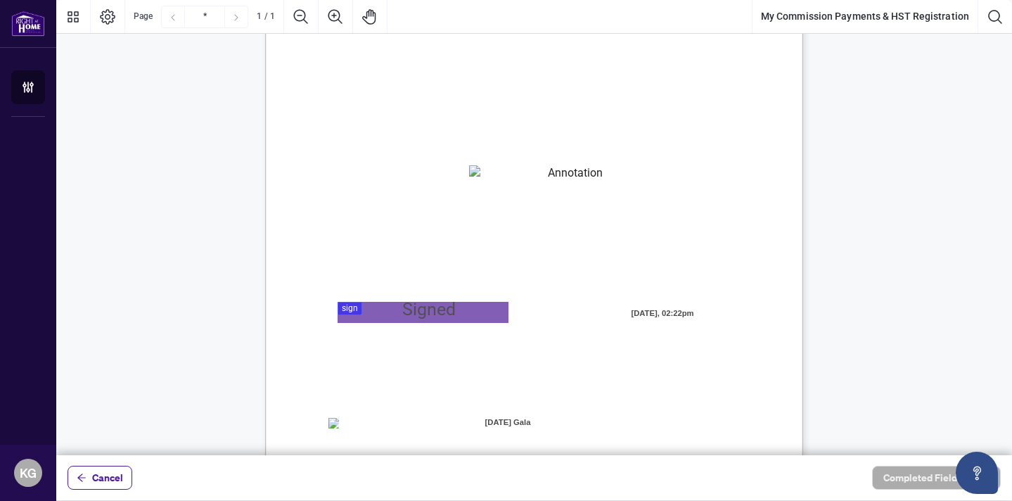
scroll to position [91, 0]
click at [352, 306] on div at bounding box center [534, 227] width 956 height 455
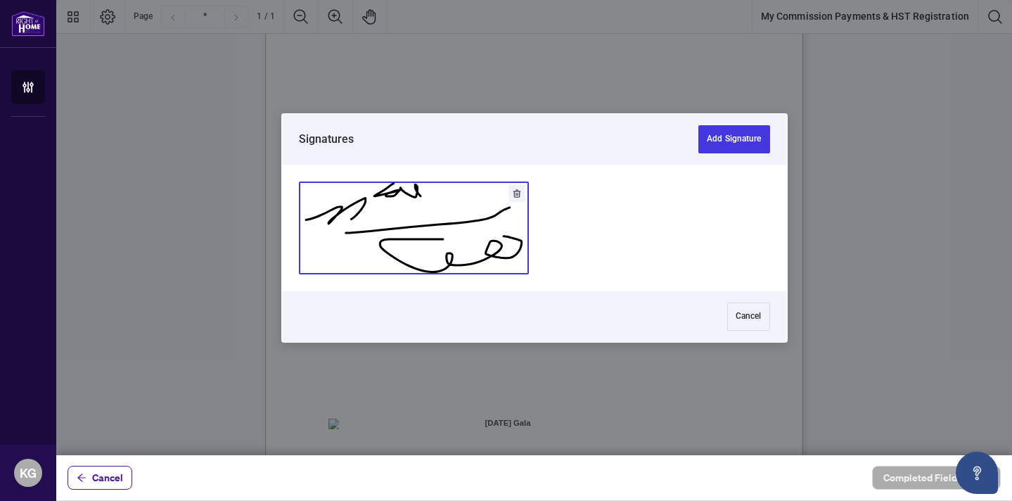
click at [373, 211] on button "Add Signature" at bounding box center [414, 227] width 229 height 91
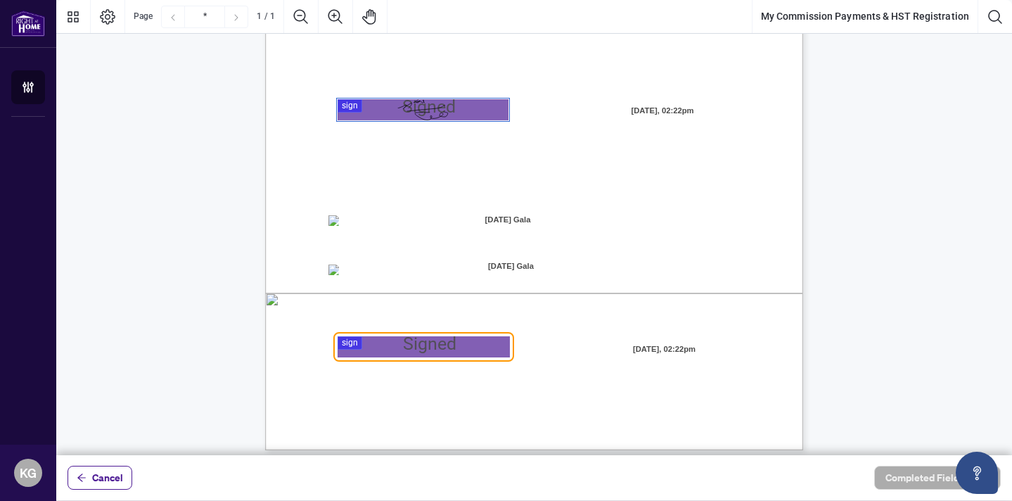
scroll to position [303, 0]
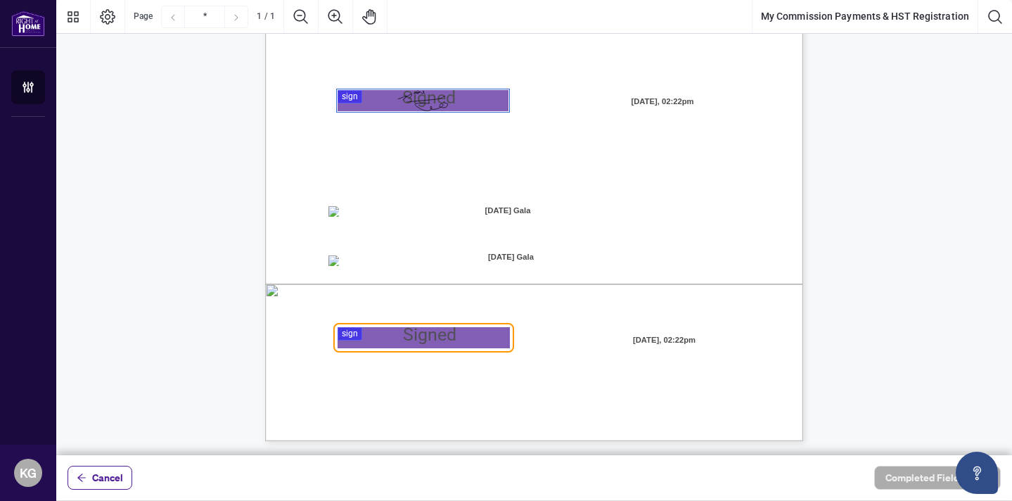
click at [343, 336] on div at bounding box center [534, 227] width 956 height 455
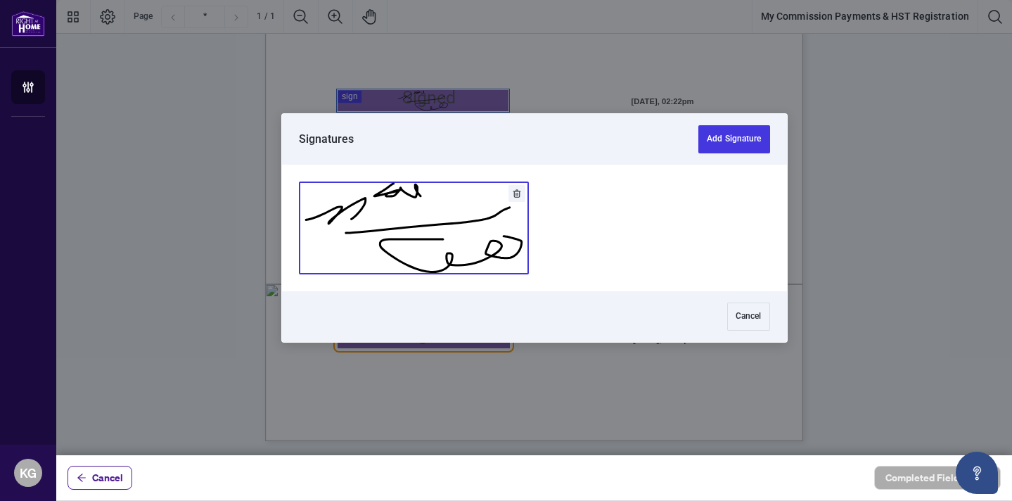
click at [409, 225] on button "Add Signature" at bounding box center [414, 227] width 229 height 91
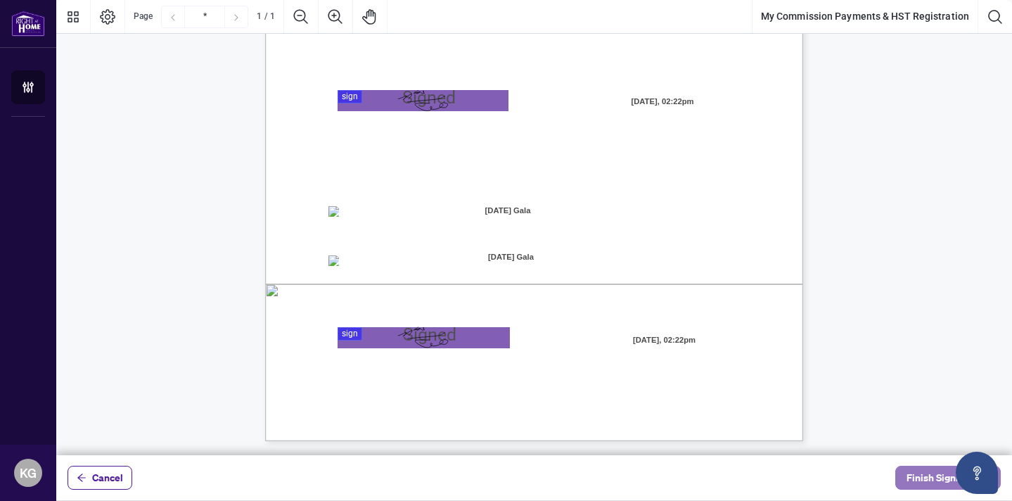
click at [927, 481] on span "Finish Signing" at bounding box center [938, 477] width 63 height 23
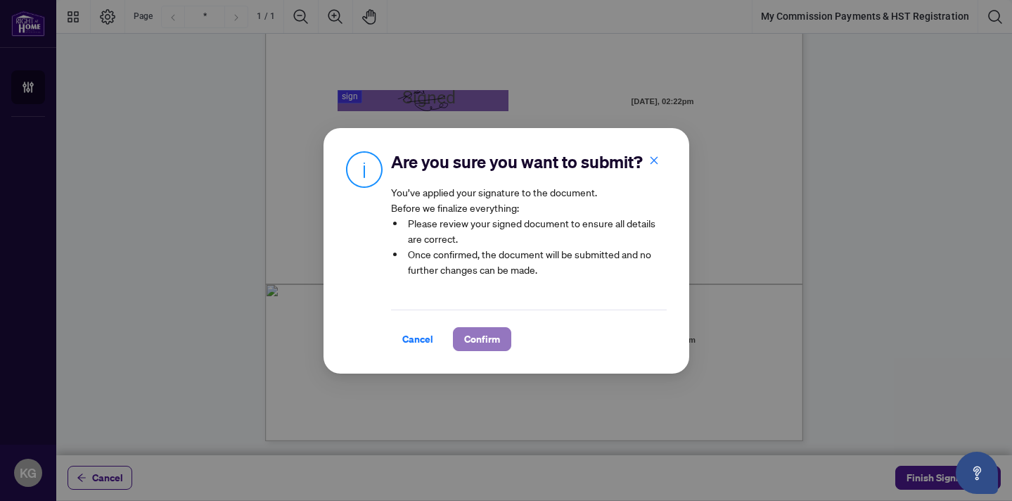
click at [476, 334] on span "Confirm" at bounding box center [482, 339] width 36 height 23
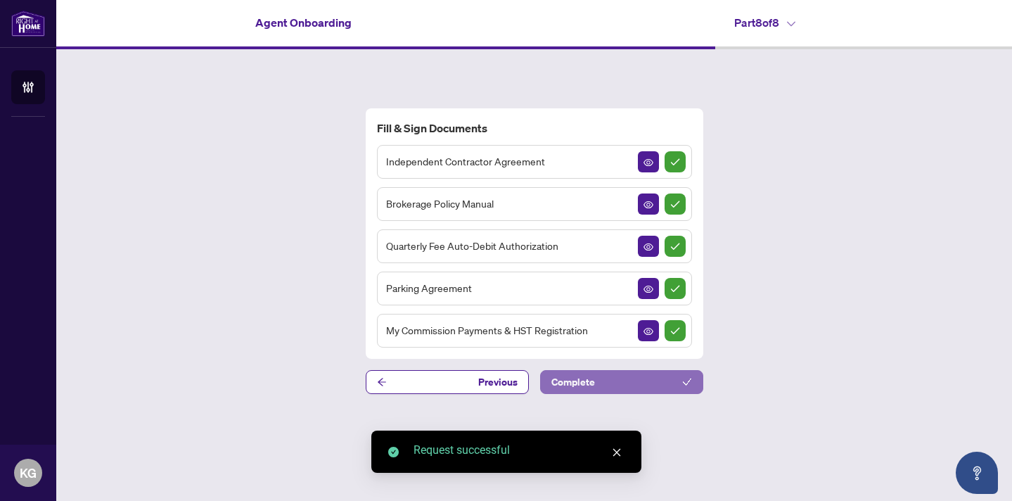
click at [640, 387] on button "Complete" at bounding box center [621, 382] width 163 height 24
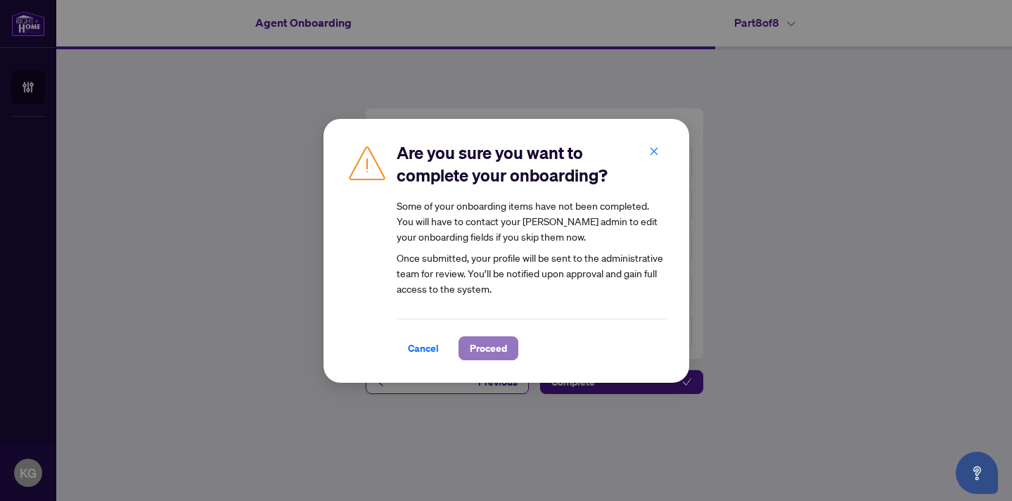
click at [500, 352] on span "Proceed" at bounding box center [488, 348] width 37 height 23
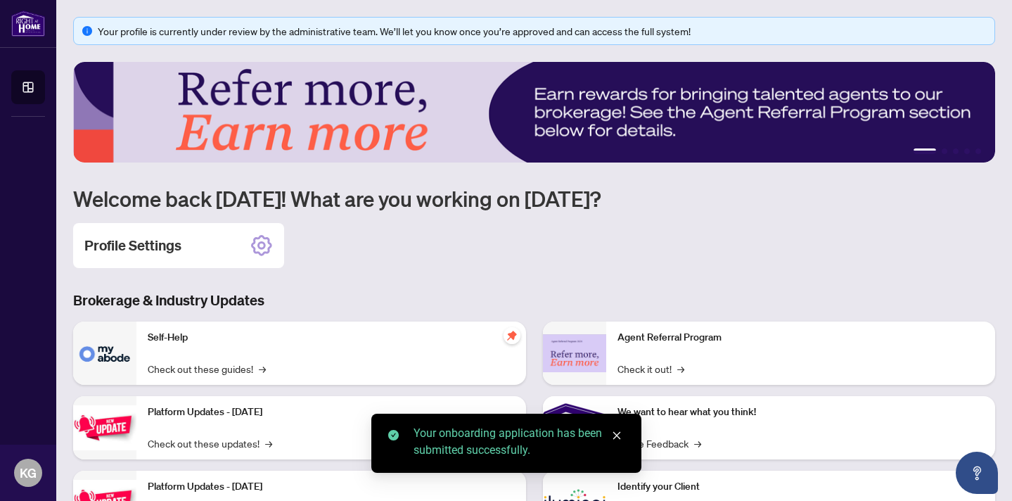
scroll to position [146, 0]
